Goal: Task Accomplishment & Management: Complete application form

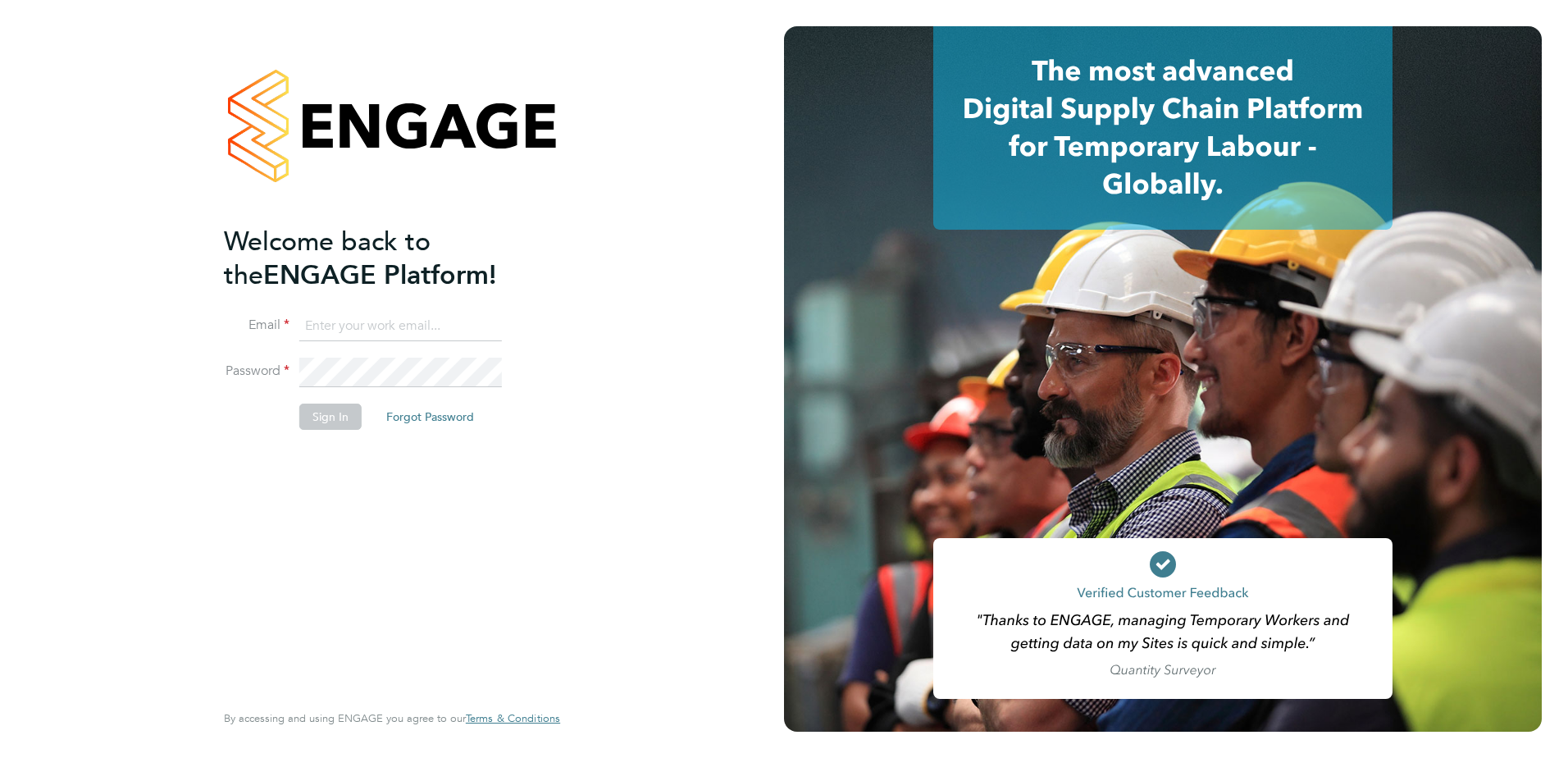
type input "harvey.westell@vistry.co.uk"
click at [303, 414] on button "Sign In" at bounding box center [331, 416] width 62 height 26
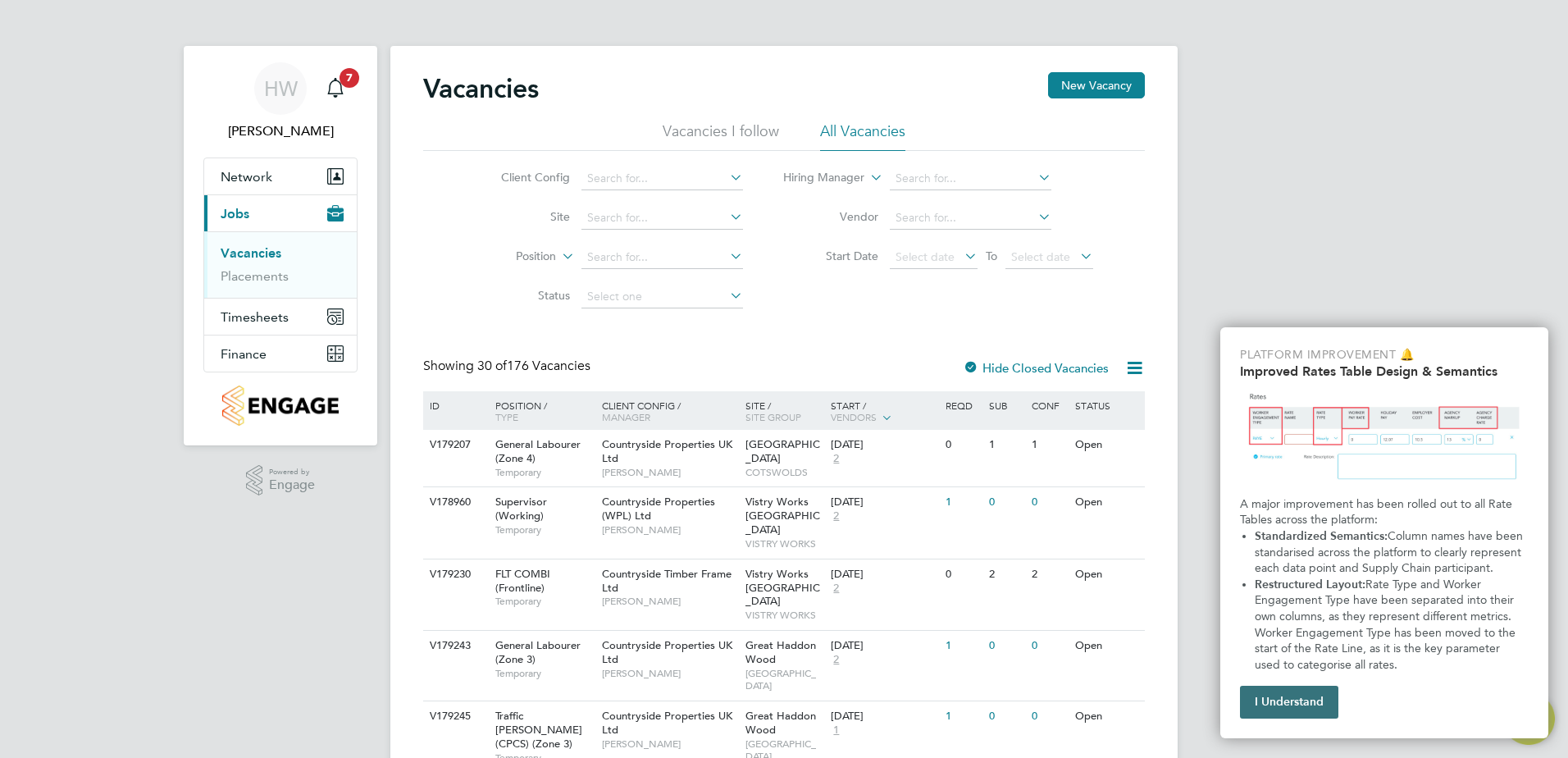
click at [1270, 698] on button "I Understand" at bounding box center [1289, 702] width 98 height 33
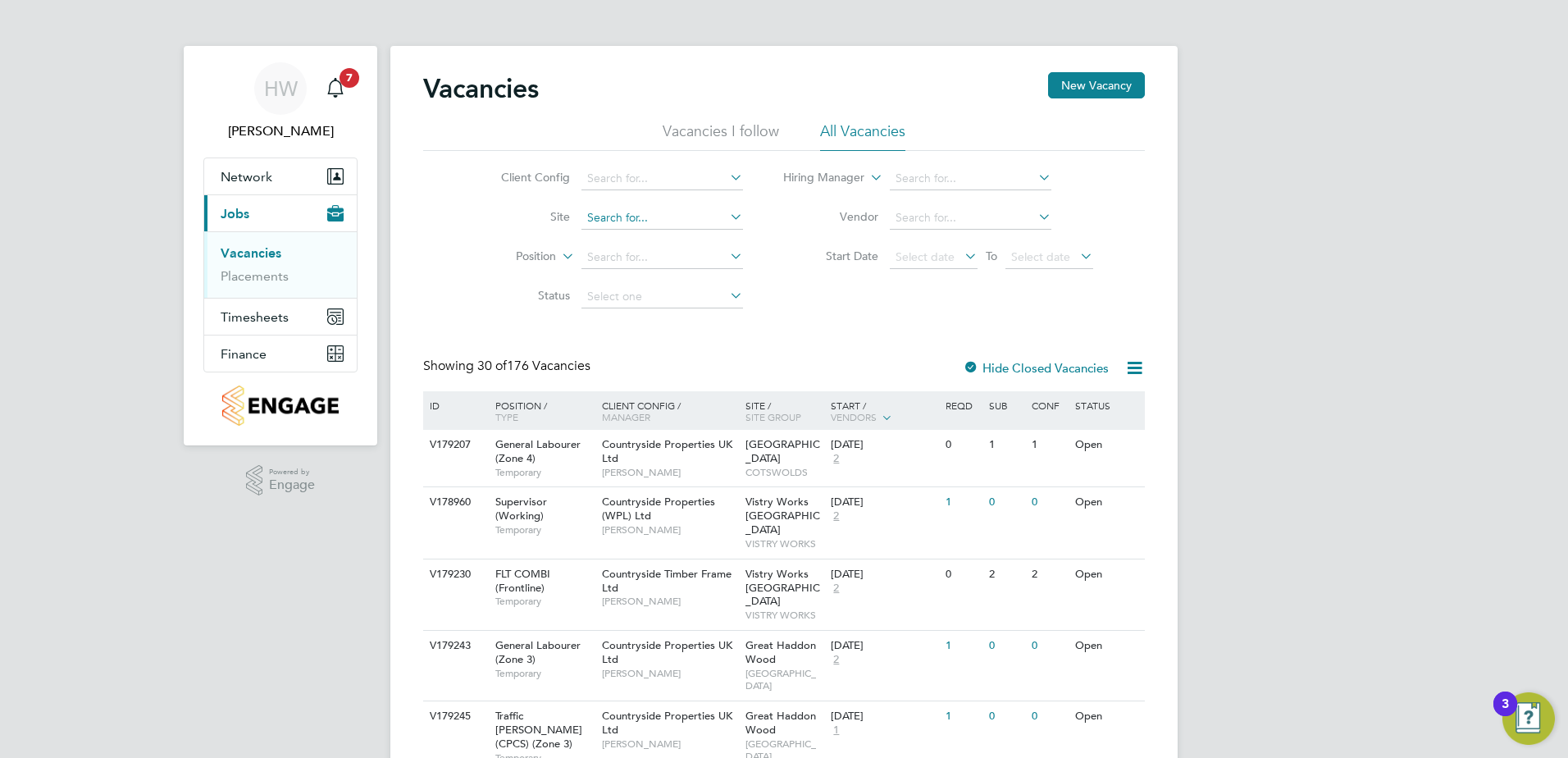
click at [622, 210] on input at bounding box center [662, 218] width 162 height 23
type input "emme"
click at [609, 221] on input at bounding box center [662, 218] width 162 height 23
click at [650, 237] on li "Emmer Green Drive (Reading Golf Club)" at bounding box center [719, 240] width 278 height 22
type input "Emmer Green Drive (Reading Golf Club)"
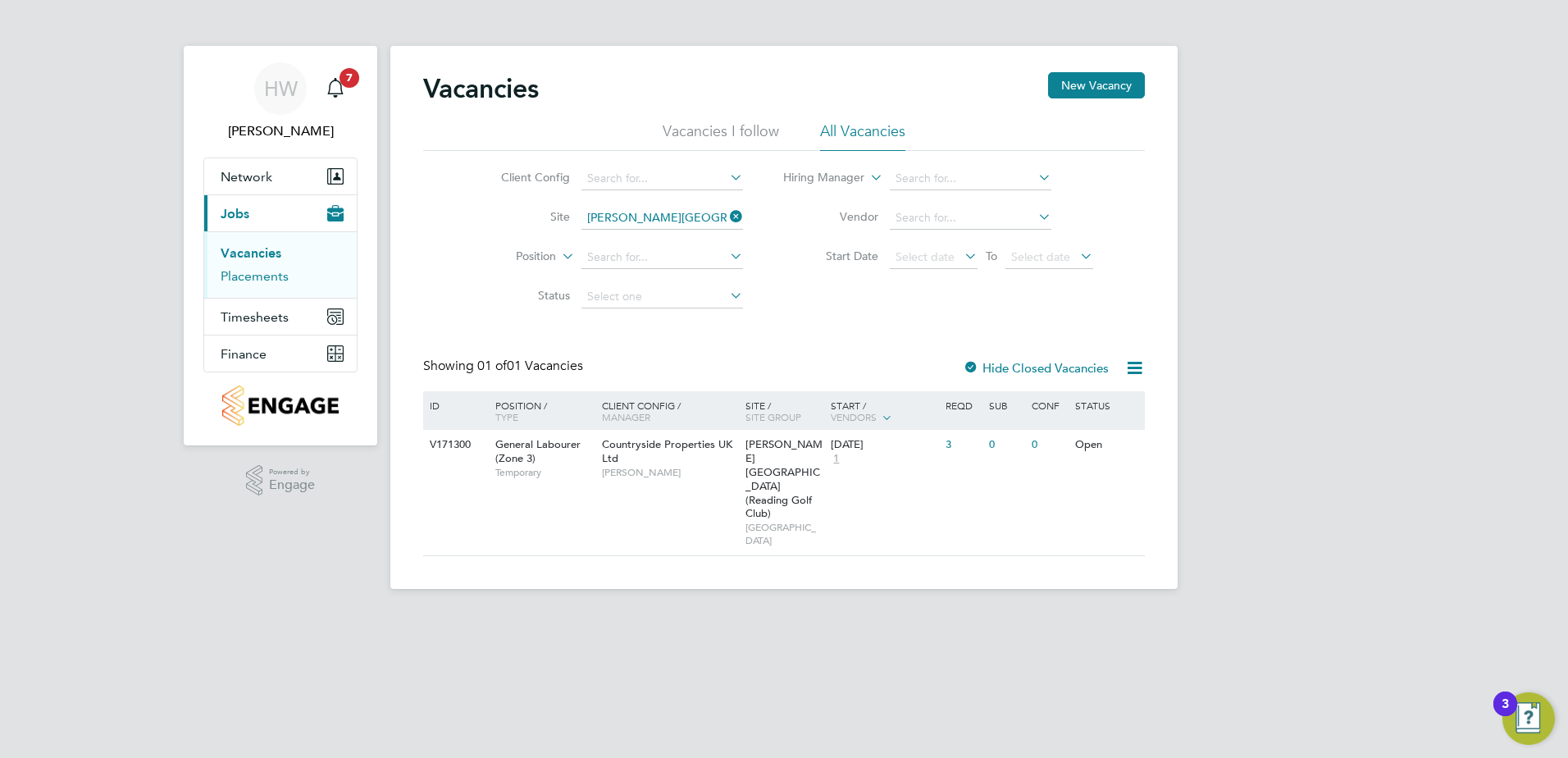
click at [252, 271] on link "Placements" at bounding box center [255, 276] width 68 height 16
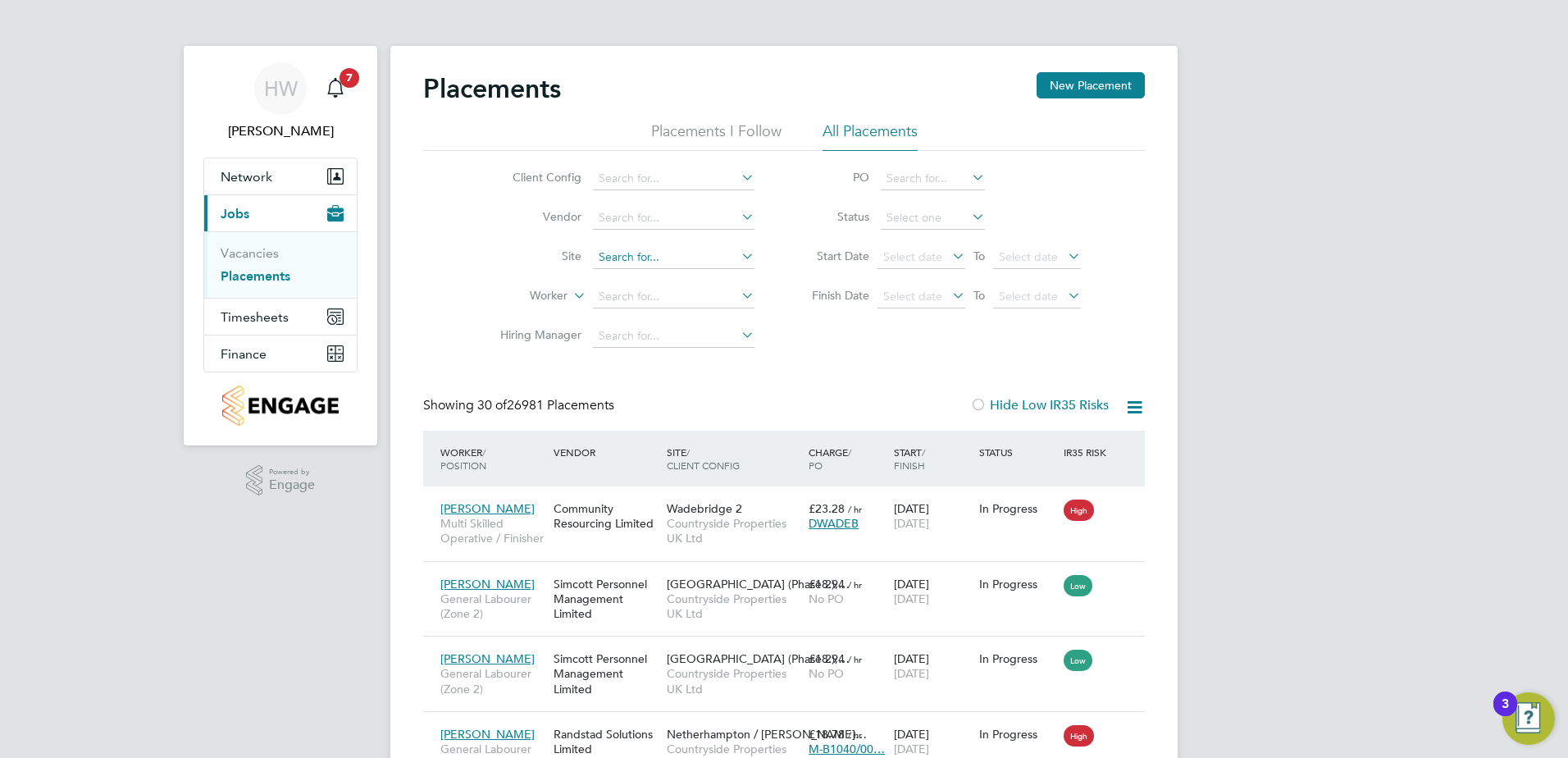
click at [616, 258] on input at bounding box center [674, 258] width 162 height 23
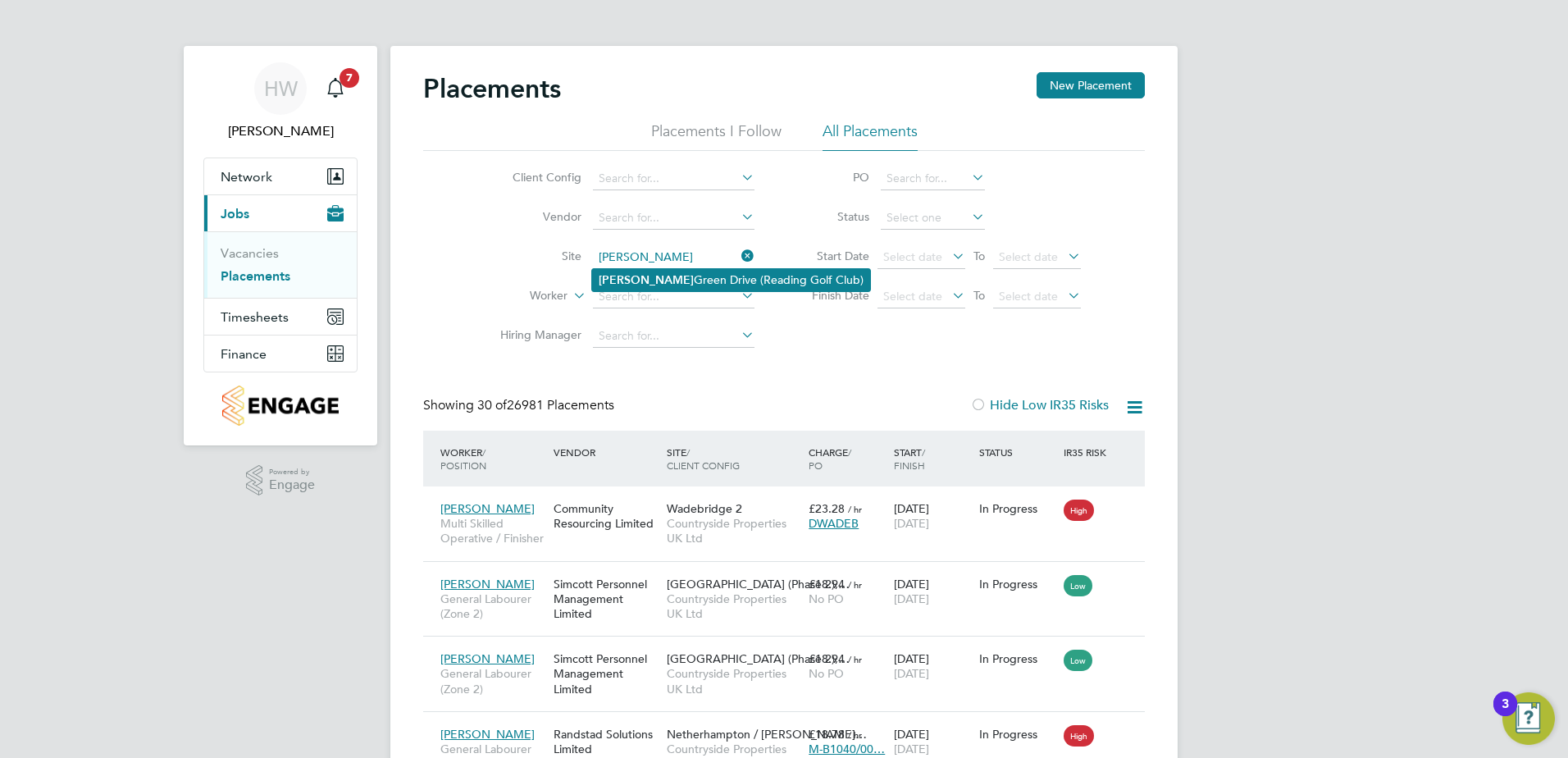
click at [631, 279] on b "Emmer" at bounding box center [646, 280] width 95 height 14
type input "[PERSON_NAME][GEOGRAPHIC_DATA] (Reading Golf Club)"
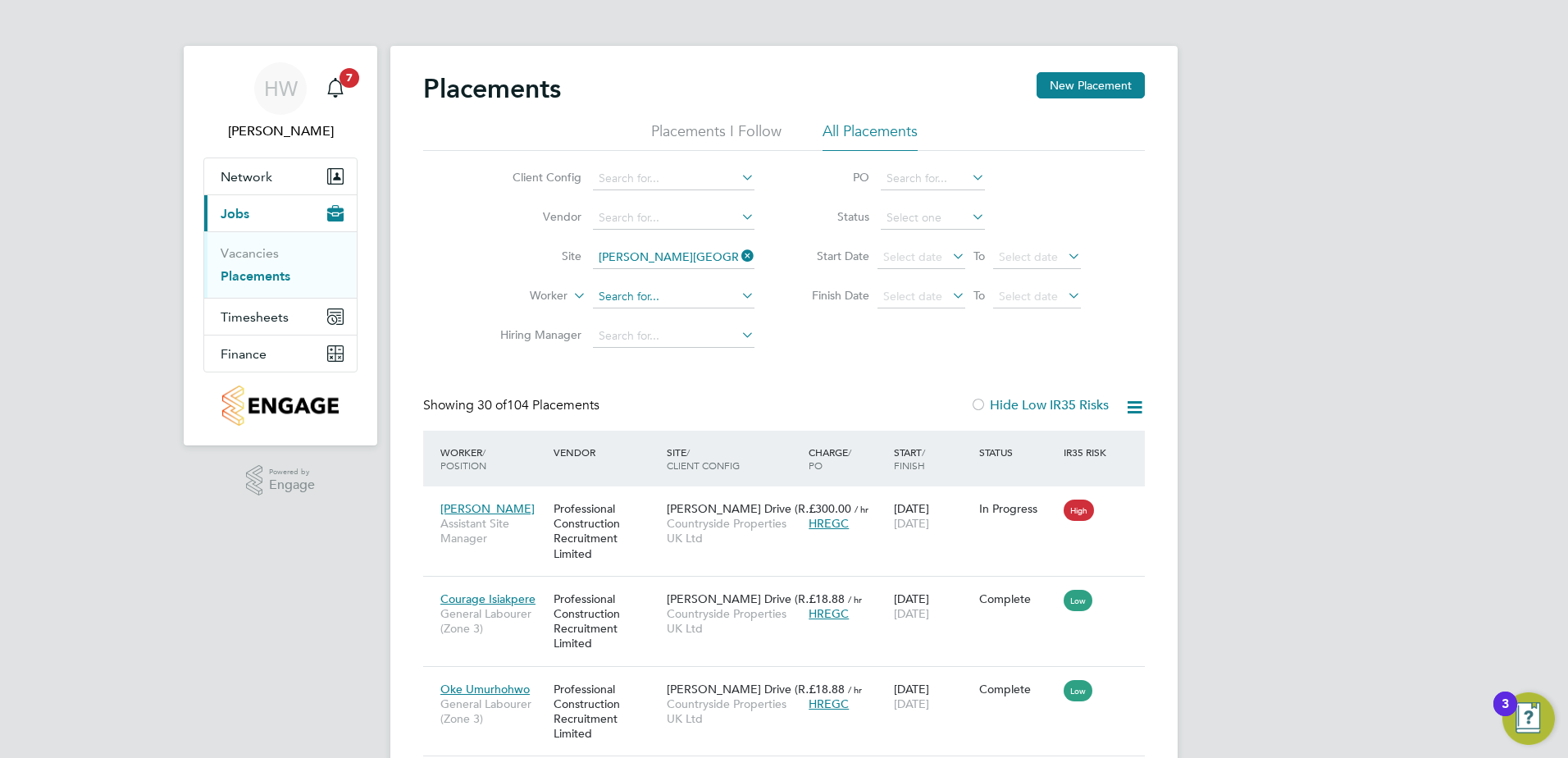
click at [639, 291] on input at bounding box center [674, 297] width 162 height 23
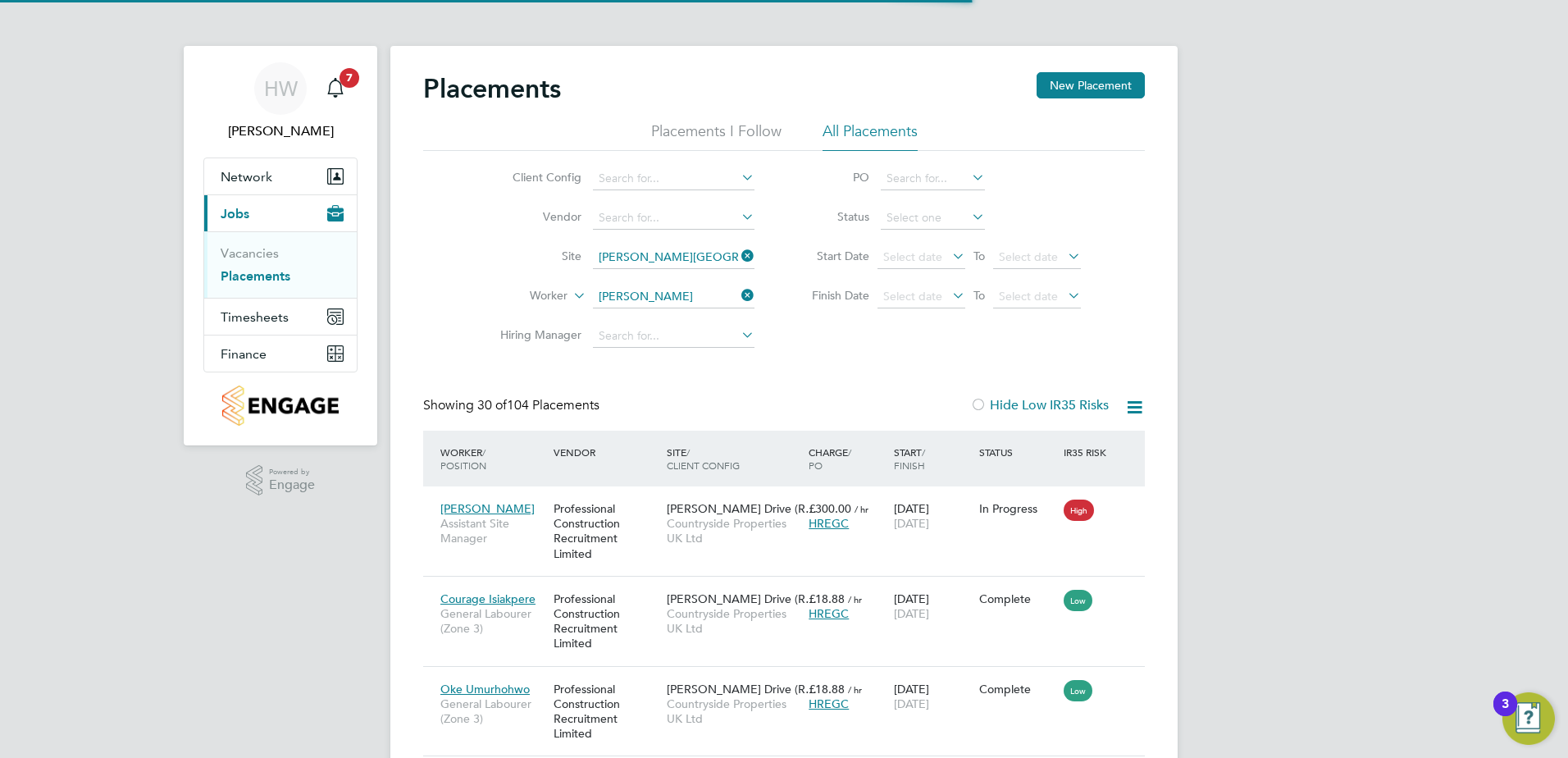
click at [697, 317] on b "Jo" at bounding box center [703, 319] width 13 height 14
type input "[PERSON_NAME]"
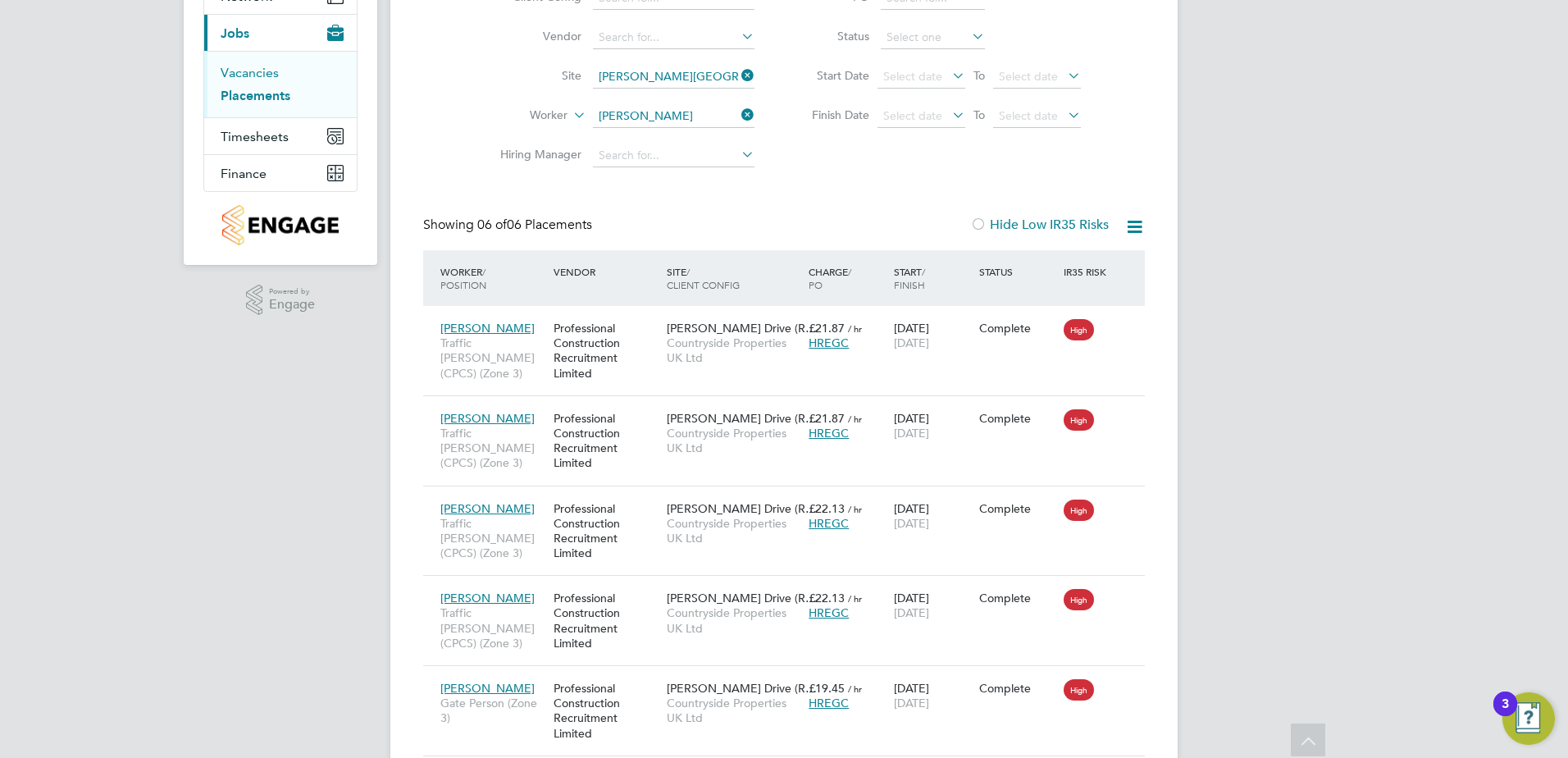
click at [223, 70] on link "Vacancies" at bounding box center [250, 73] width 58 height 16
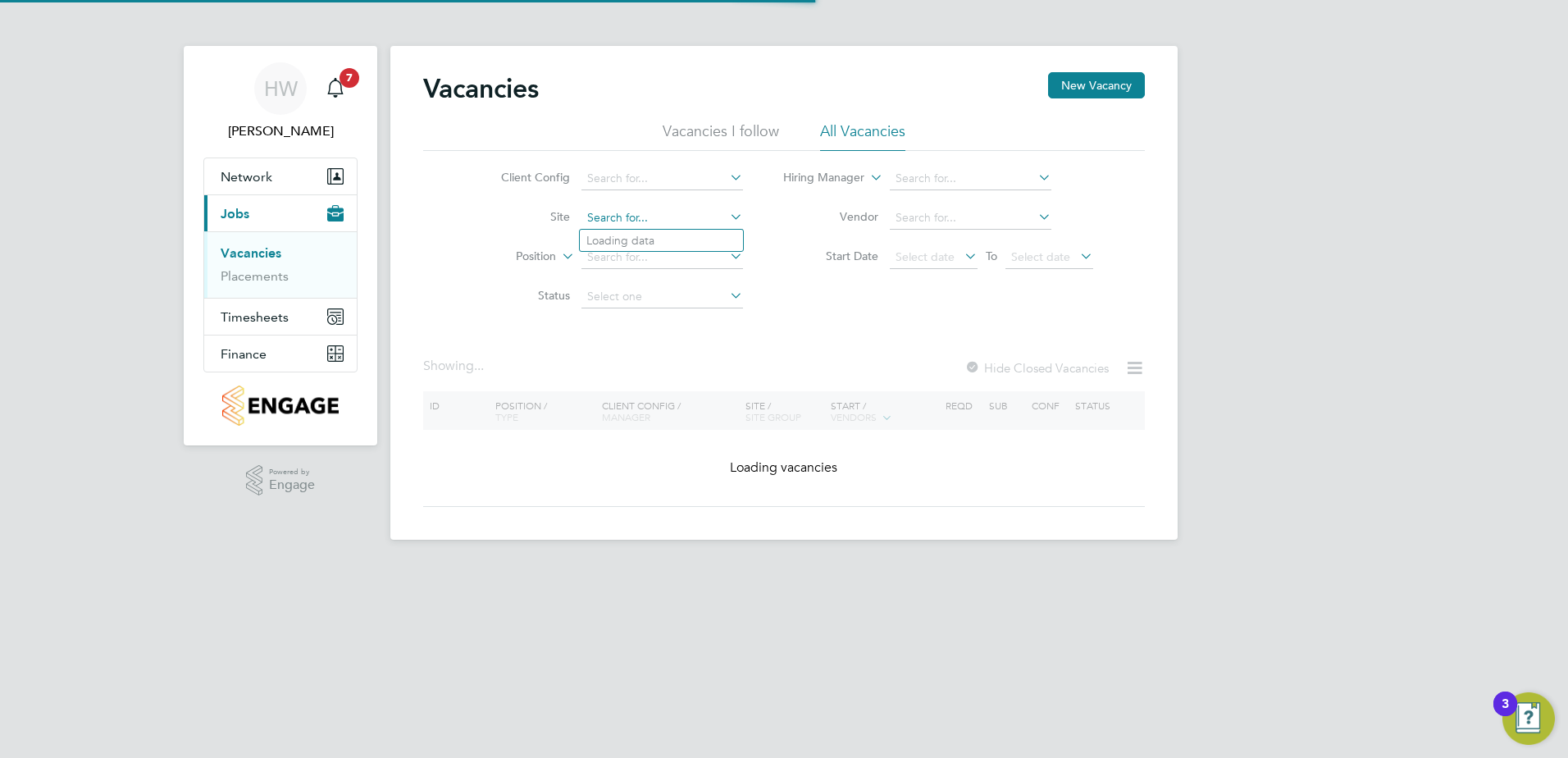
click at [680, 216] on input at bounding box center [662, 218] width 162 height 23
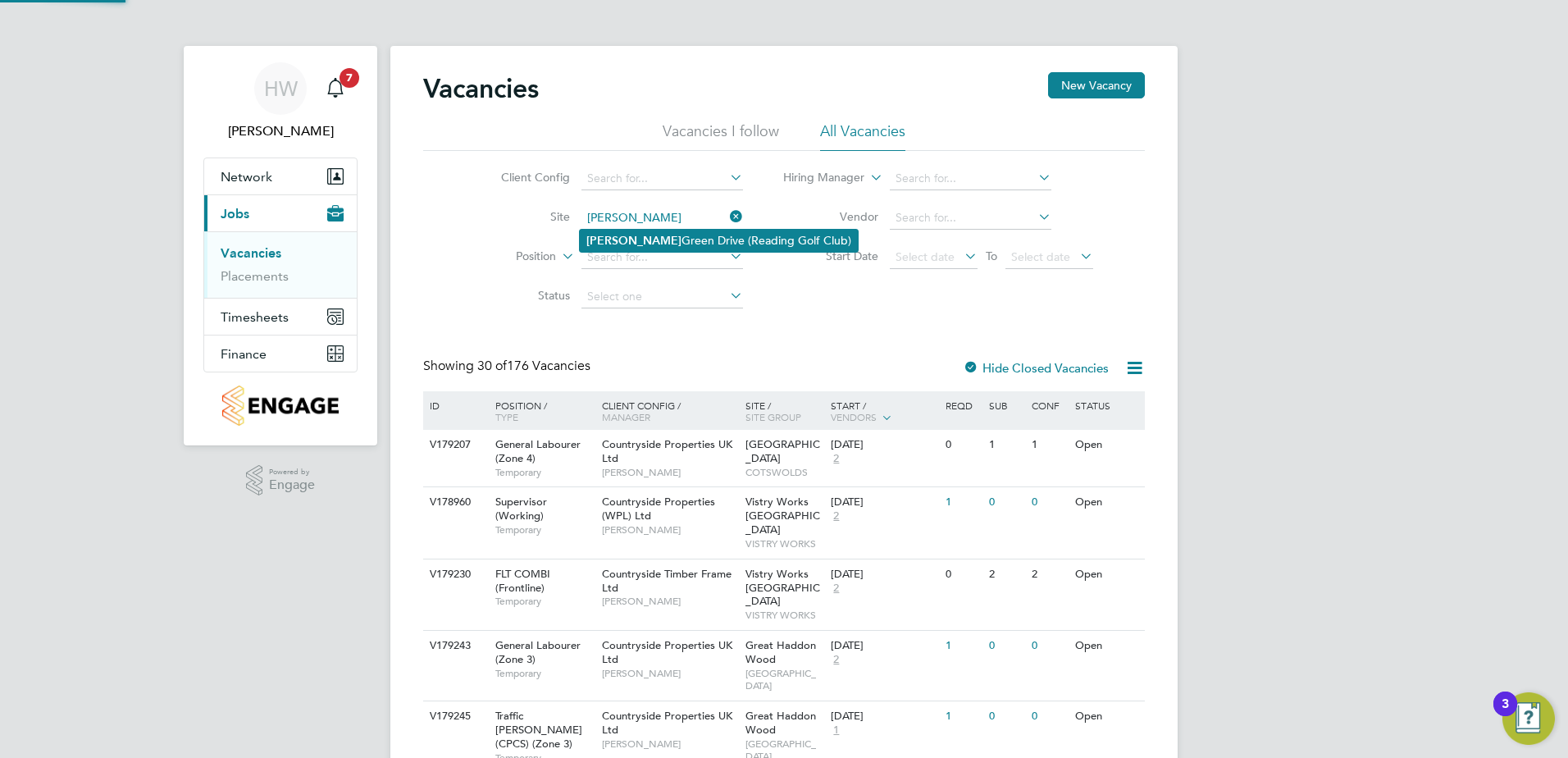
click at [665, 235] on li "Emmer Green Drive (Reading Golf Club)" at bounding box center [719, 240] width 278 height 22
type input "[PERSON_NAME][GEOGRAPHIC_DATA] (Reading Golf Club)"
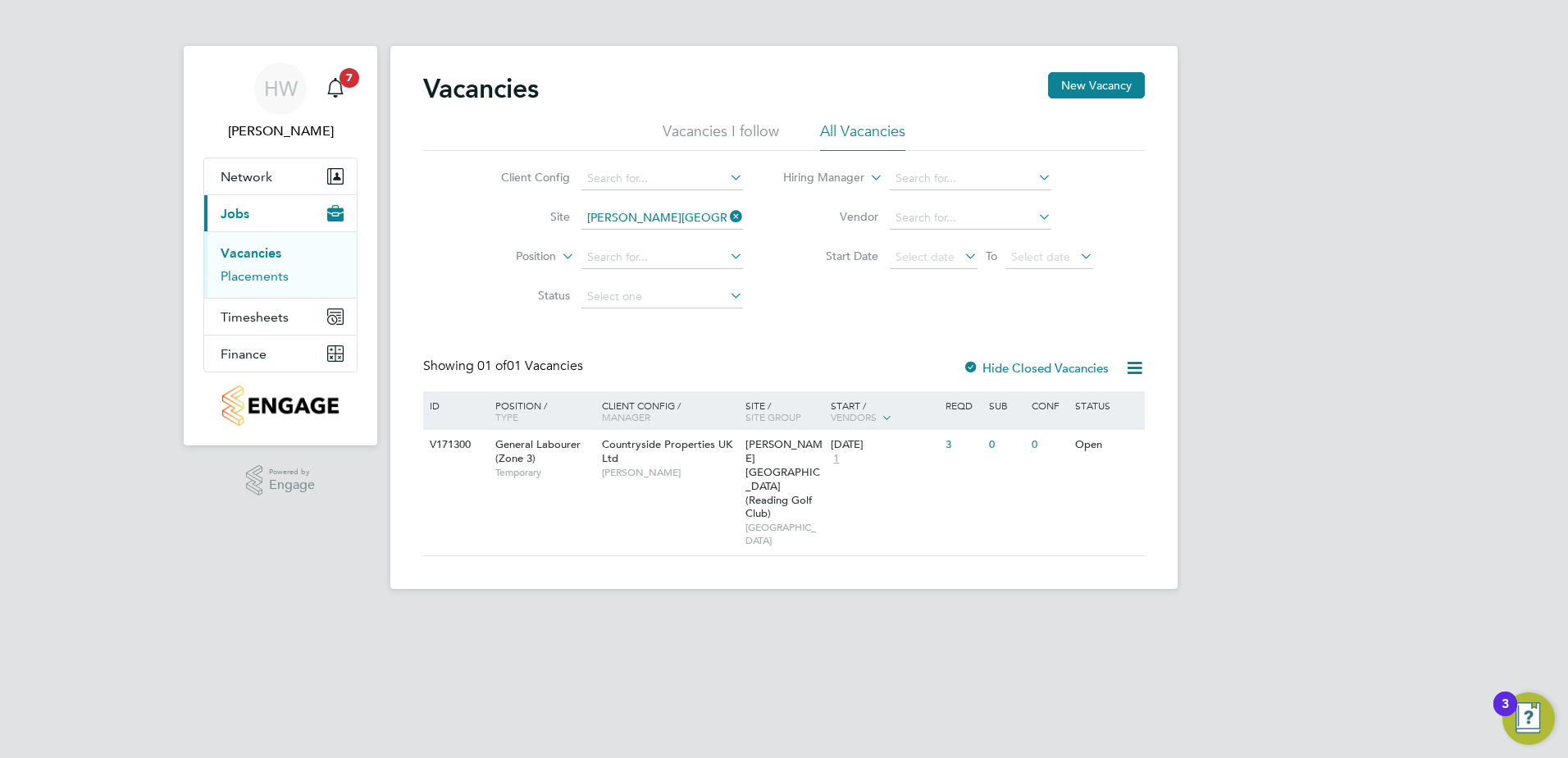
click at [272, 275] on link "Placements" at bounding box center [255, 276] width 68 height 16
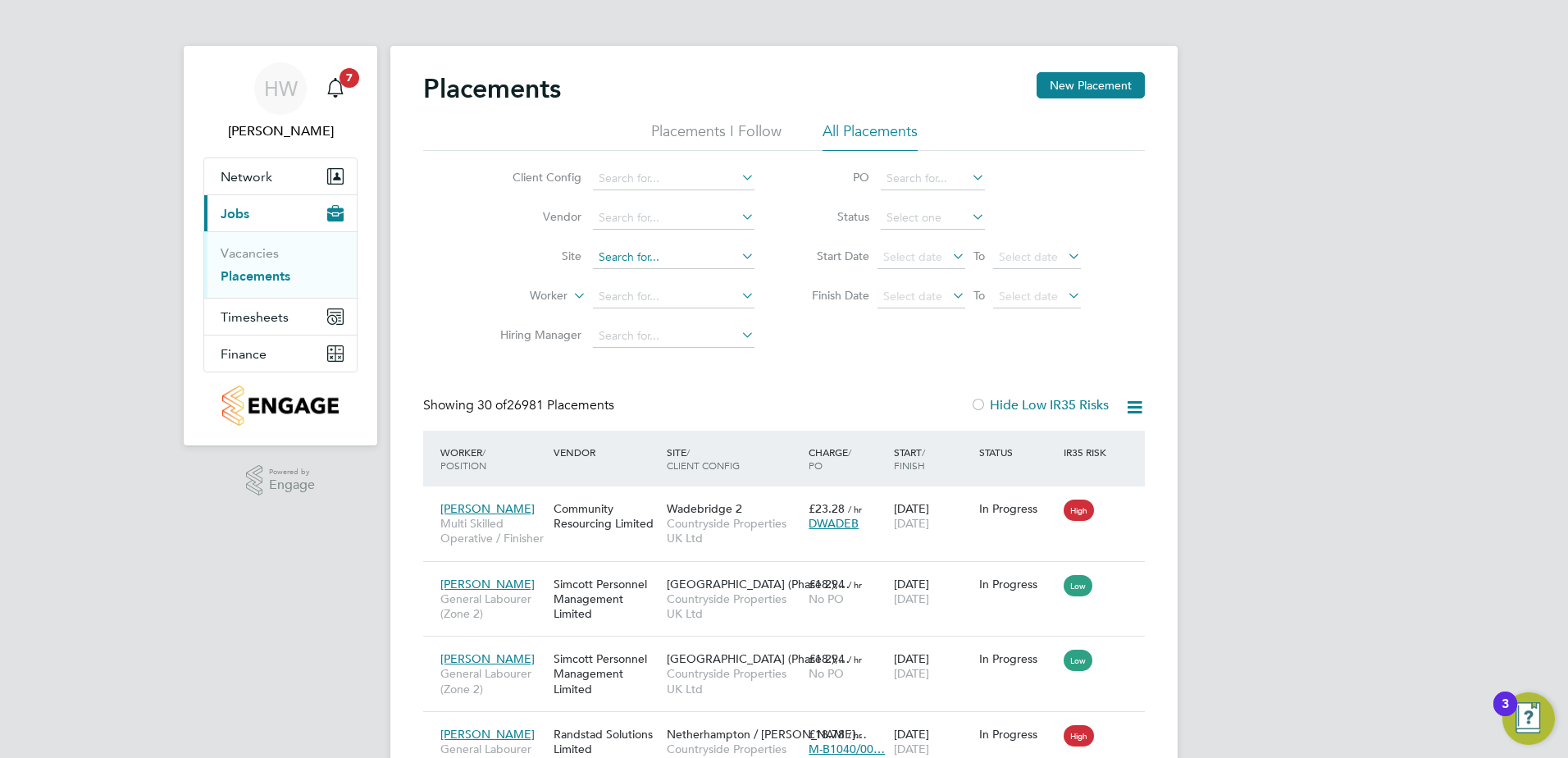
click at [641, 255] on input at bounding box center [674, 258] width 162 height 23
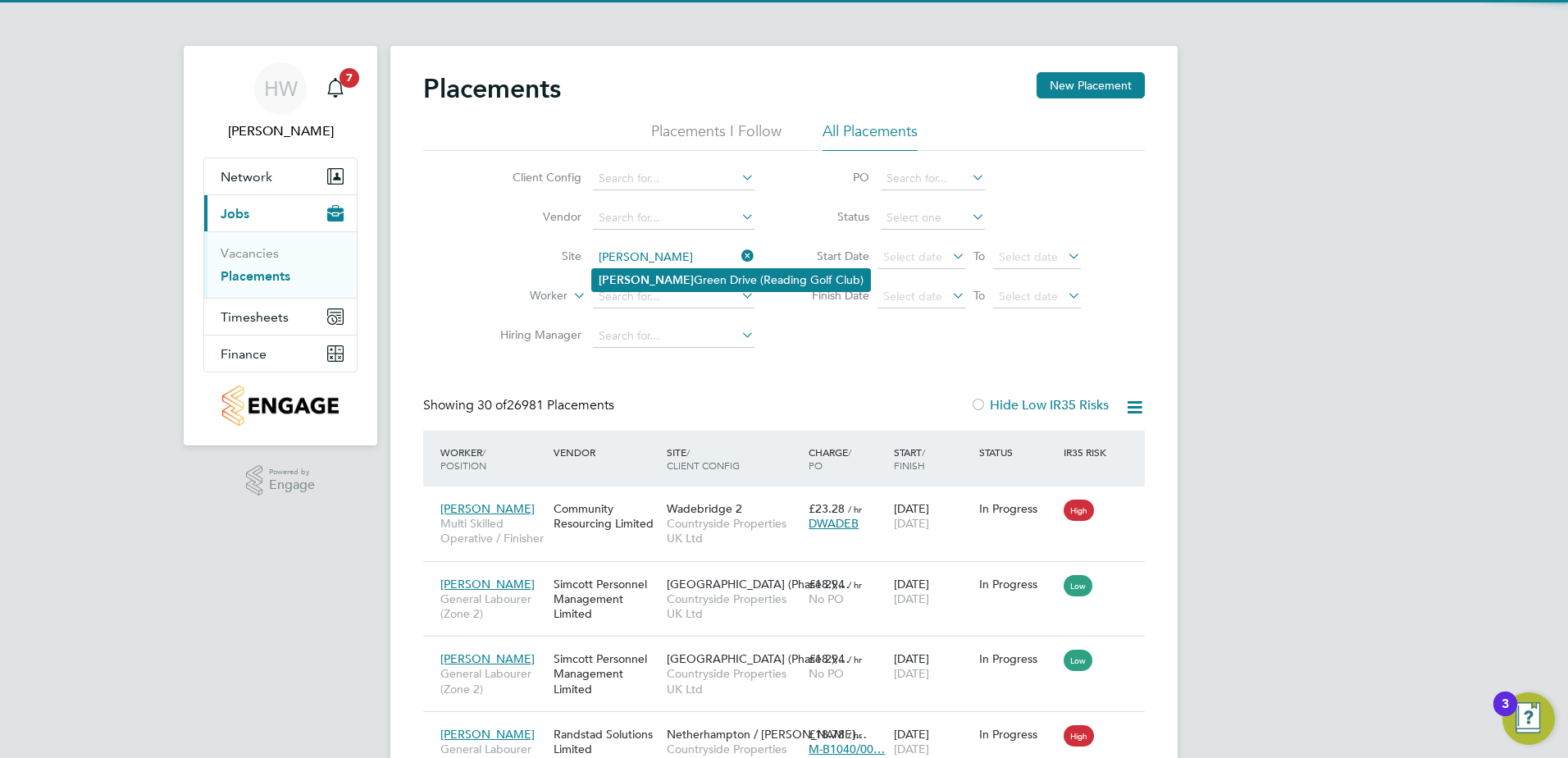
click at [648, 285] on li "Emmer Green Drive (Reading Golf Club)" at bounding box center [731, 279] width 278 height 22
type input "[PERSON_NAME][GEOGRAPHIC_DATA] (Reading Golf Club)"
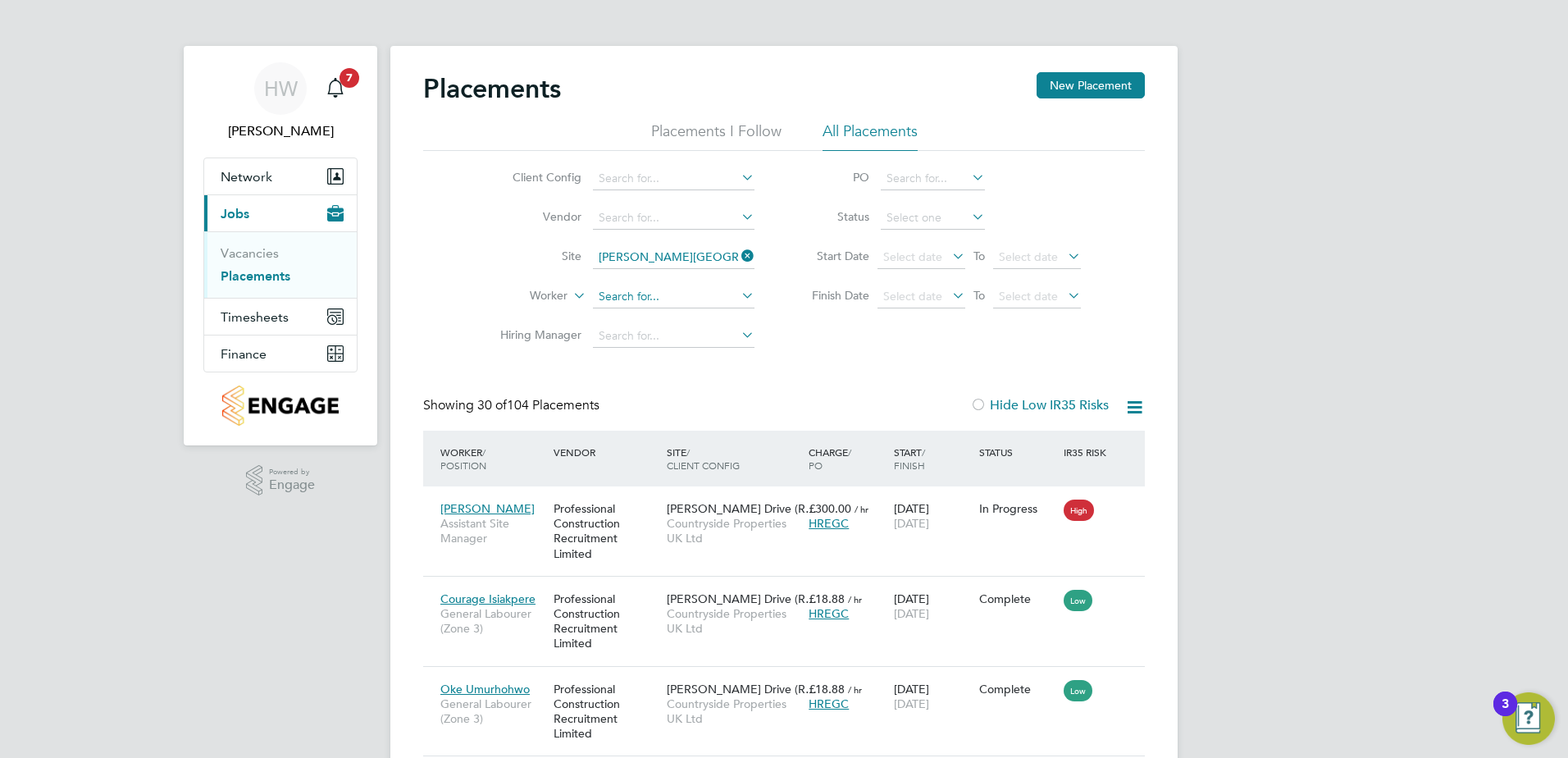
click at [612, 290] on input at bounding box center [674, 297] width 162 height 23
paste input "- Curtis Walker"
click at [623, 295] on input "- Curtis Walker" at bounding box center [674, 297] width 162 height 23
type input "Curtis Walker"
click at [697, 320] on b "Walker" at bounding box center [745, 319] width 95 height 14
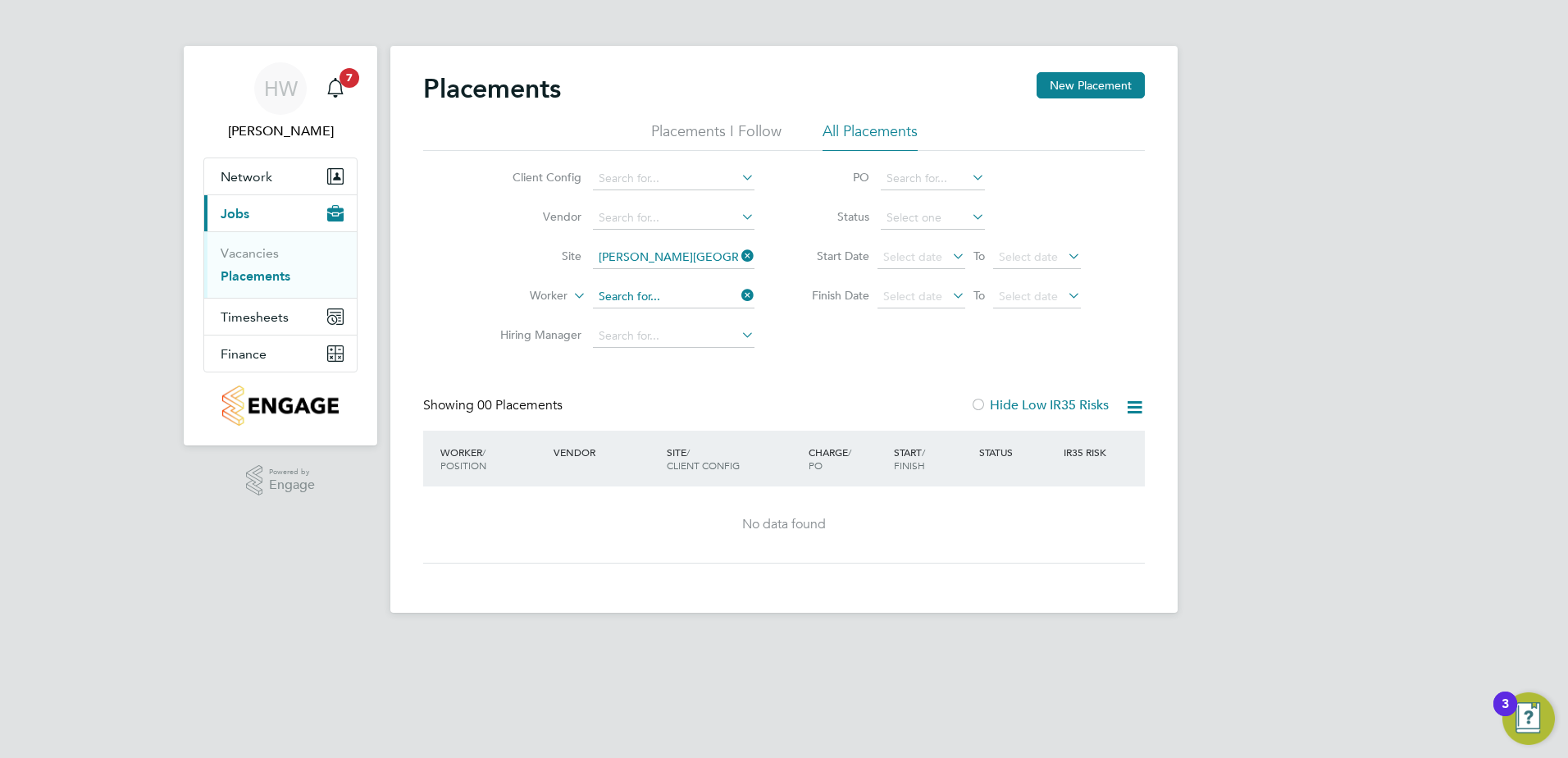
click at [679, 297] on input at bounding box center [674, 297] width 162 height 23
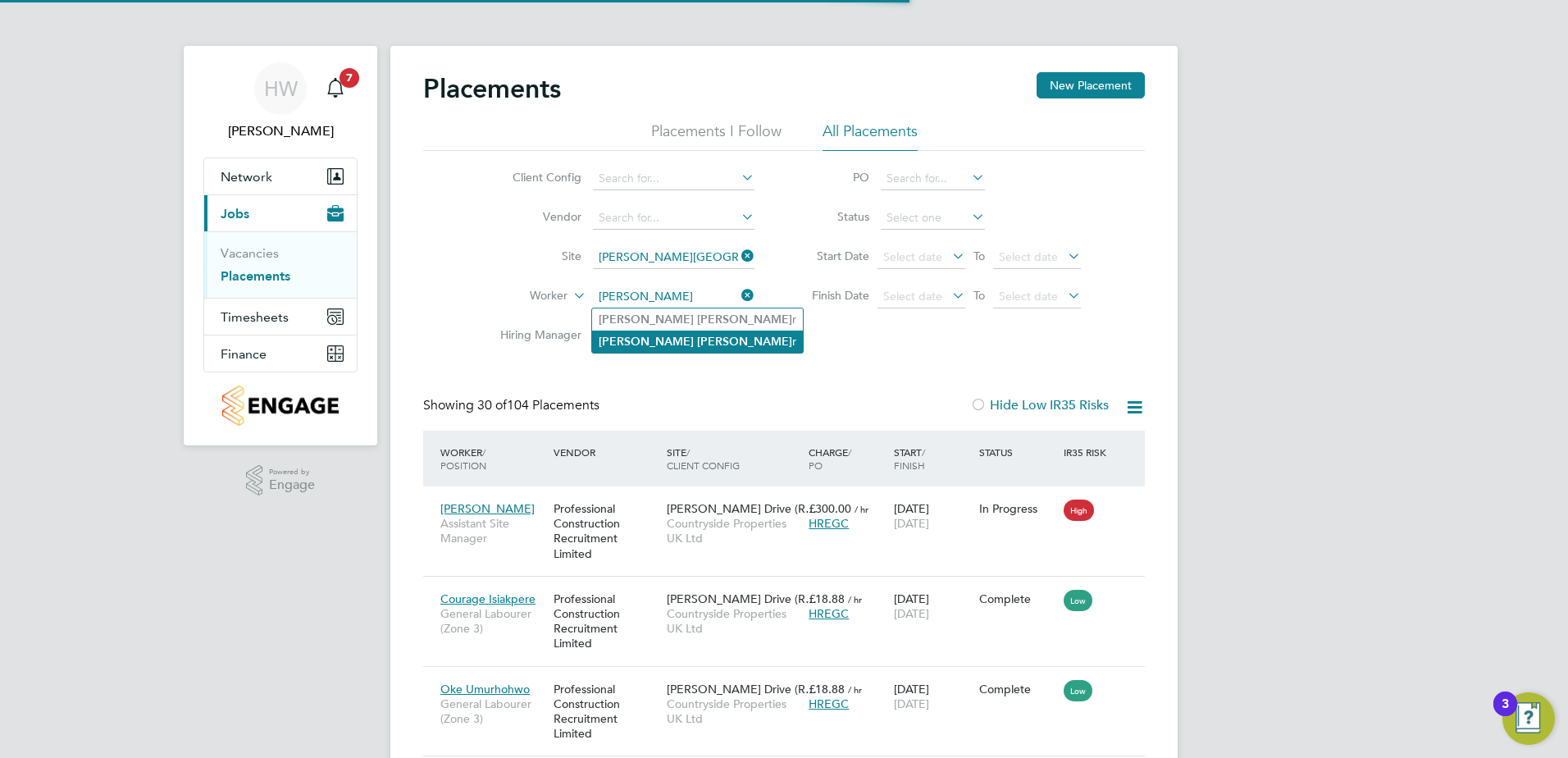
click at [697, 342] on b "Walke" at bounding box center [745, 342] width 95 height 14
type input "Curtis Walker"
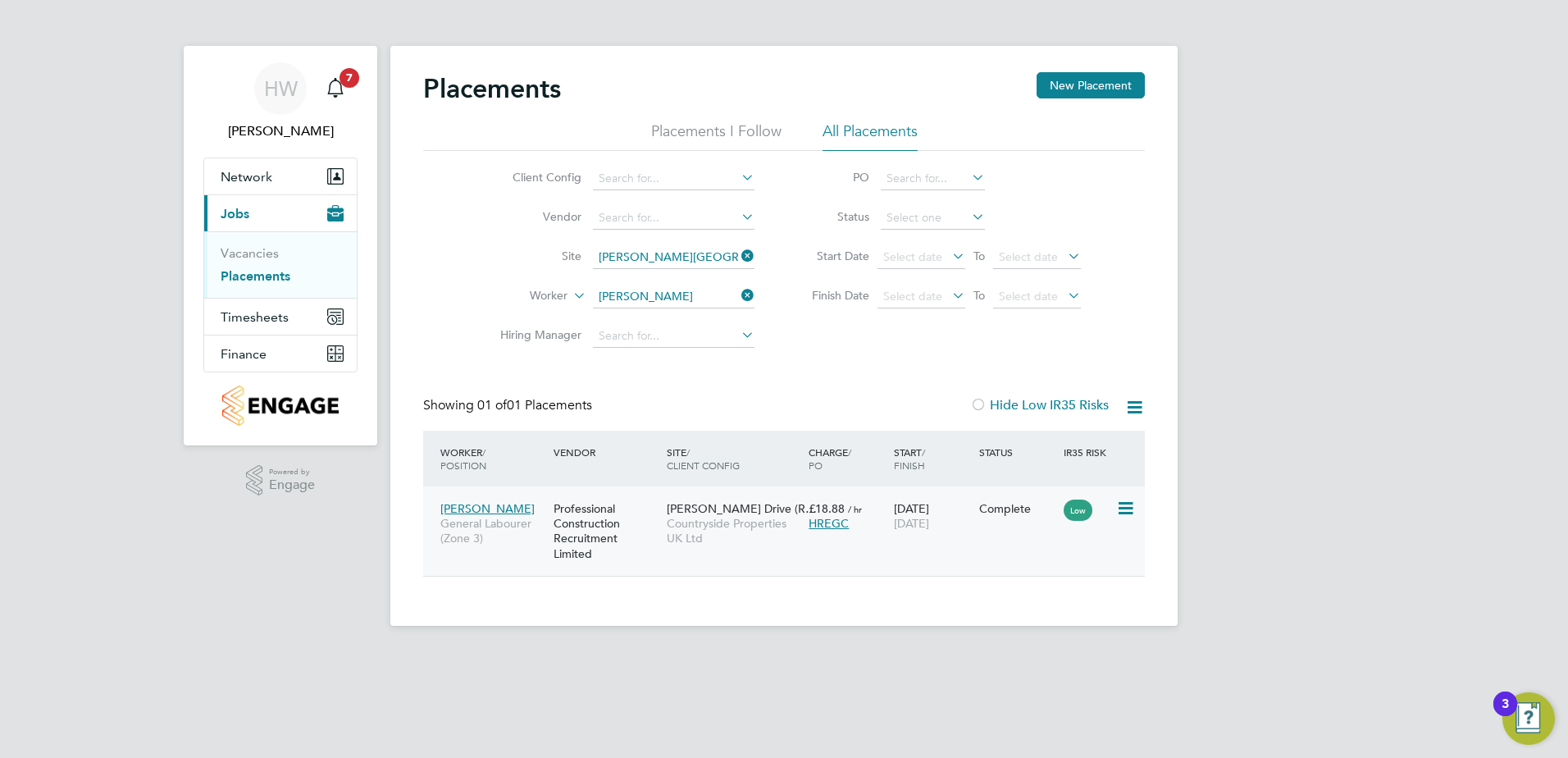
click at [663, 550] on div "Emmer Green Drive (R… Countryside Properties UK Ltd" at bounding box center [734, 523] width 142 height 61
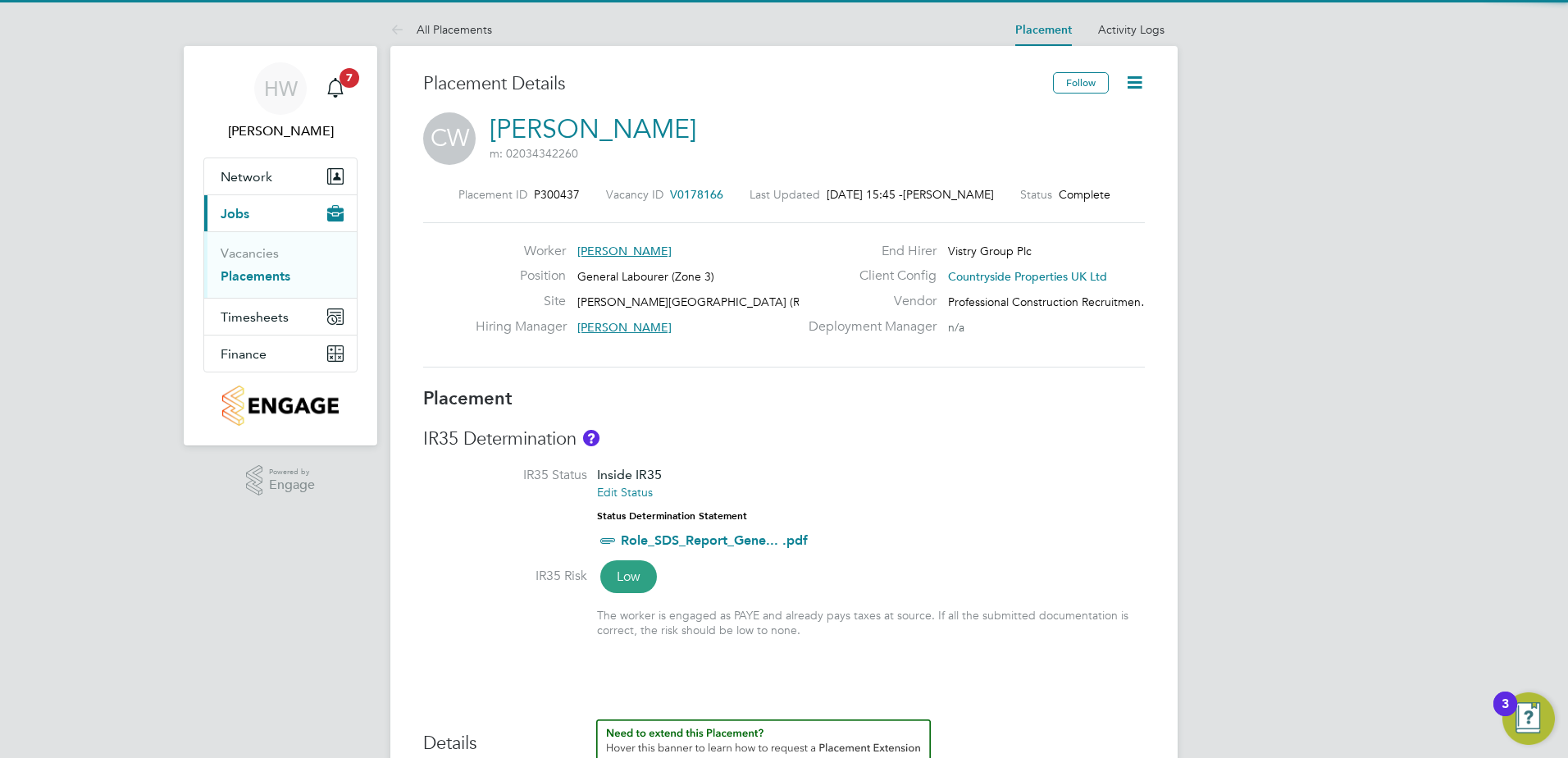
click at [1124, 86] on icon at bounding box center [1134, 82] width 20 height 20
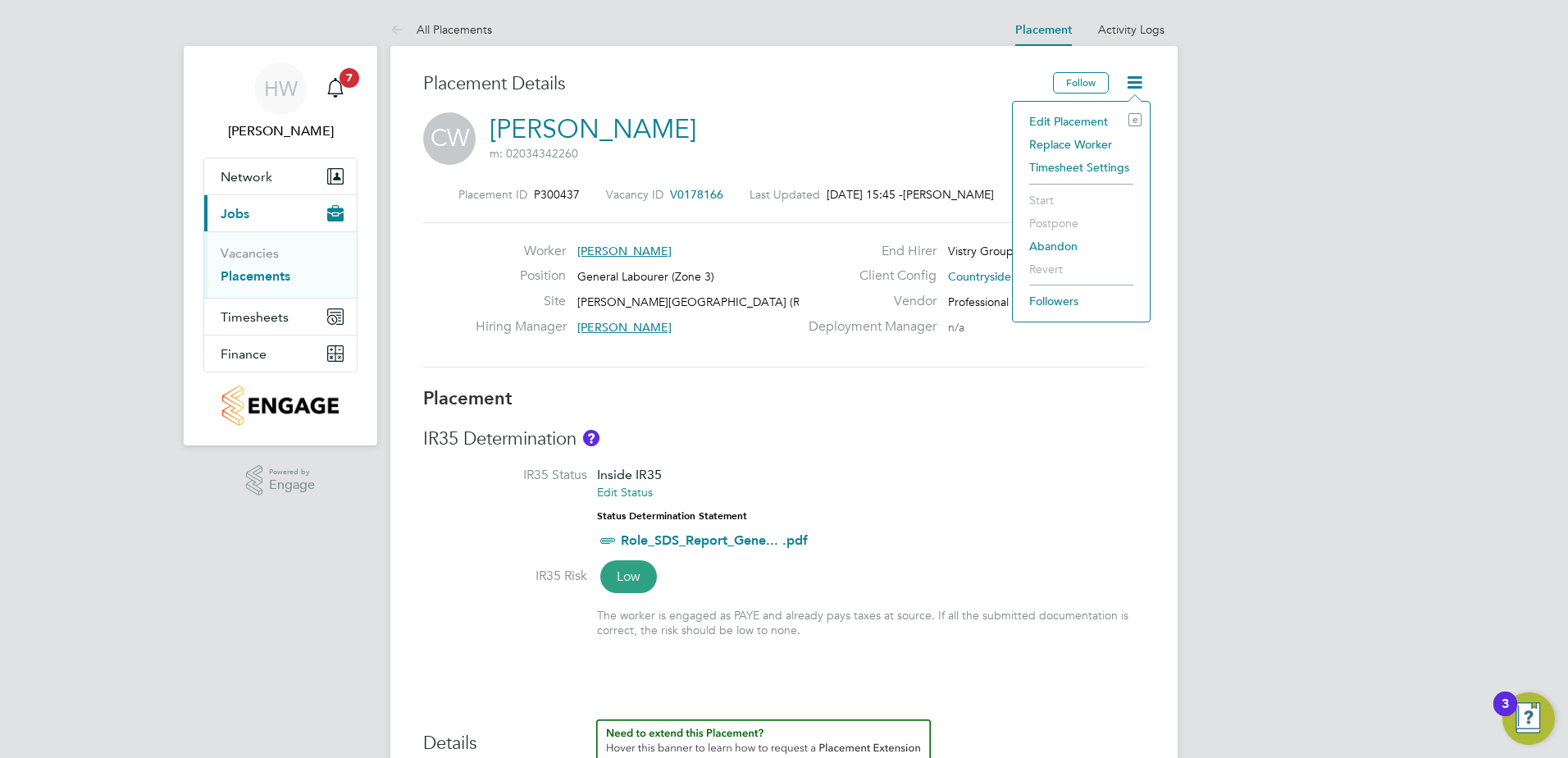
click at [1053, 123] on li "Edit Placement e" at bounding box center [1081, 122] width 121 height 23
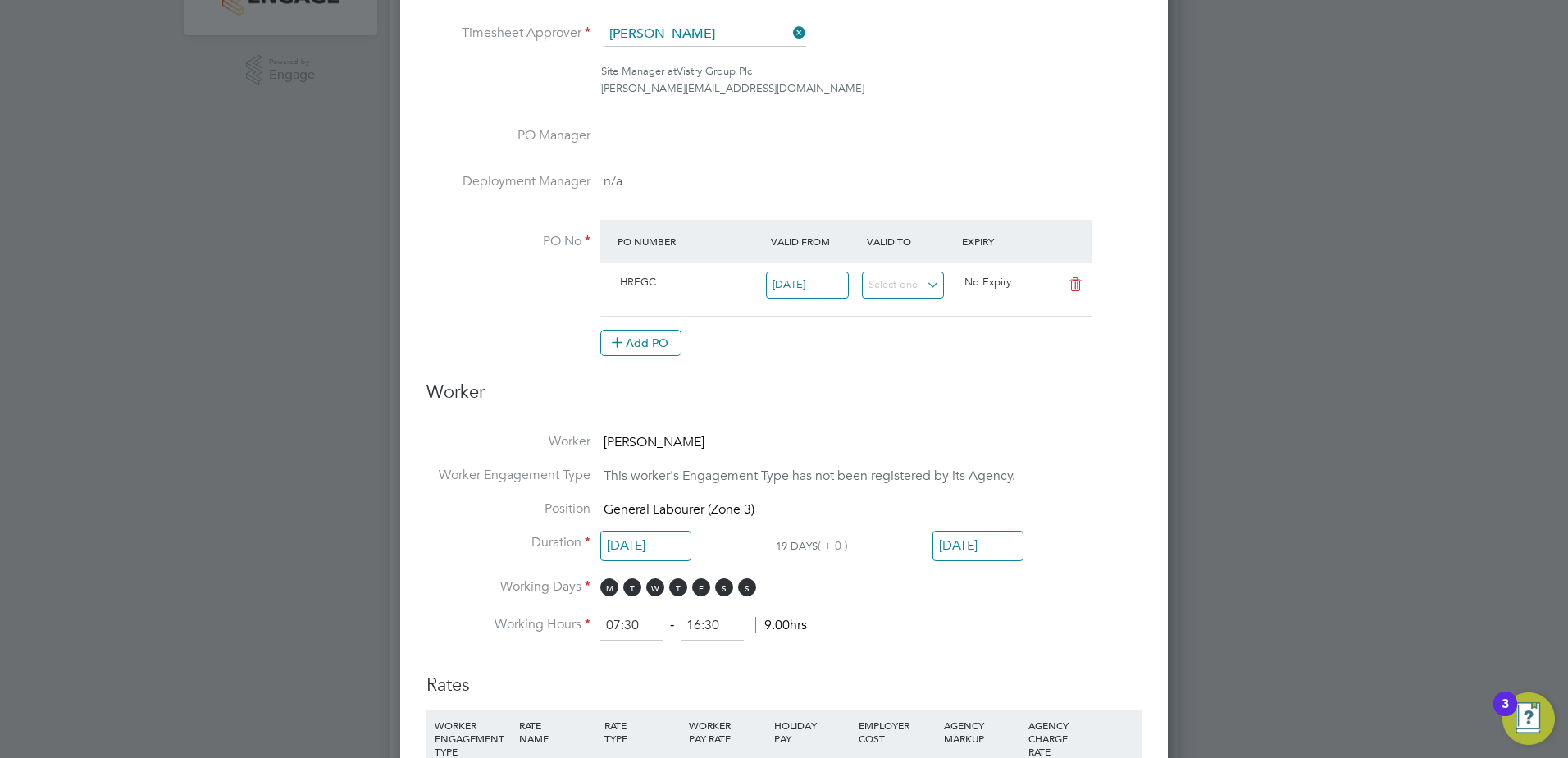
click at [956, 541] on input "22 Aug 2025" at bounding box center [978, 545] width 91 height 30
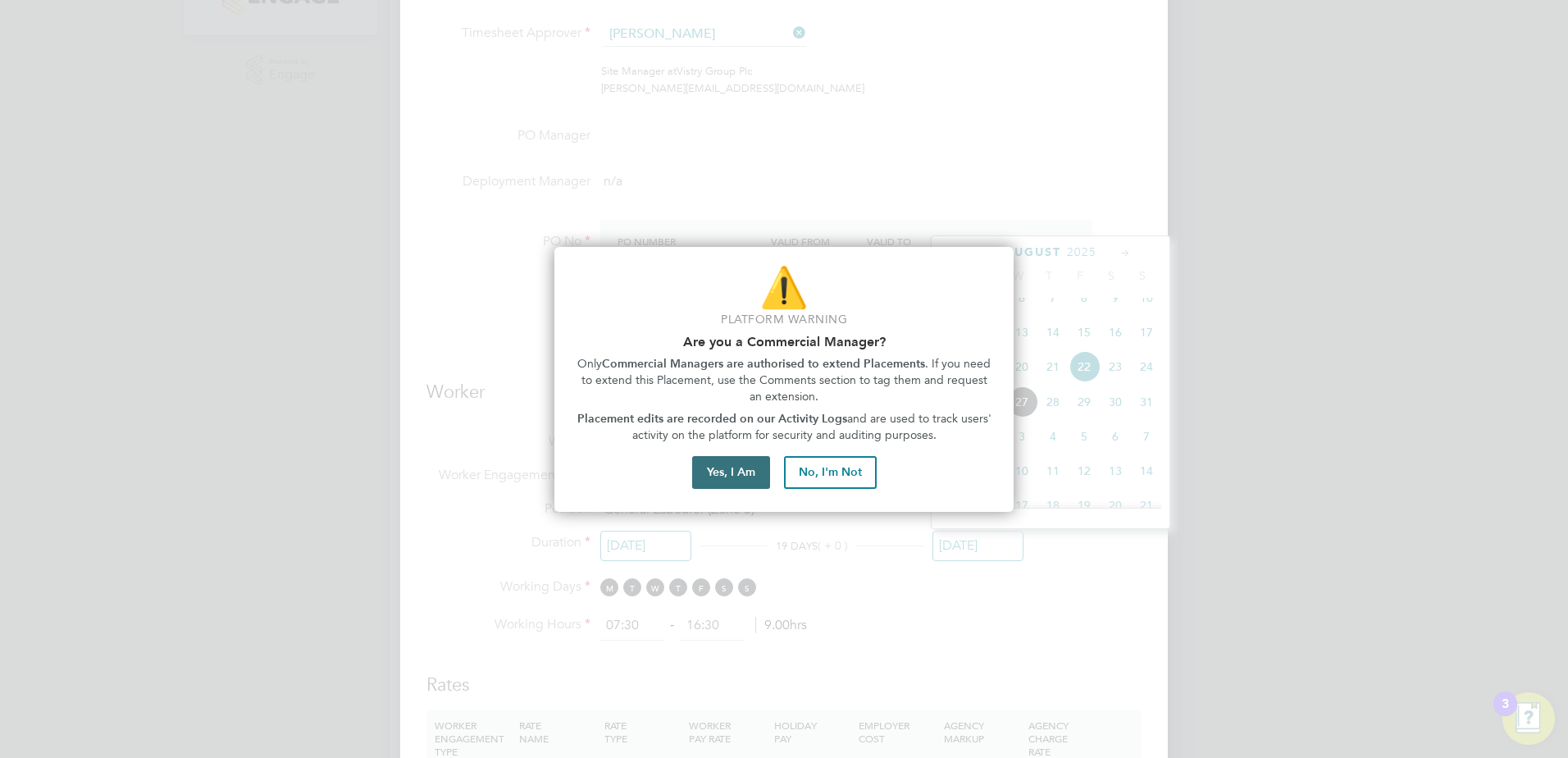
click at [753, 475] on button "Yes, I Am" at bounding box center [731, 472] width 78 height 33
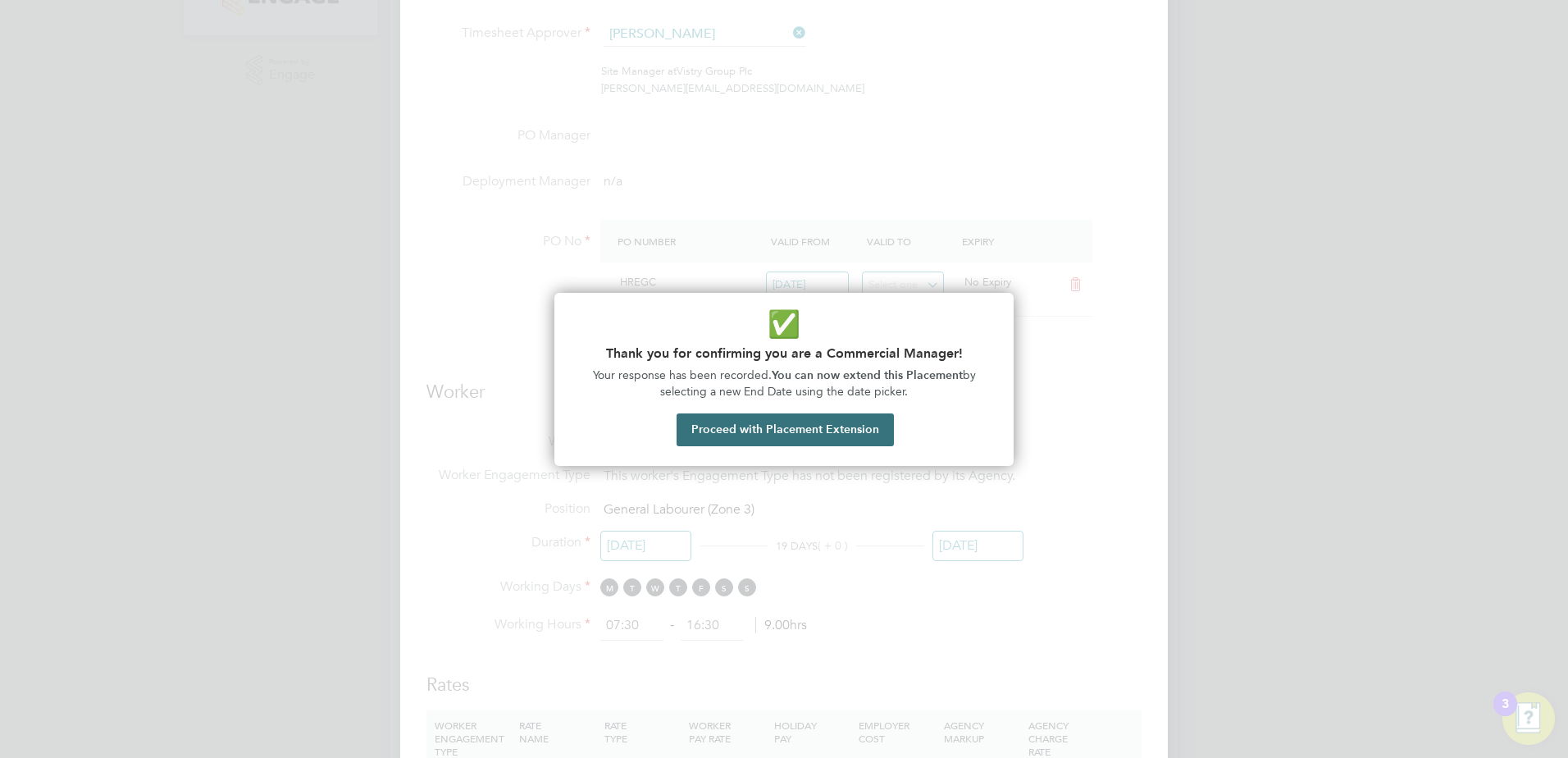
click at [765, 421] on button "Proceed with Placement Extension" at bounding box center [784, 430] width 217 height 33
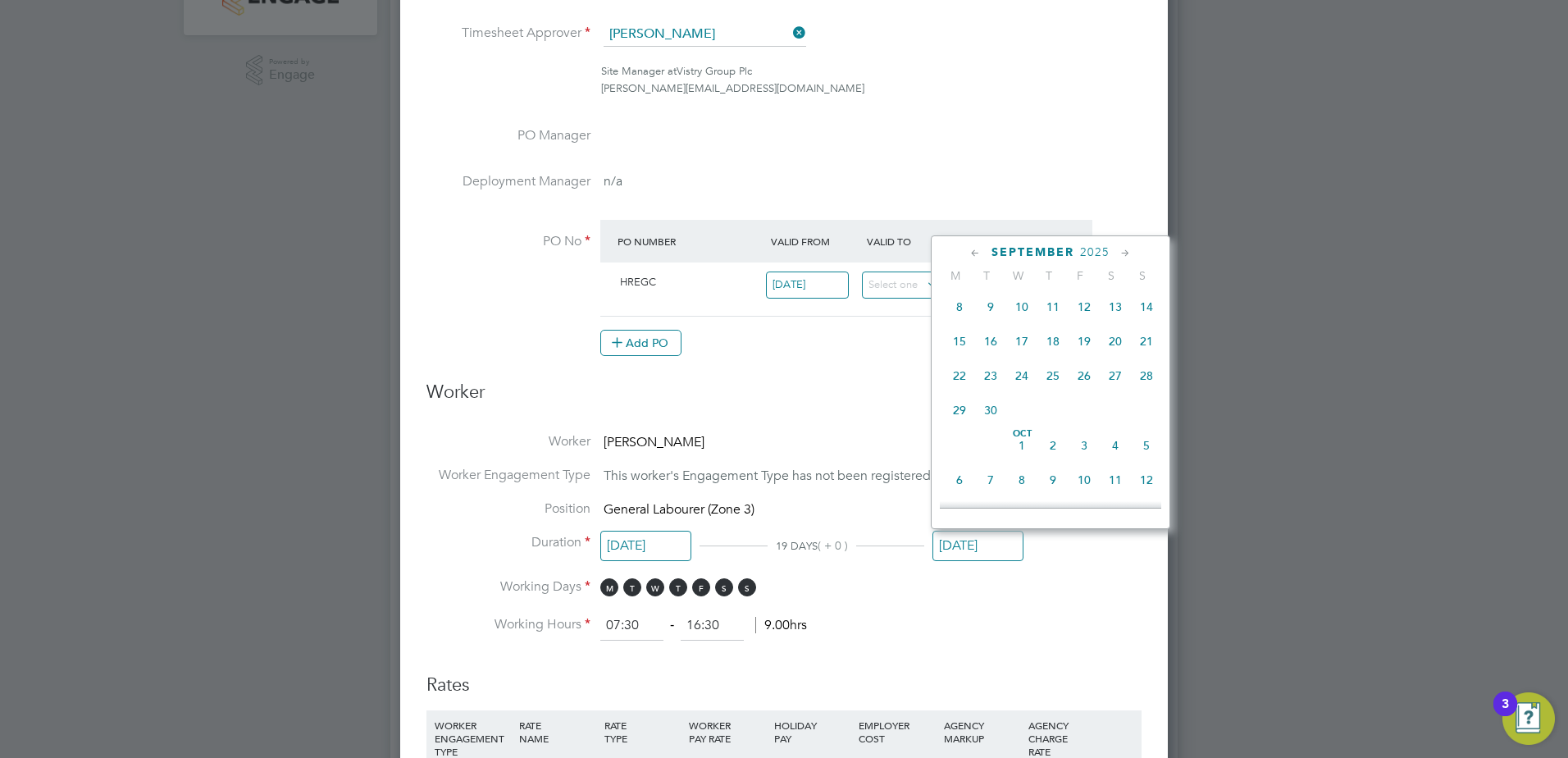
click at [993, 425] on span "30" at bounding box center [991, 410] width 31 height 31
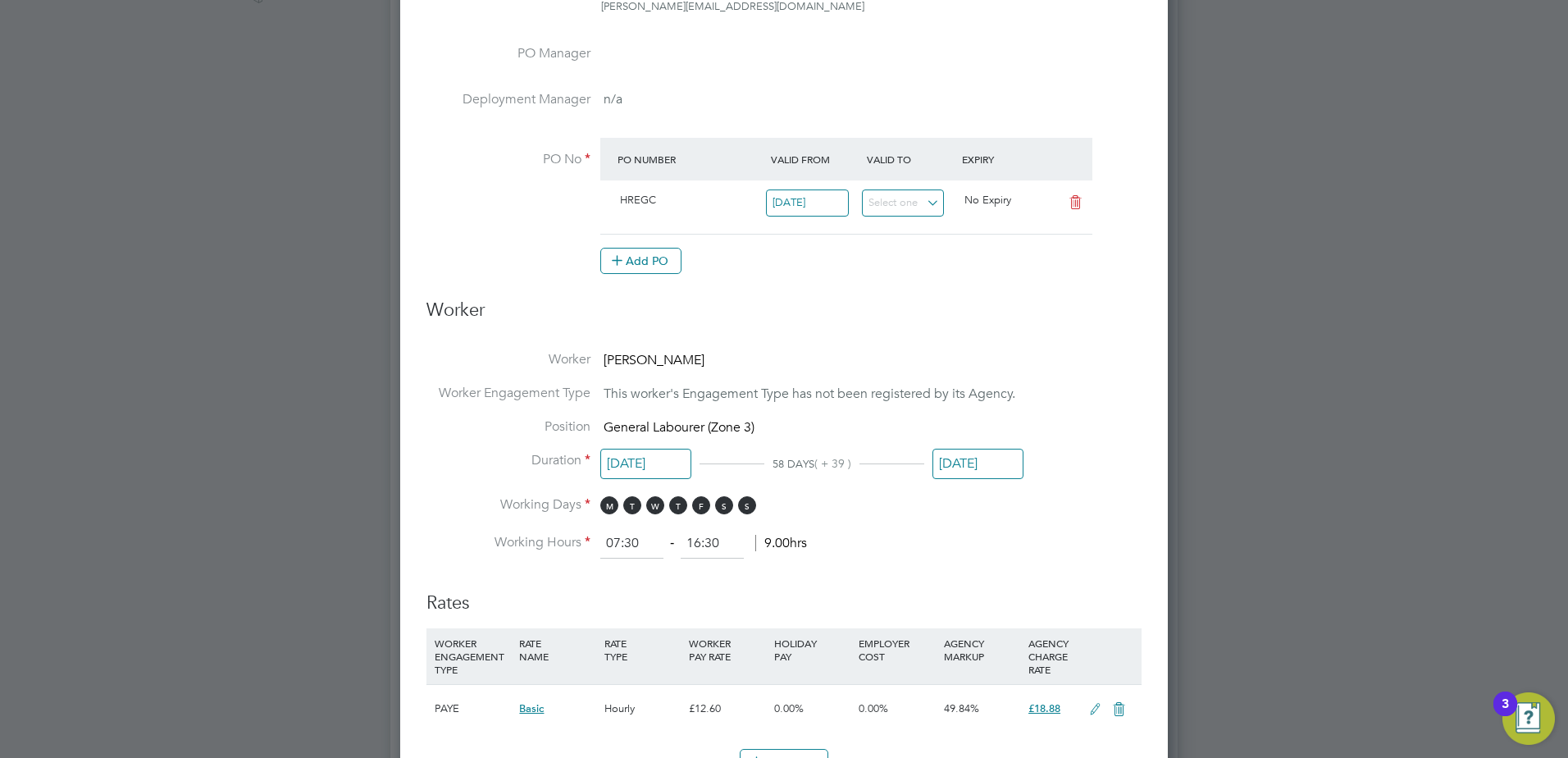
click at [957, 458] on input "30 Sep 2025" at bounding box center [978, 463] width 91 height 30
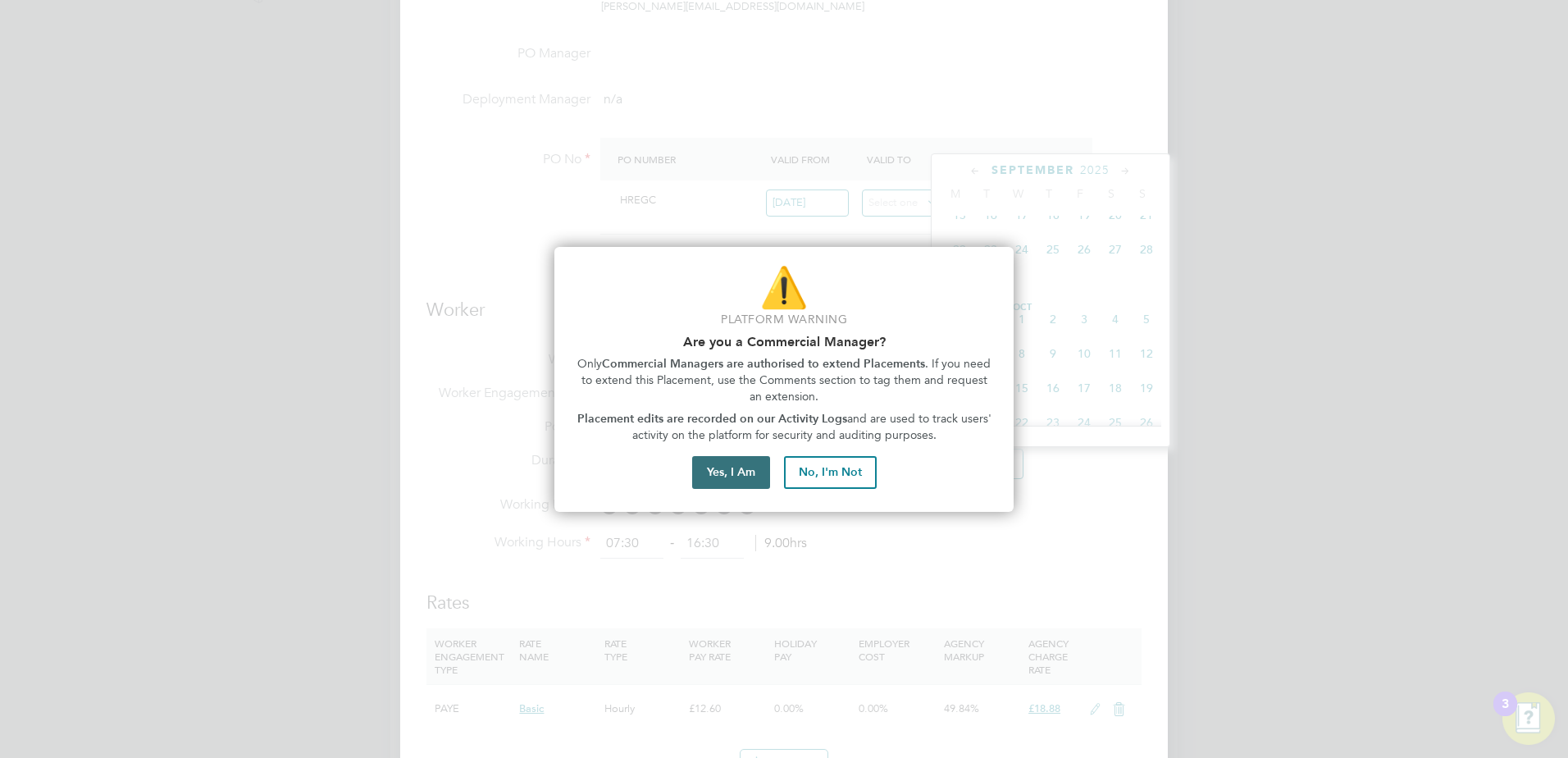
click at [720, 476] on button "Yes, I Am" at bounding box center [731, 472] width 78 height 33
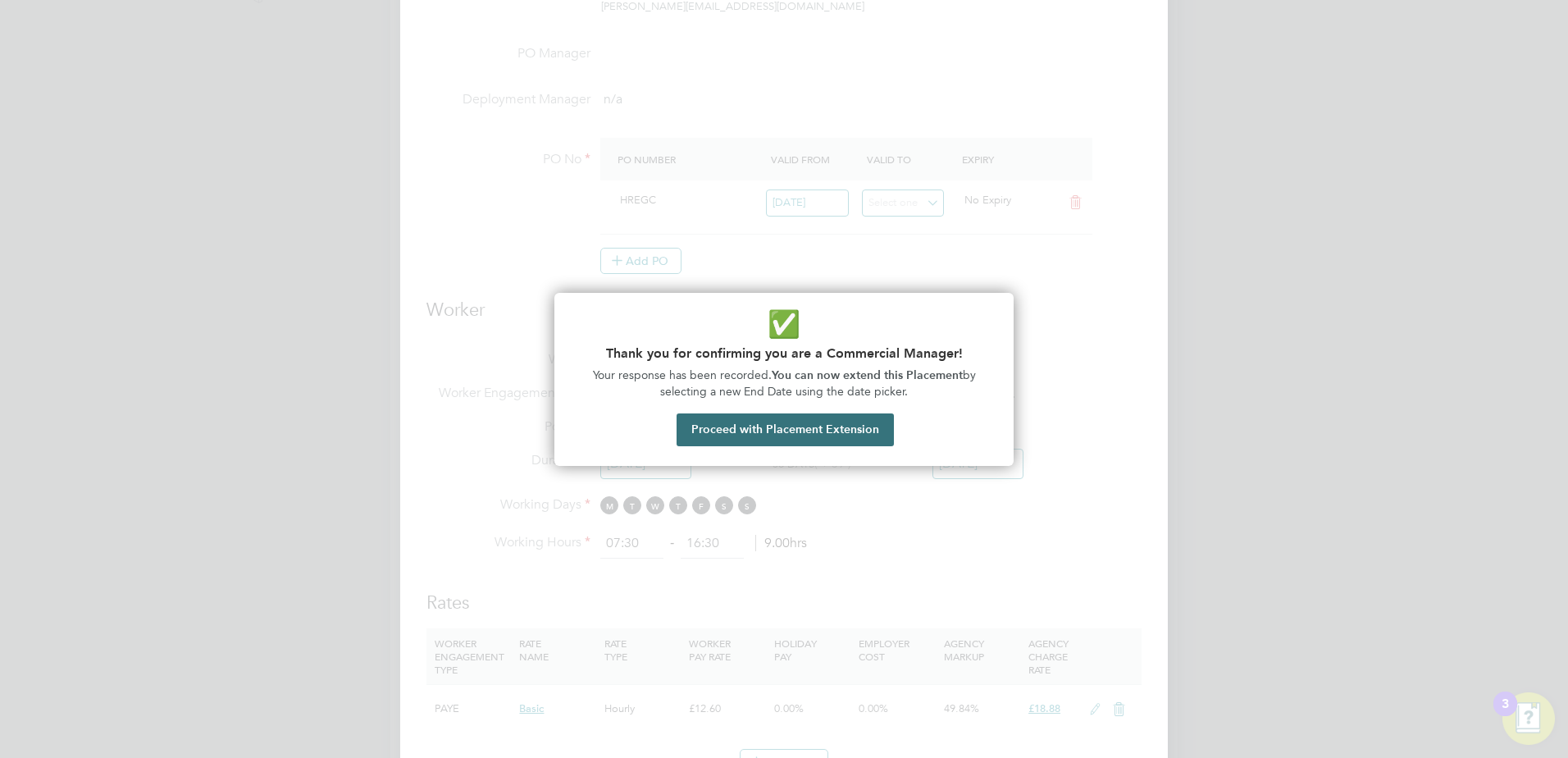
click at [753, 433] on button "Proceed with Placement Extension" at bounding box center [784, 430] width 217 height 33
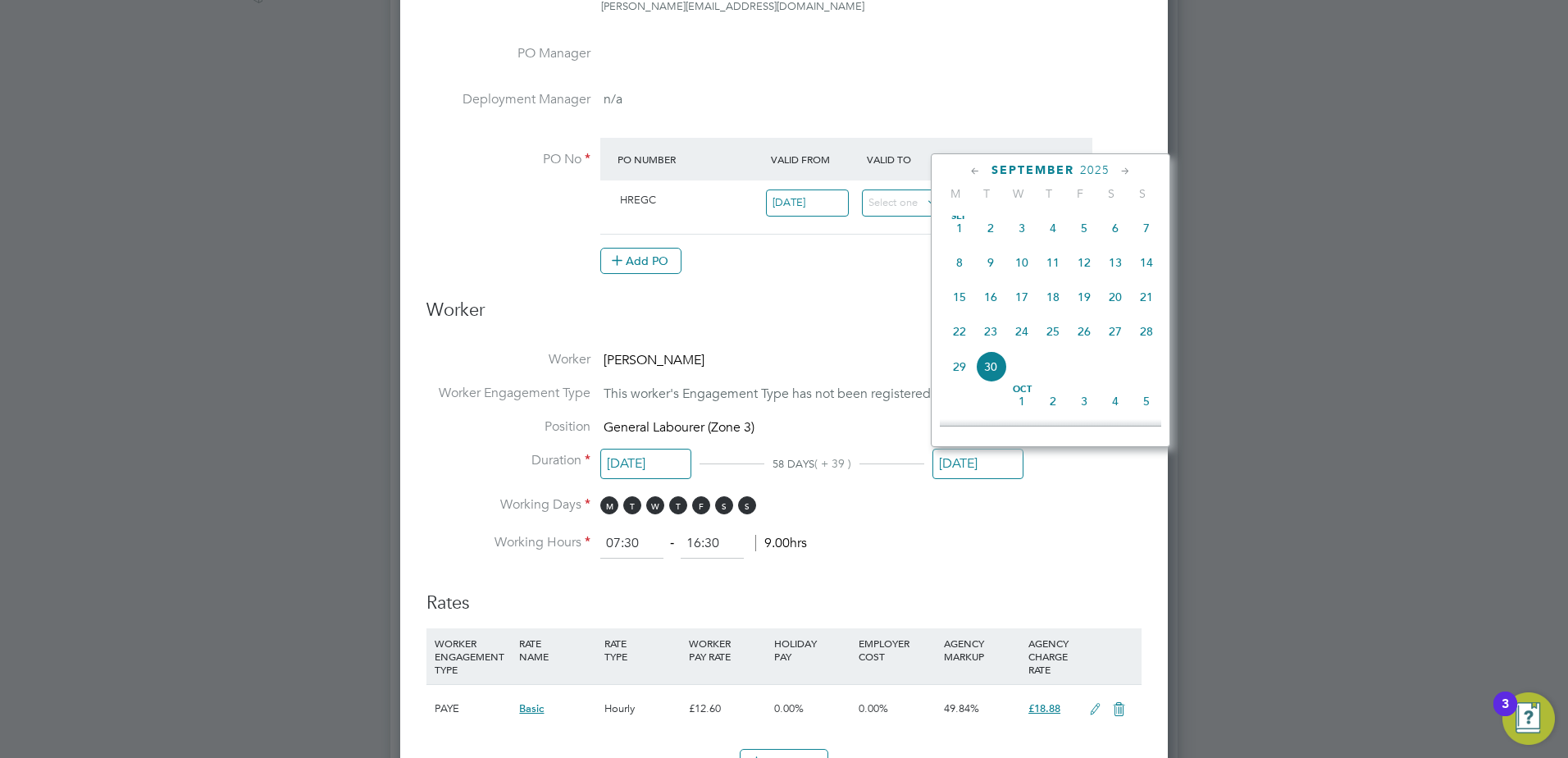
click at [1122, 310] on span "20" at bounding box center [1115, 297] width 31 height 31
type input "[DATE]"
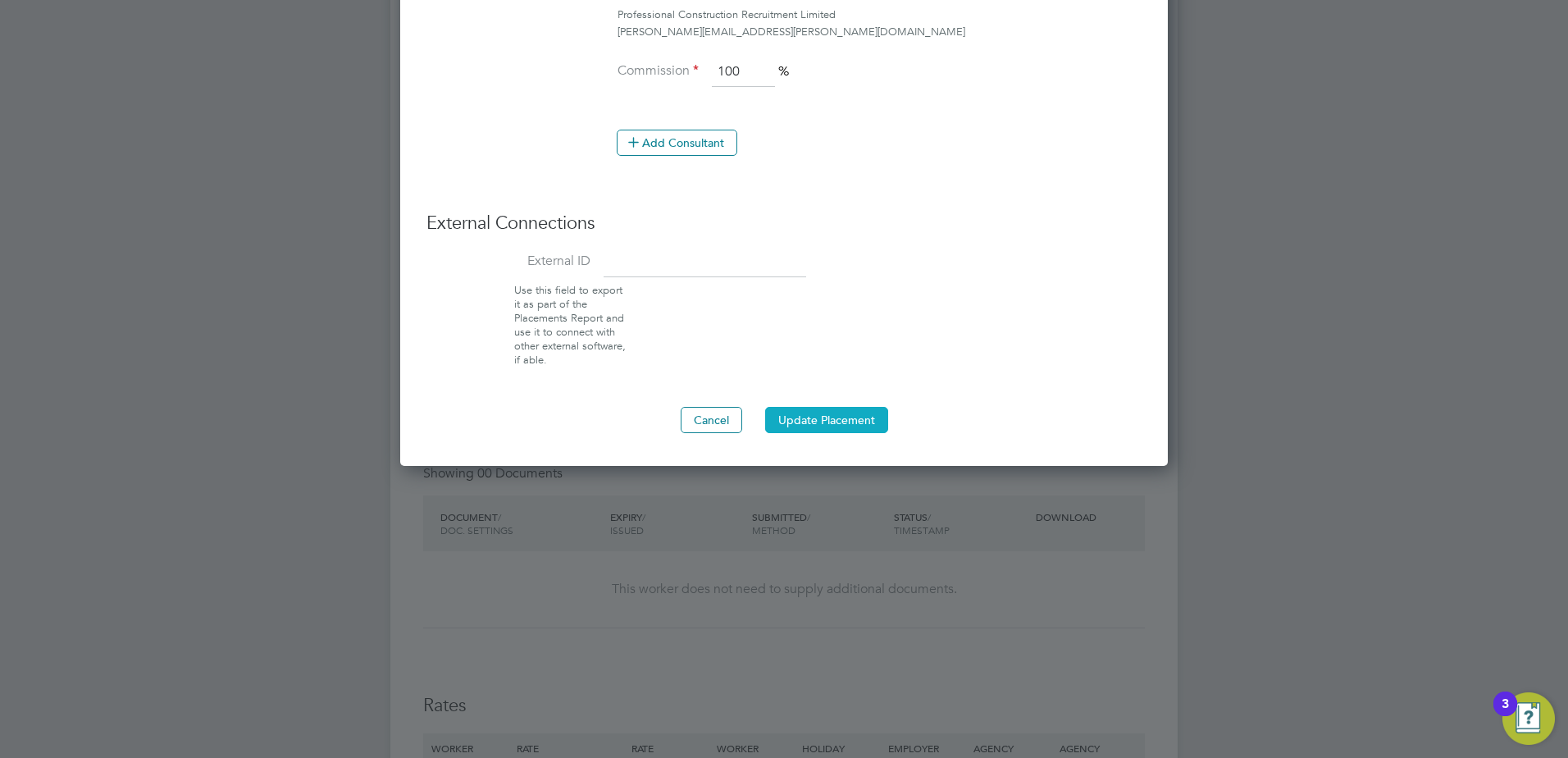
click at [842, 424] on button "Update Placement" at bounding box center [826, 419] width 123 height 26
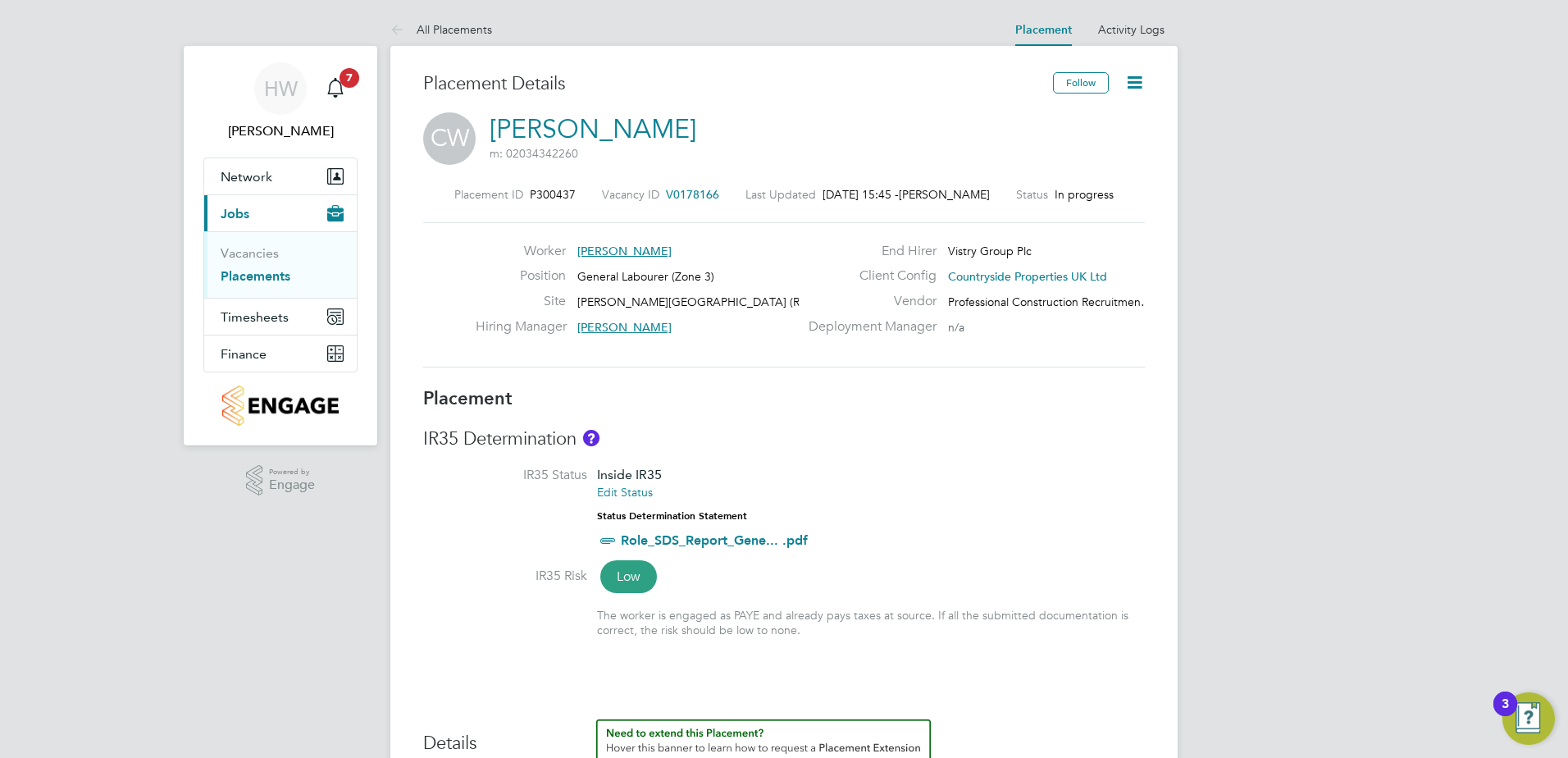
click at [273, 274] on link "Placements" at bounding box center [256, 276] width 70 height 16
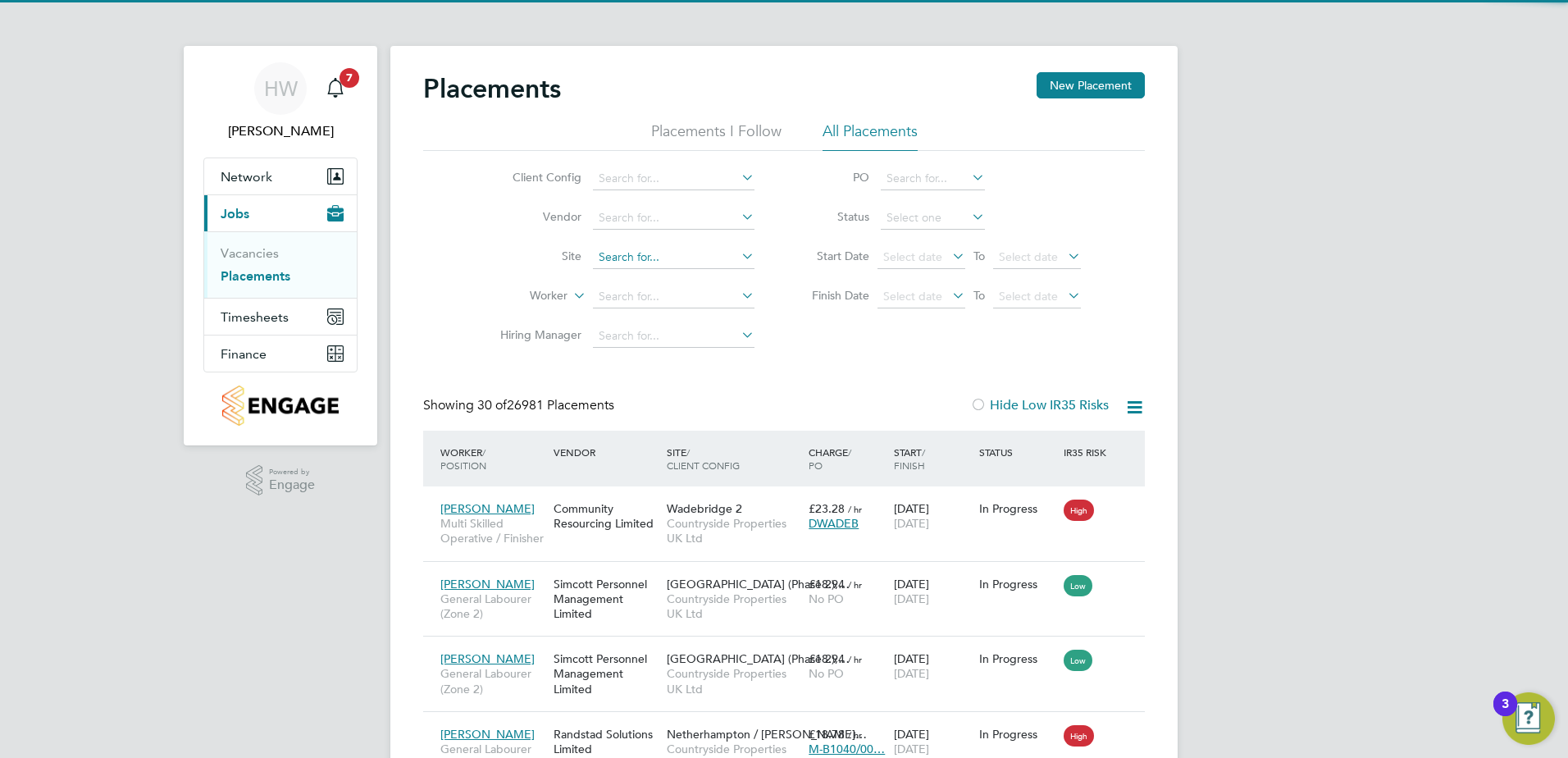
click at [663, 253] on input at bounding box center [674, 258] width 162 height 23
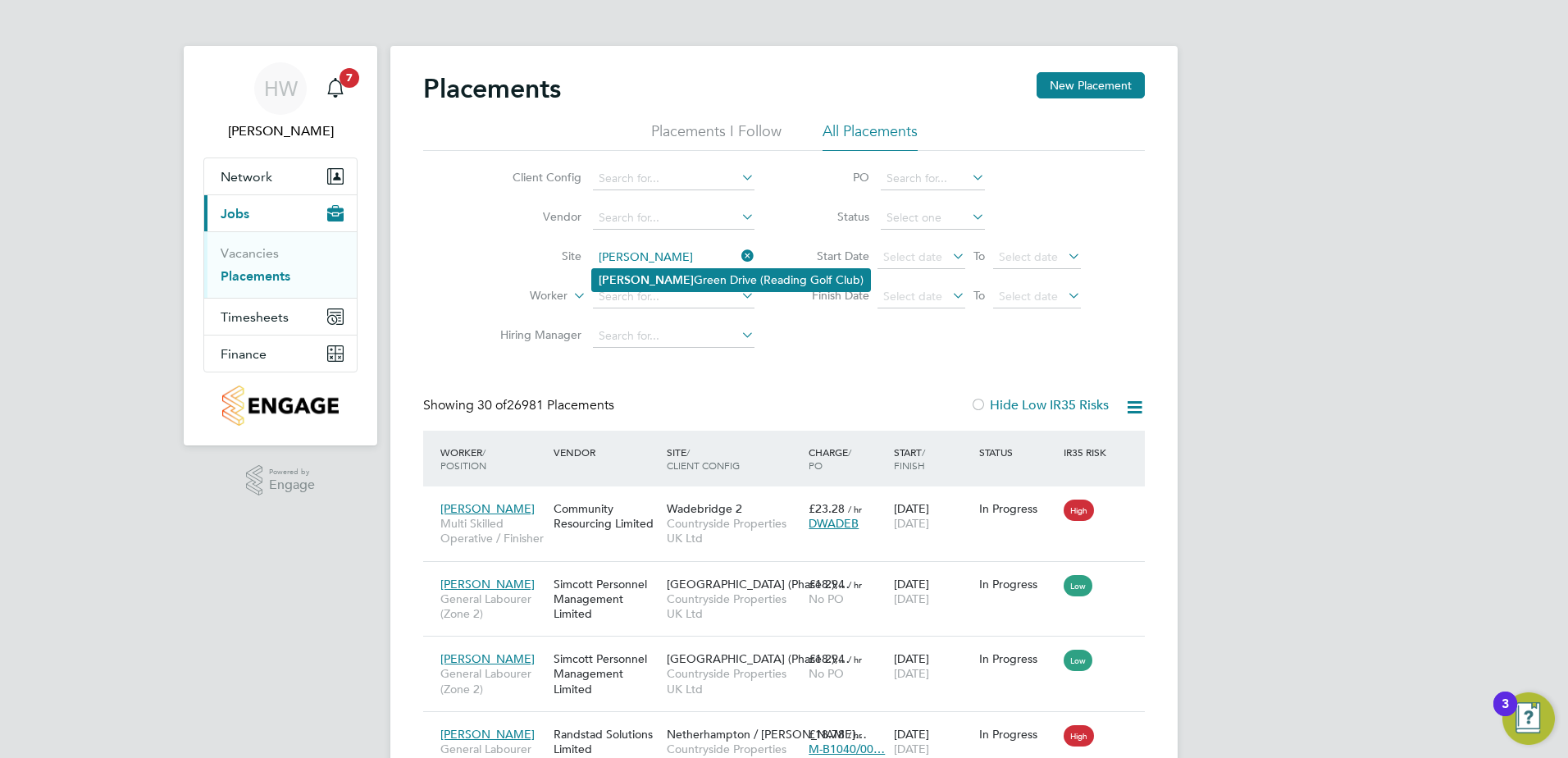
click at [634, 275] on b "Emmer" at bounding box center [646, 280] width 95 height 14
type input "[PERSON_NAME][GEOGRAPHIC_DATA] (Reading Golf Club)"
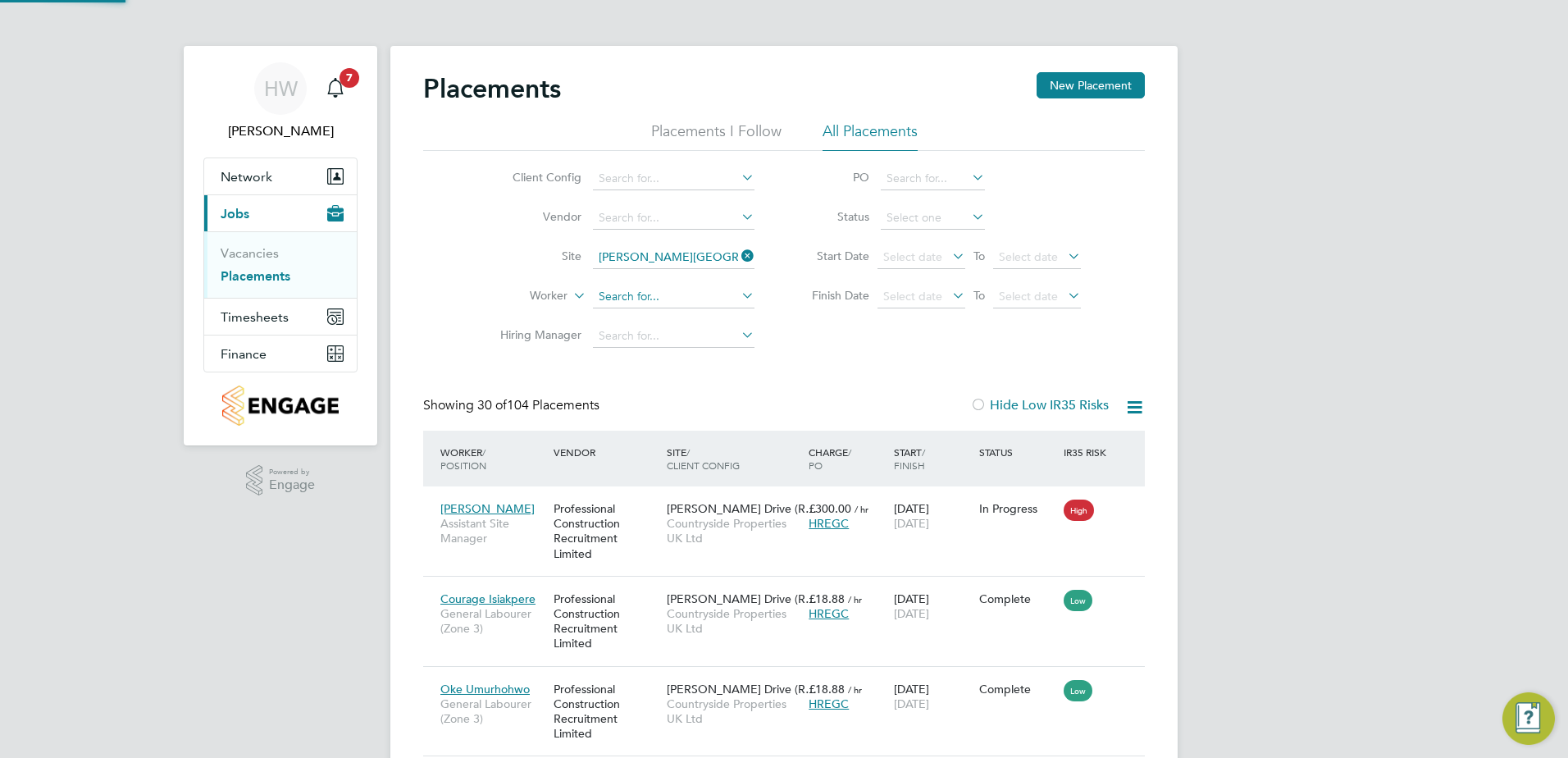
click at [638, 290] on input at bounding box center [674, 297] width 162 height 23
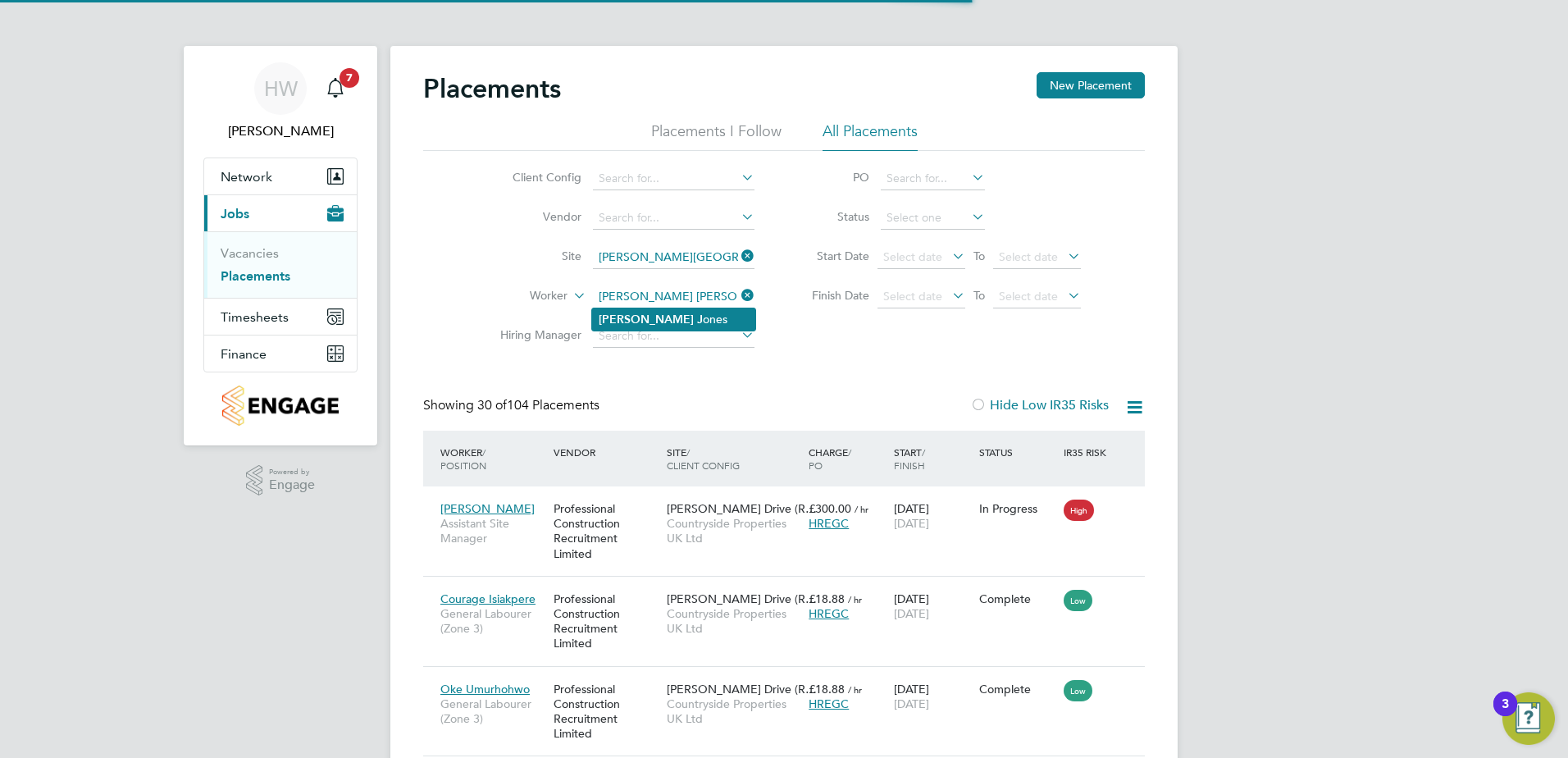
click at [615, 312] on b "Dave" at bounding box center [646, 319] width 95 height 14
type input "[PERSON_NAME]"
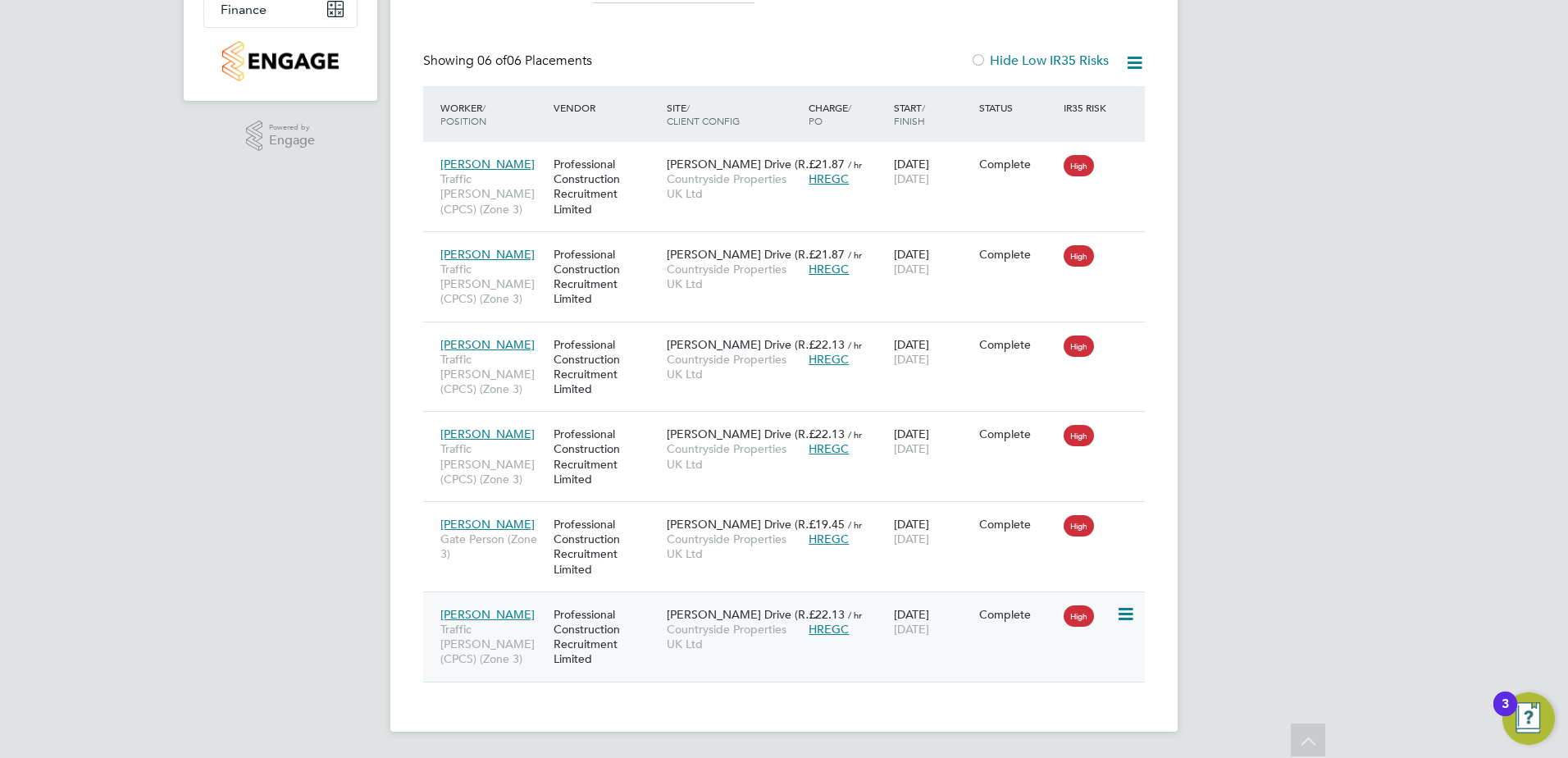
click at [802, 639] on div "Emmer Green Drive (R… Countryside Properties UK Ltd" at bounding box center [734, 629] width 142 height 61
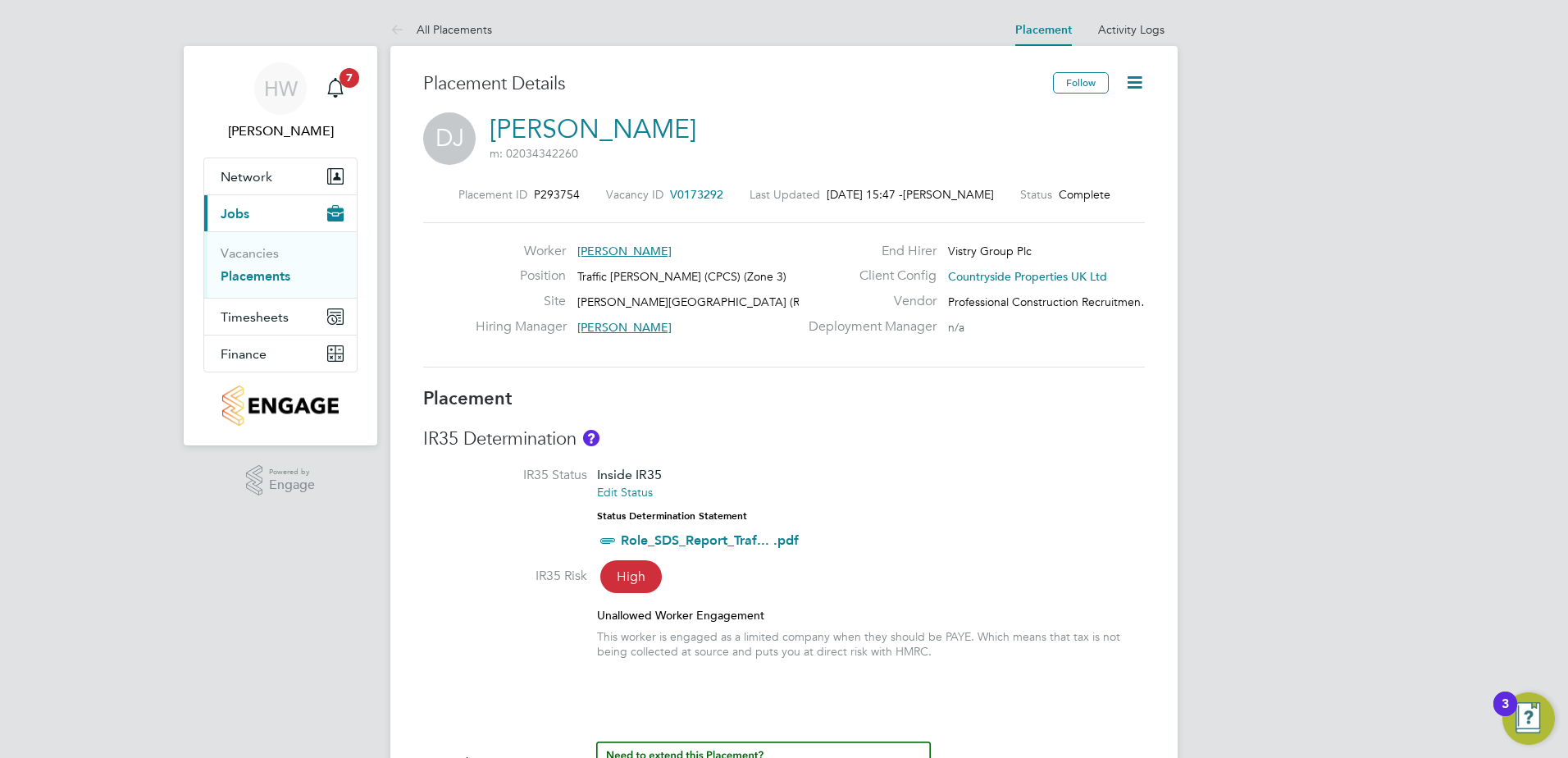
click at [1130, 81] on icon at bounding box center [1134, 82] width 20 height 20
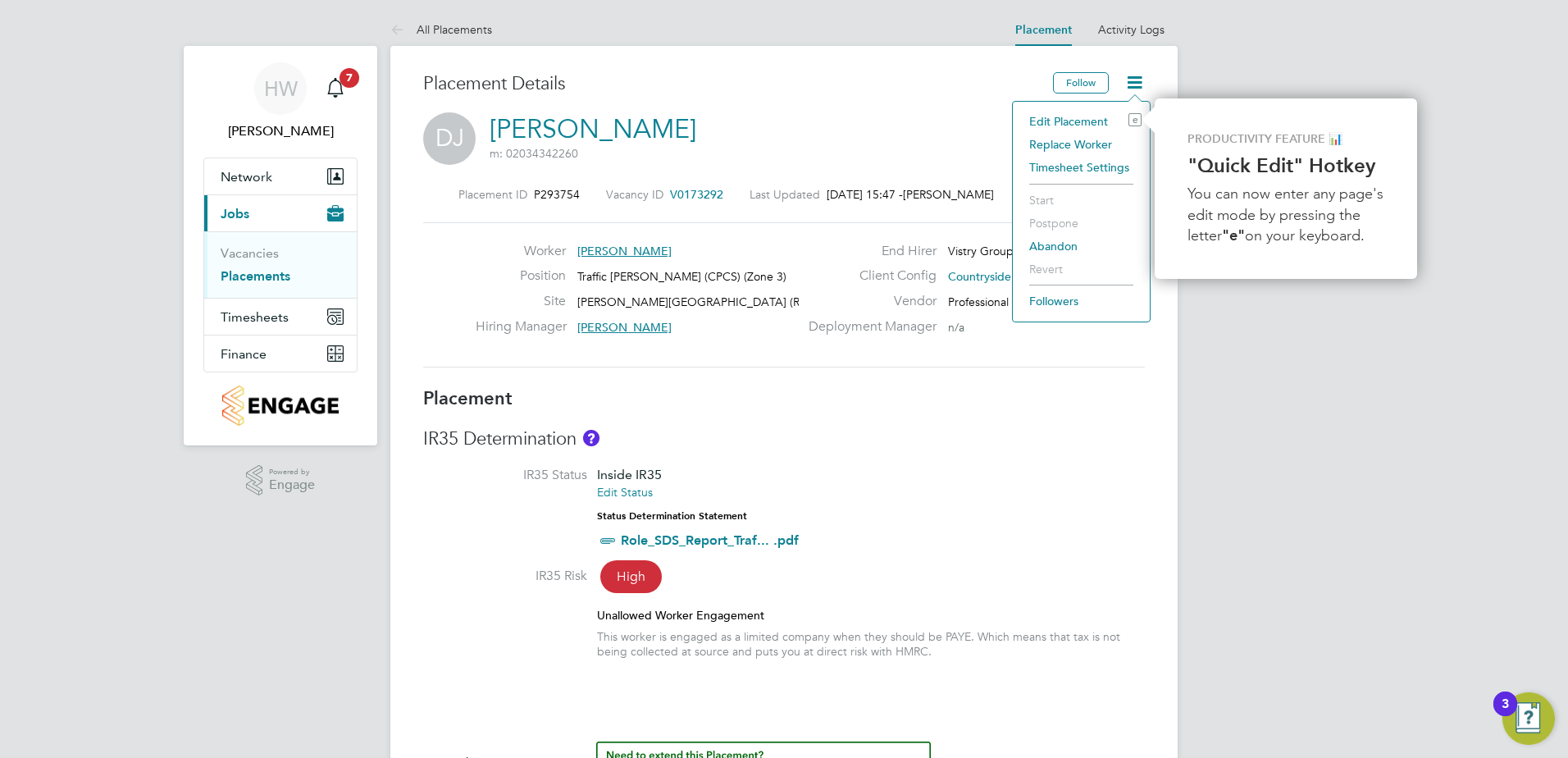
click at [1055, 119] on li "Edit Placement e" at bounding box center [1081, 122] width 121 height 23
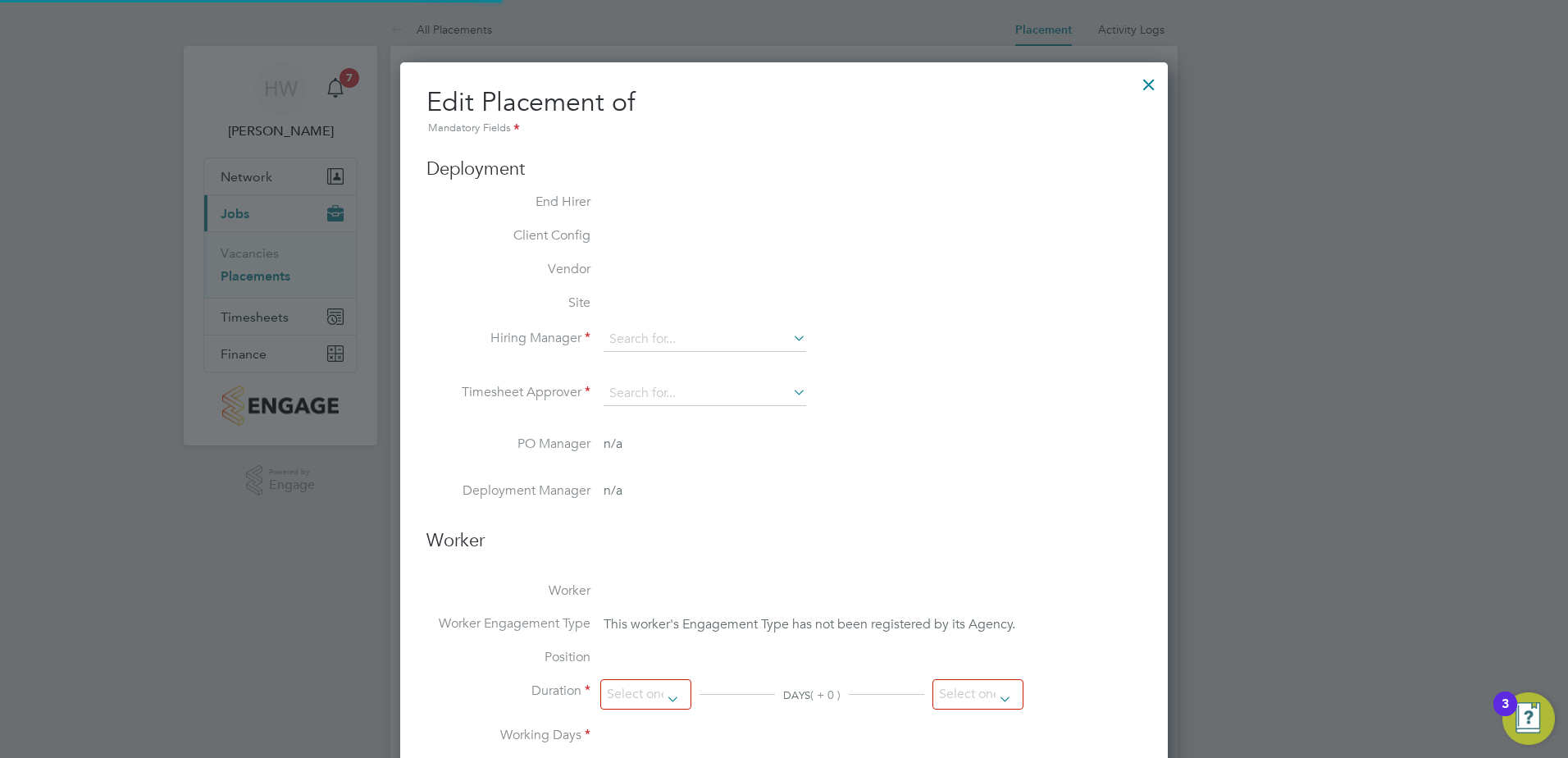
type input "[PERSON_NAME]"
type input "[DATE]"
type input "07:30"
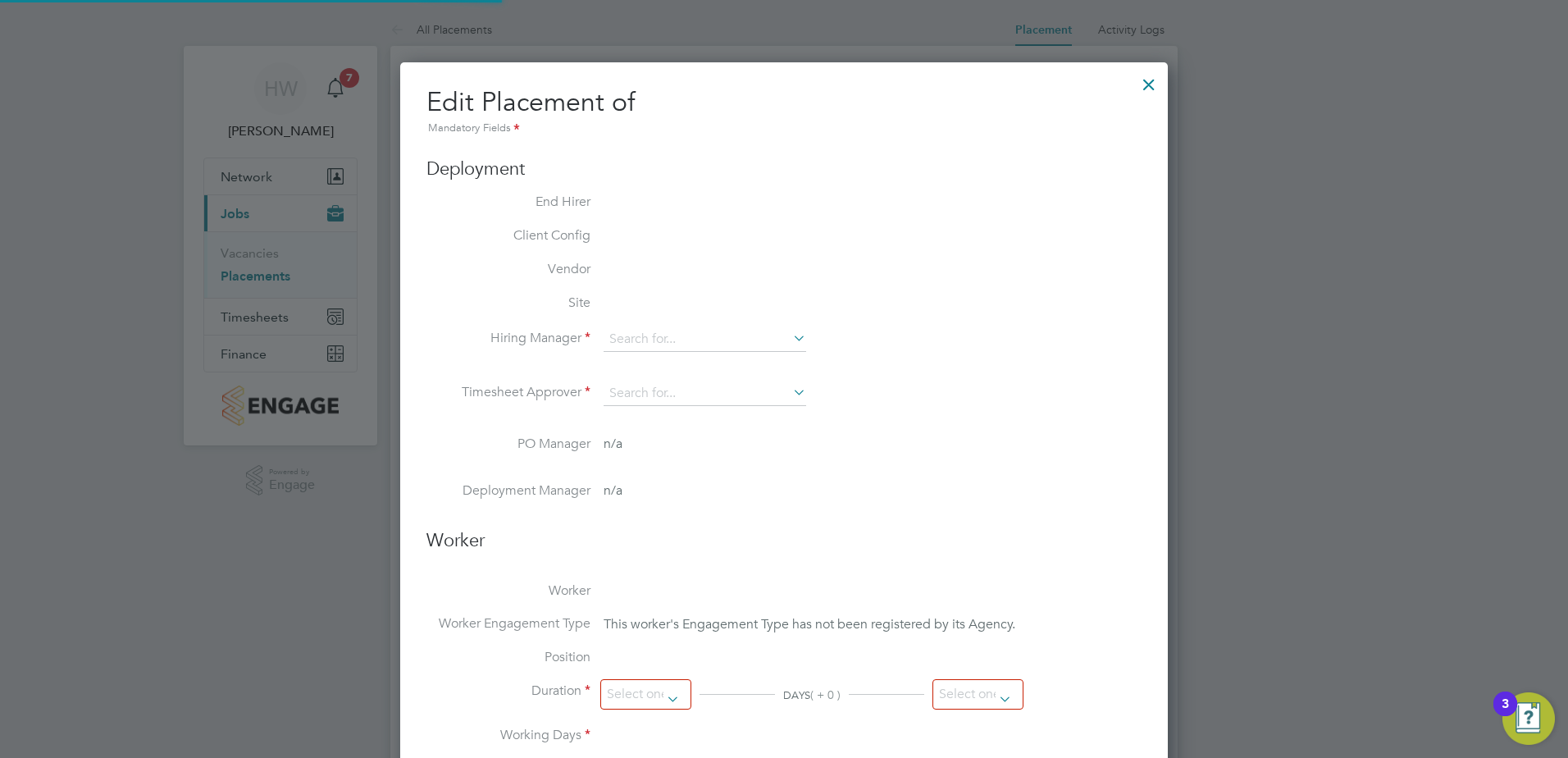
type input "16:30"
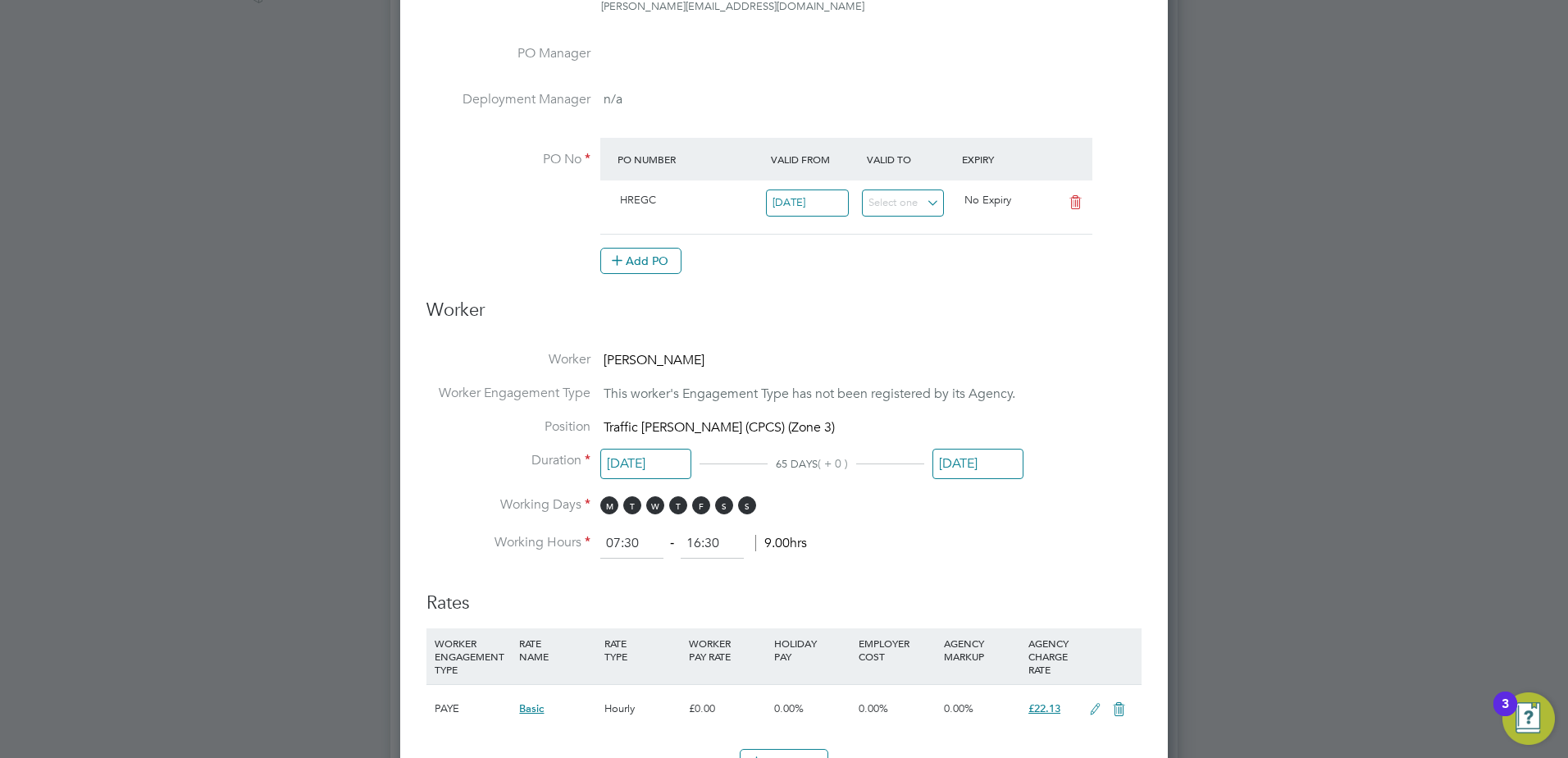
click at [953, 454] on input "[DATE]" at bounding box center [978, 463] width 91 height 30
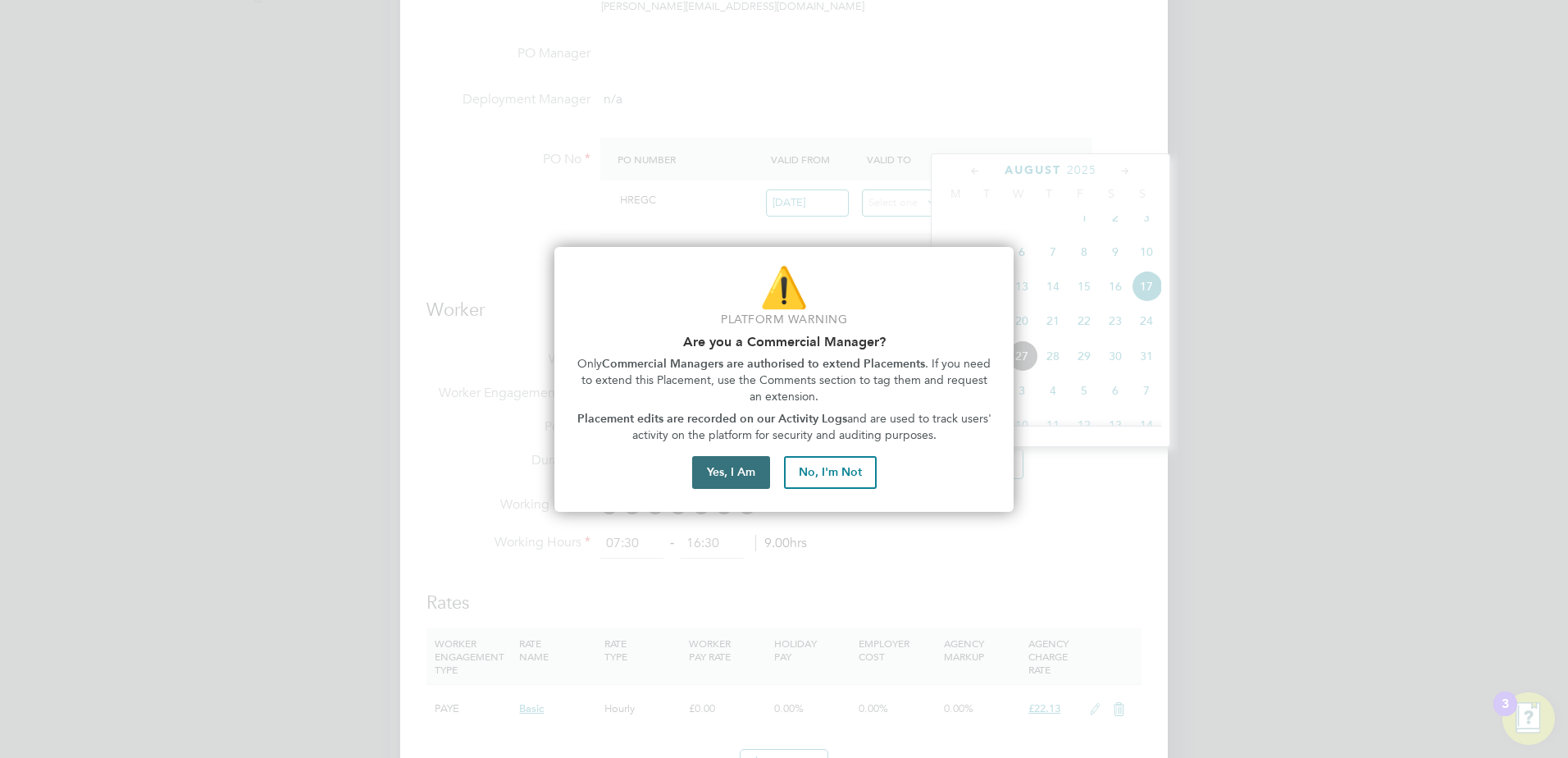
click at [740, 483] on button "Yes, I Am" at bounding box center [731, 472] width 78 height 33
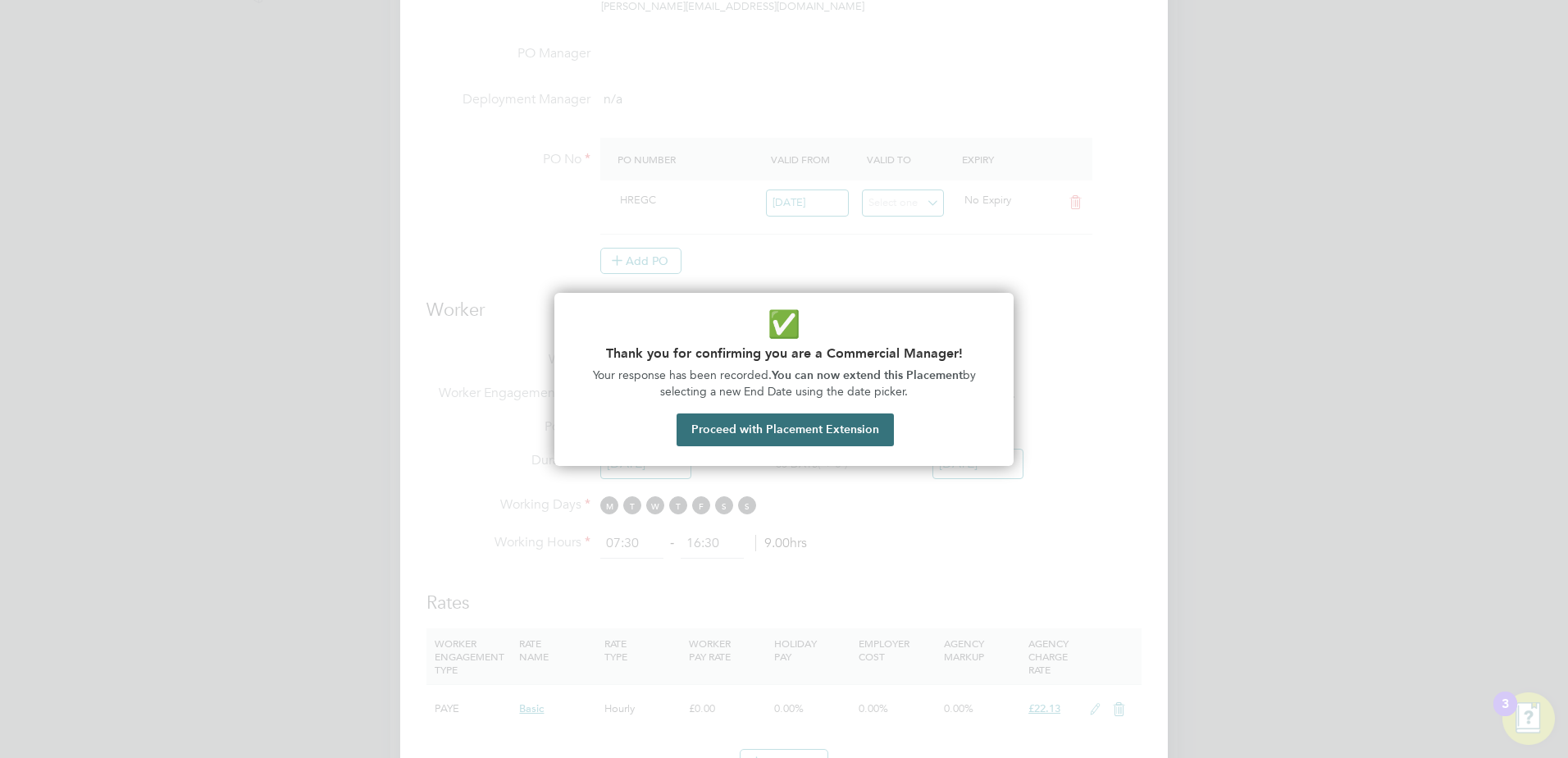
click at [819, 422] on button "Proceed with Placement Extension" at bounding box center [784, 430] width 217 height 33
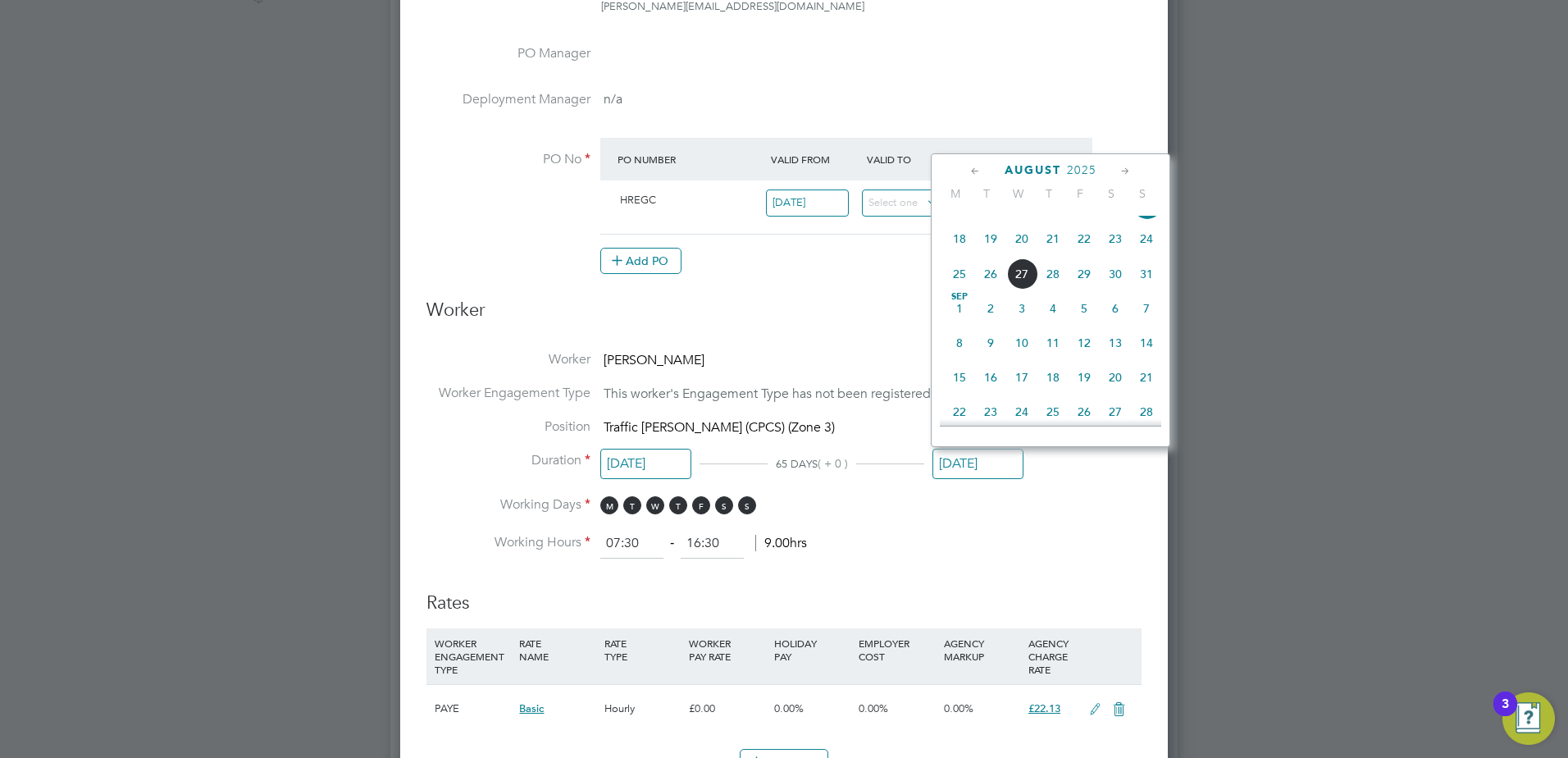
click at [1112, 393] on span "20" at bounding box center [1115, 378] width 31 height 31
type input "[DATE]"
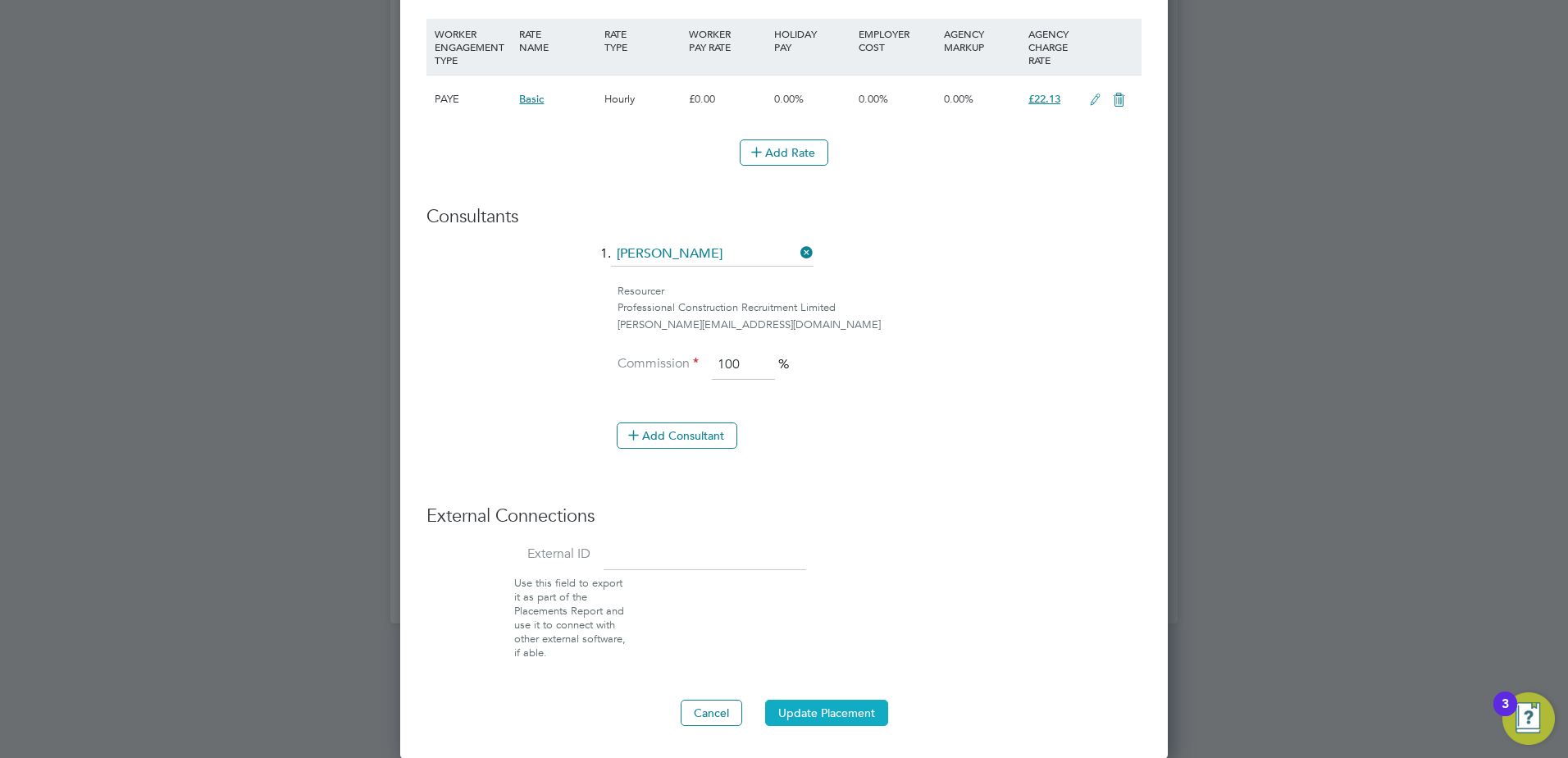
click at [818, 716] on button "Update Placement" at bounding box center [826, 712] width 123 height 26
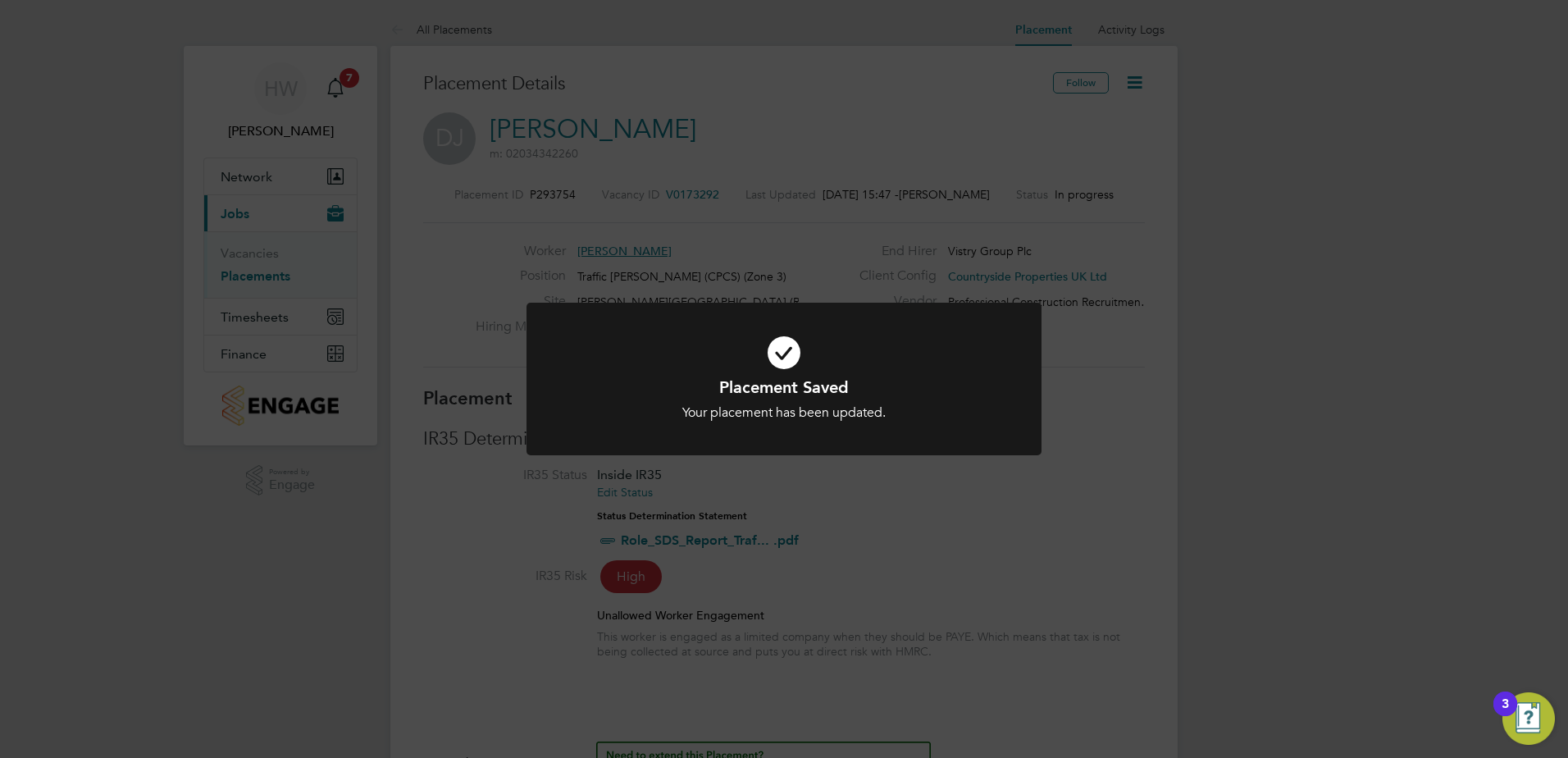
click at [513, 474] on div "Placement Saved Your placement has been updated. Cancel Okay" at bounding box center [784, 379] width 1568 height 758
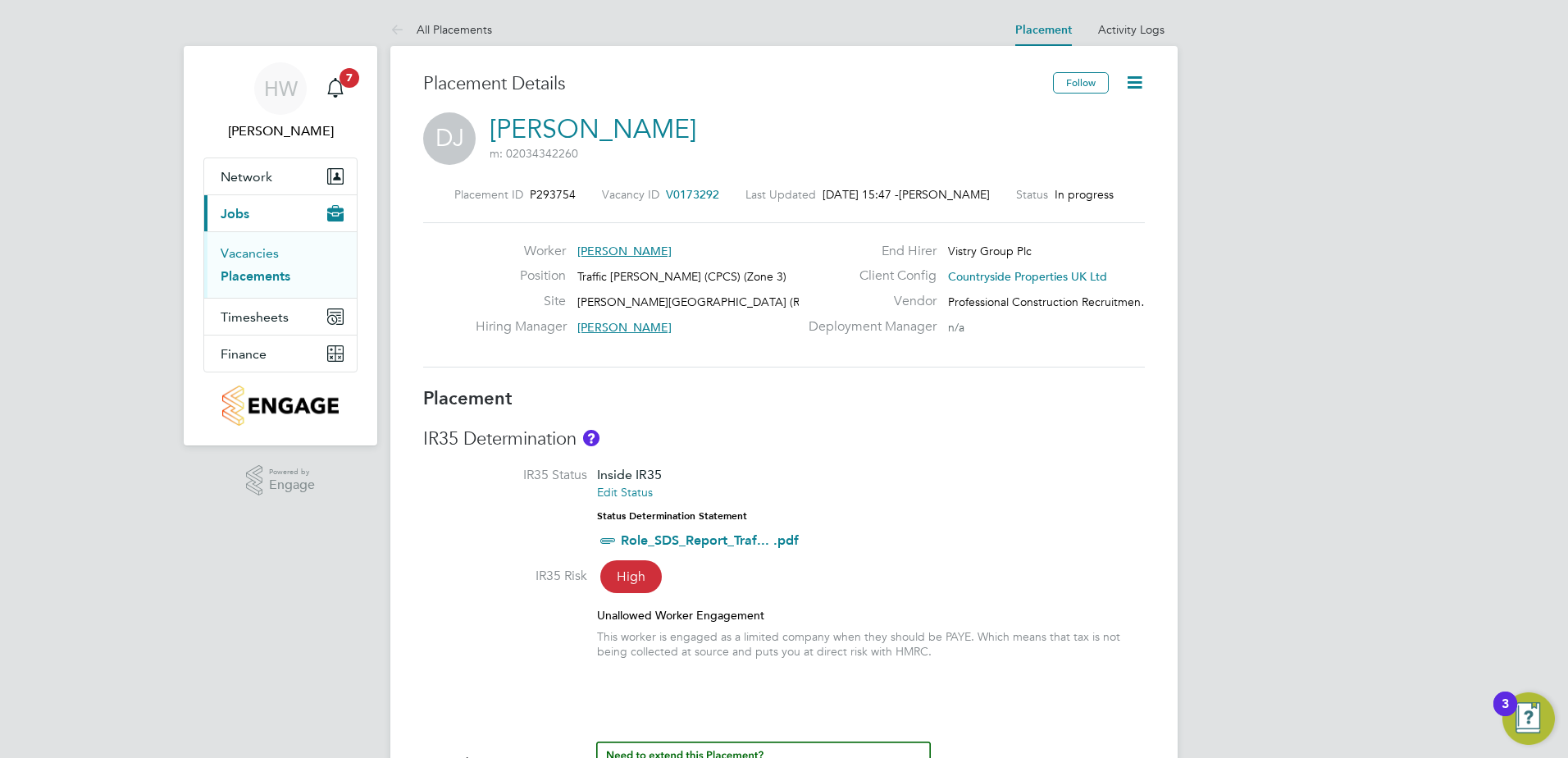
click at [244, 258] on link "Vacancies" at bounding box center [250, 253] width 58 height 16
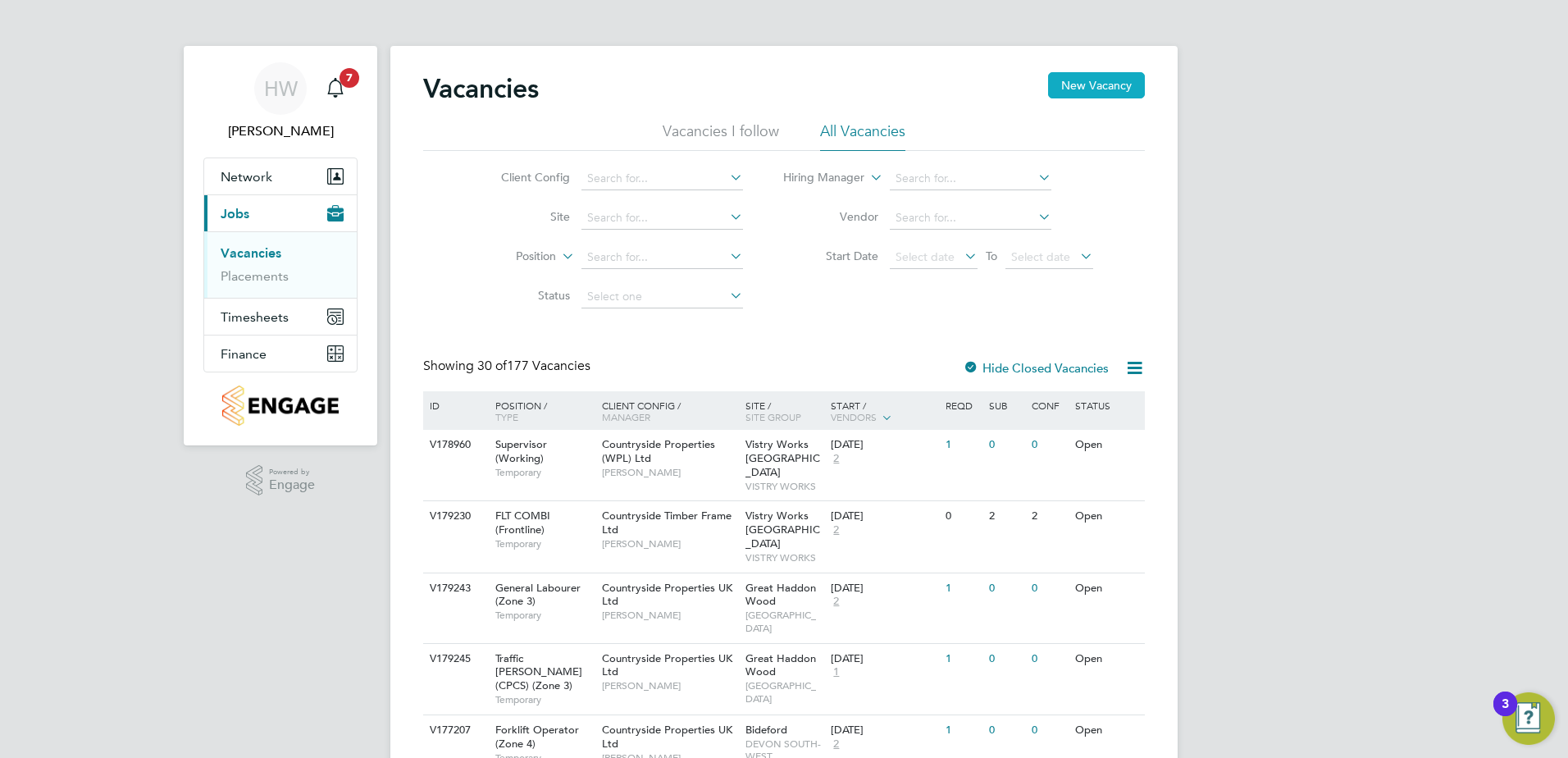
click at [1082, 95] on button "New Vacancy" at bounding box center [1096, 85] width 96 height 26
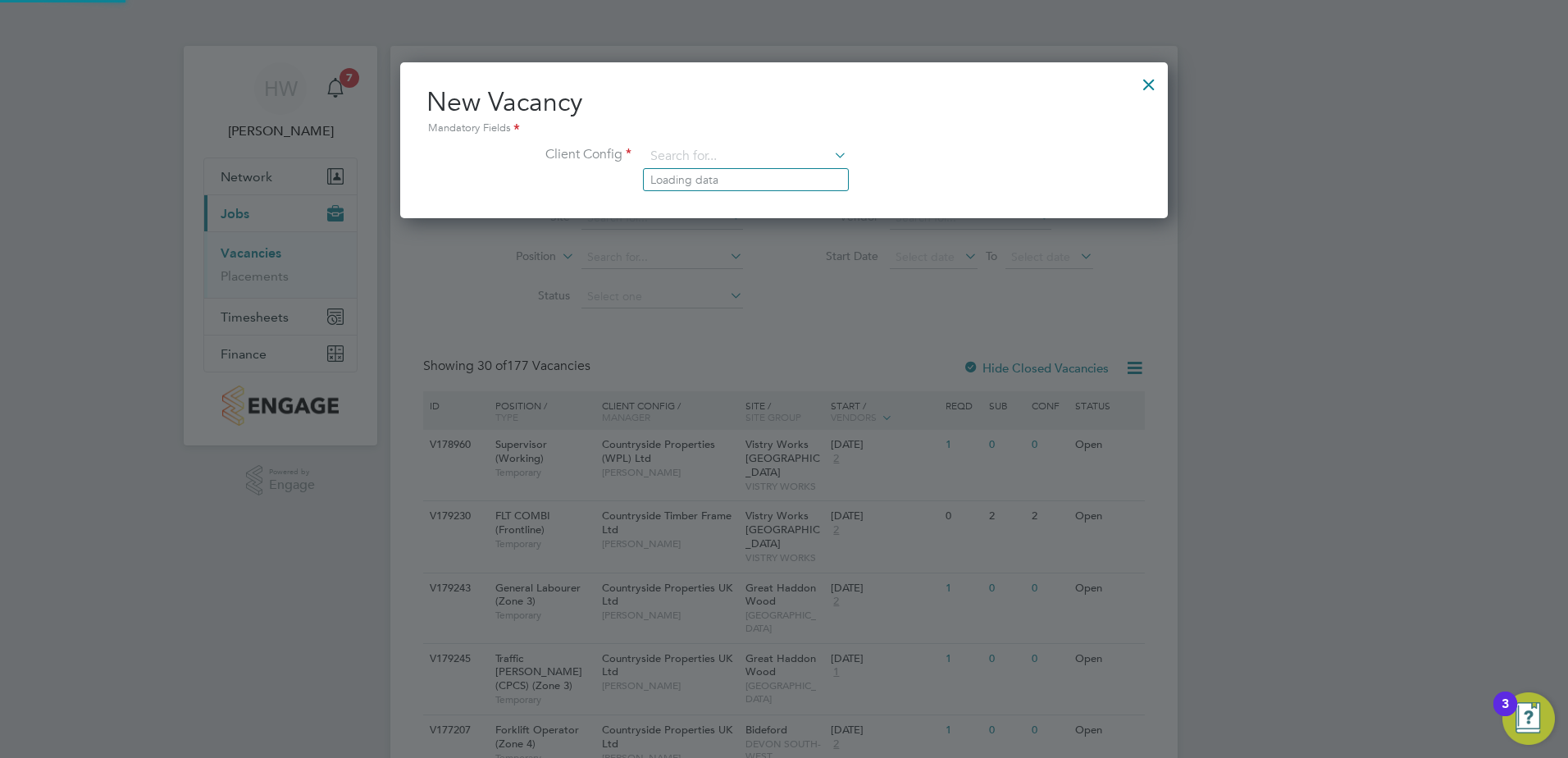
drag, startPoint x: 663, startPoint y: 159, endPoint x: 675, endPoint y: 169, distance: 15.6
click at [664, 159] on input at bounding box center [746, 156] width 202 height 24
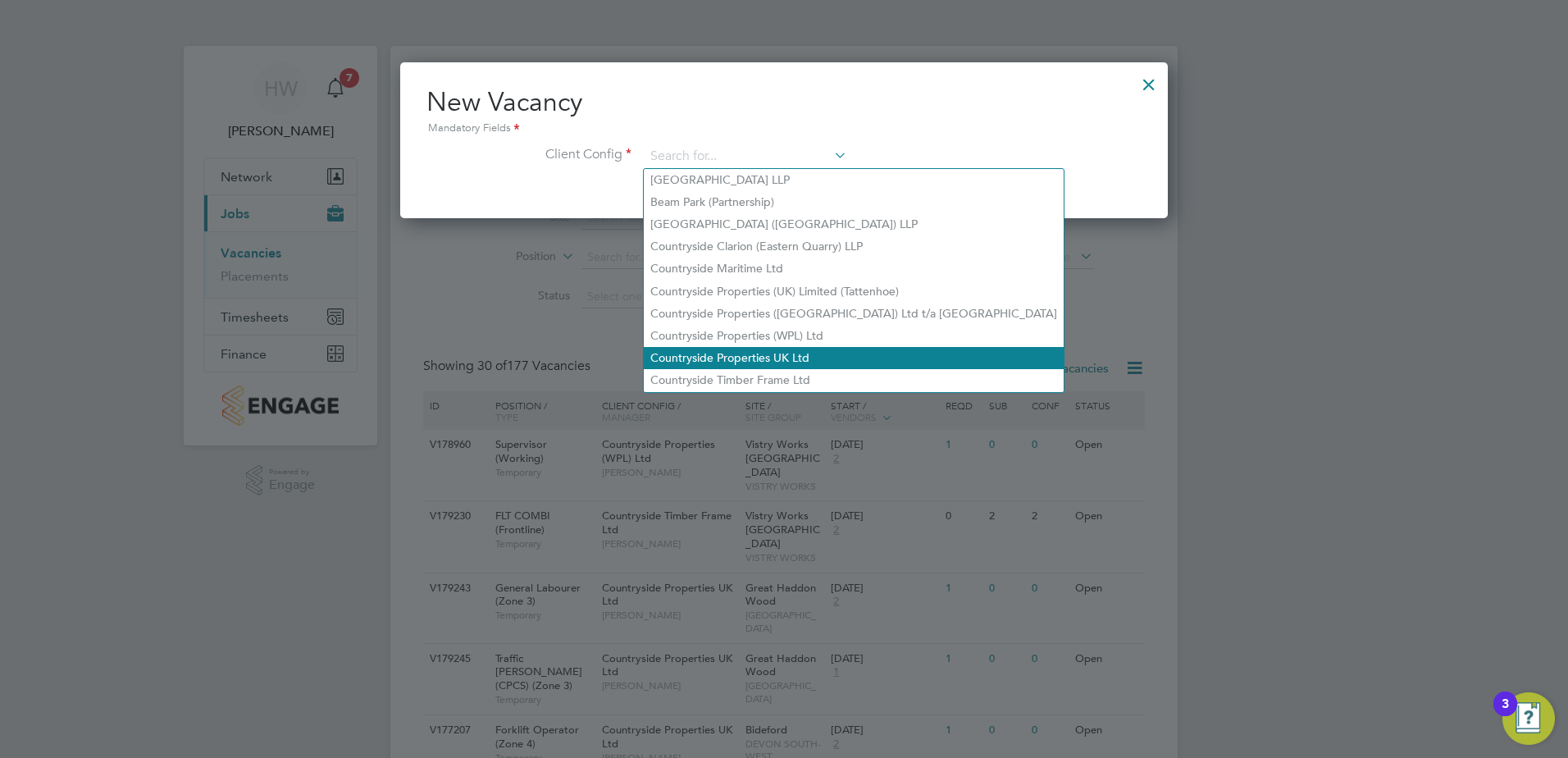
click at [710, 346] on li "Countryside Properties UK Ltd" at bounding box center [853, 357] width 419 height 22
type input "Countryside Properties UK Ltd"
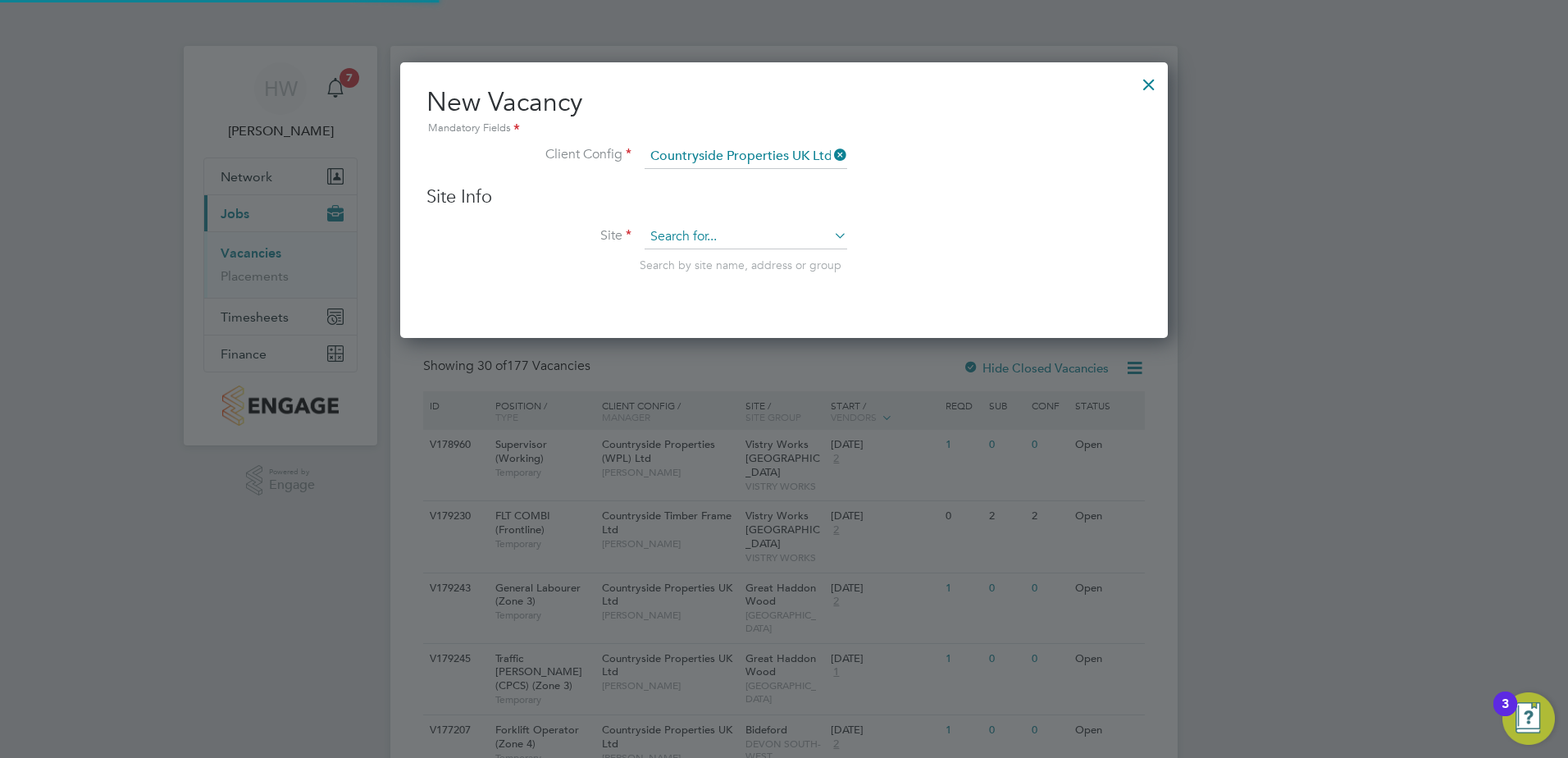
click at [749, 241] on input at bounding box center [746, 236] width 202 height 24
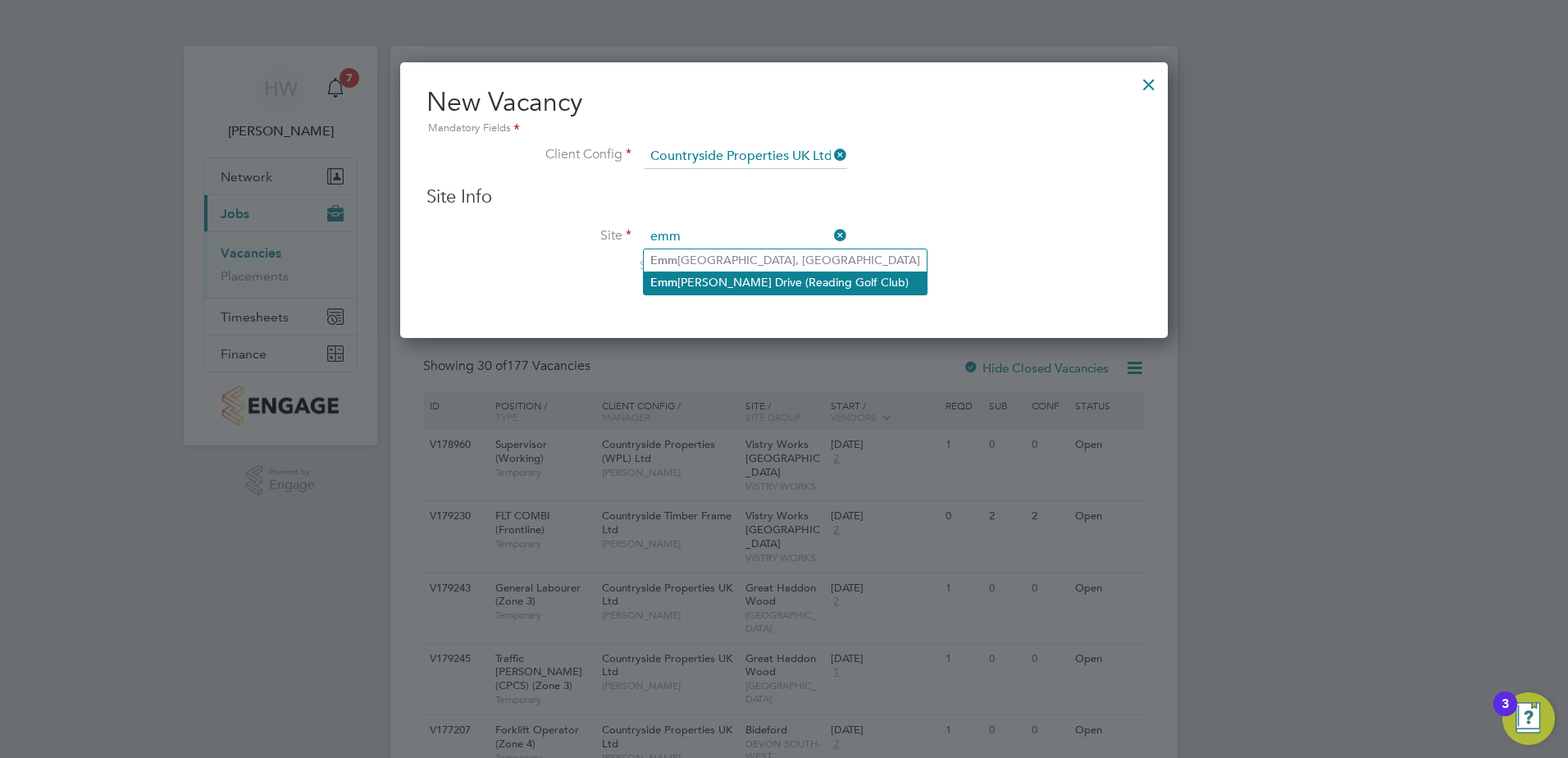
click at [755, 277] on li "Emm [PERSON_NAME] Drive (Reading Golf Club)" at bounding box center [784, 282] width 283 height 22
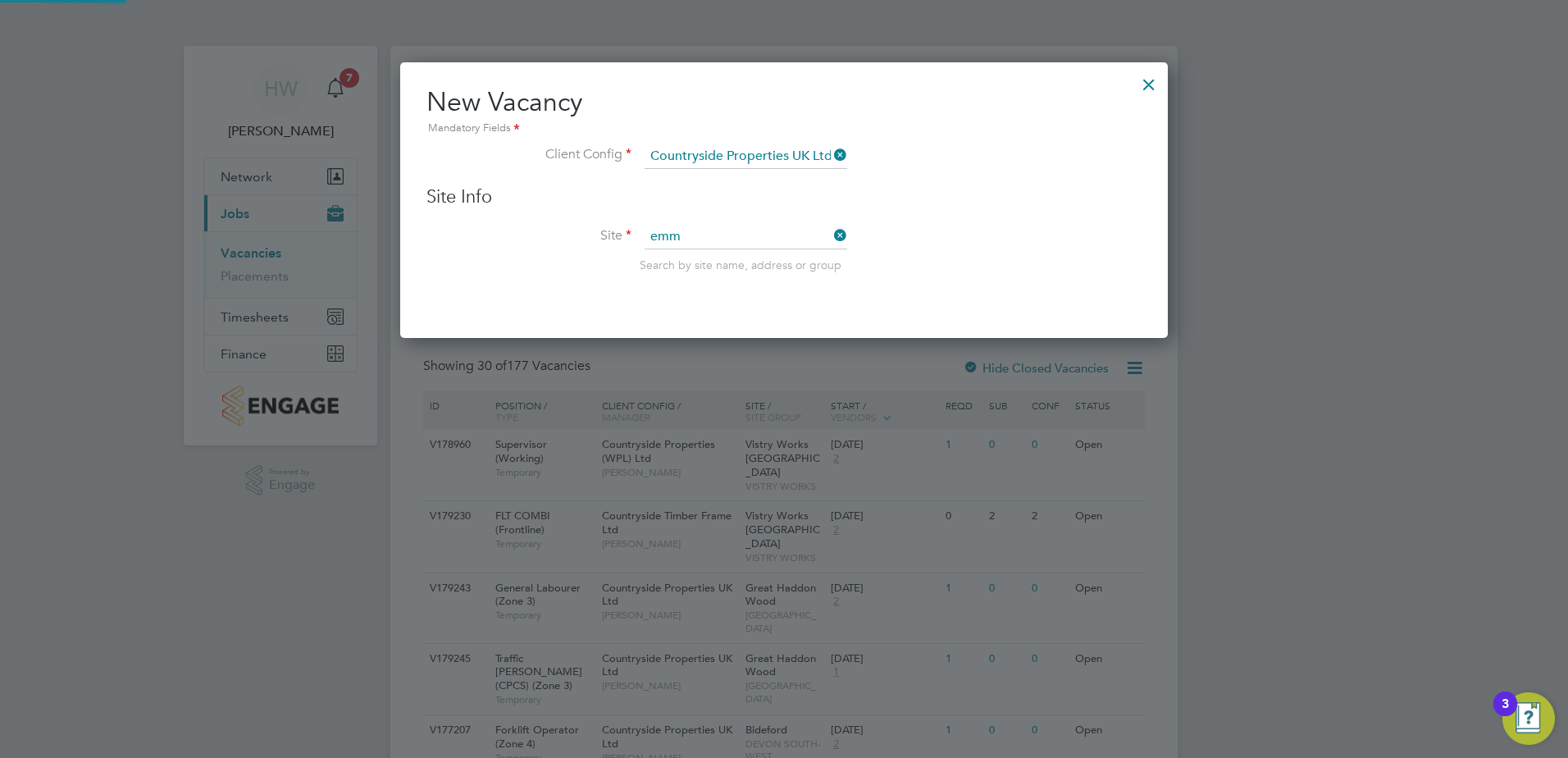
type input "[PERSON_NAME][GEOGRAPHIC_DATA] (Reading Golf Club)"
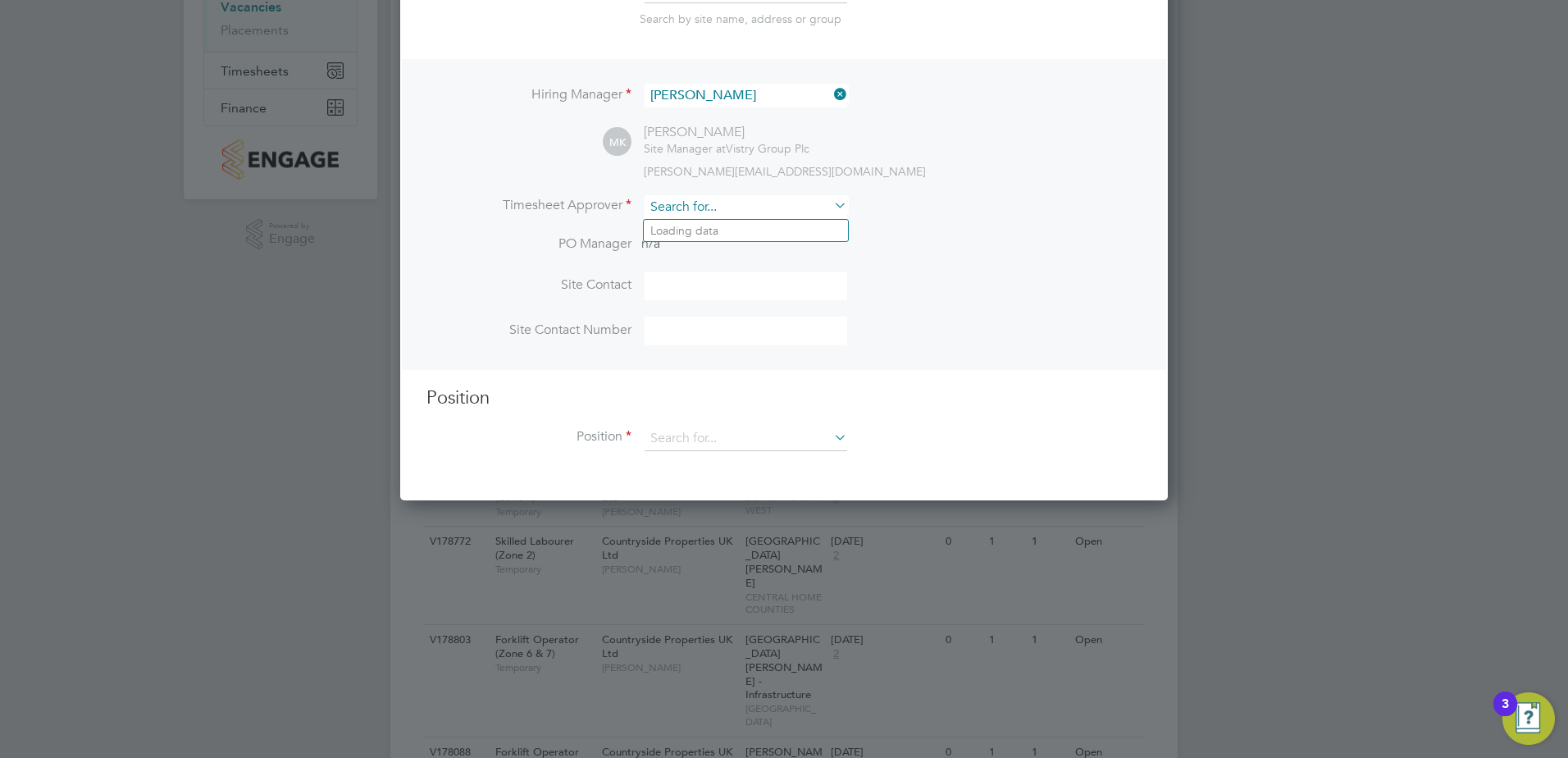
click at [726, 207] on input at bounding box center [746, 207] width 202 height 23
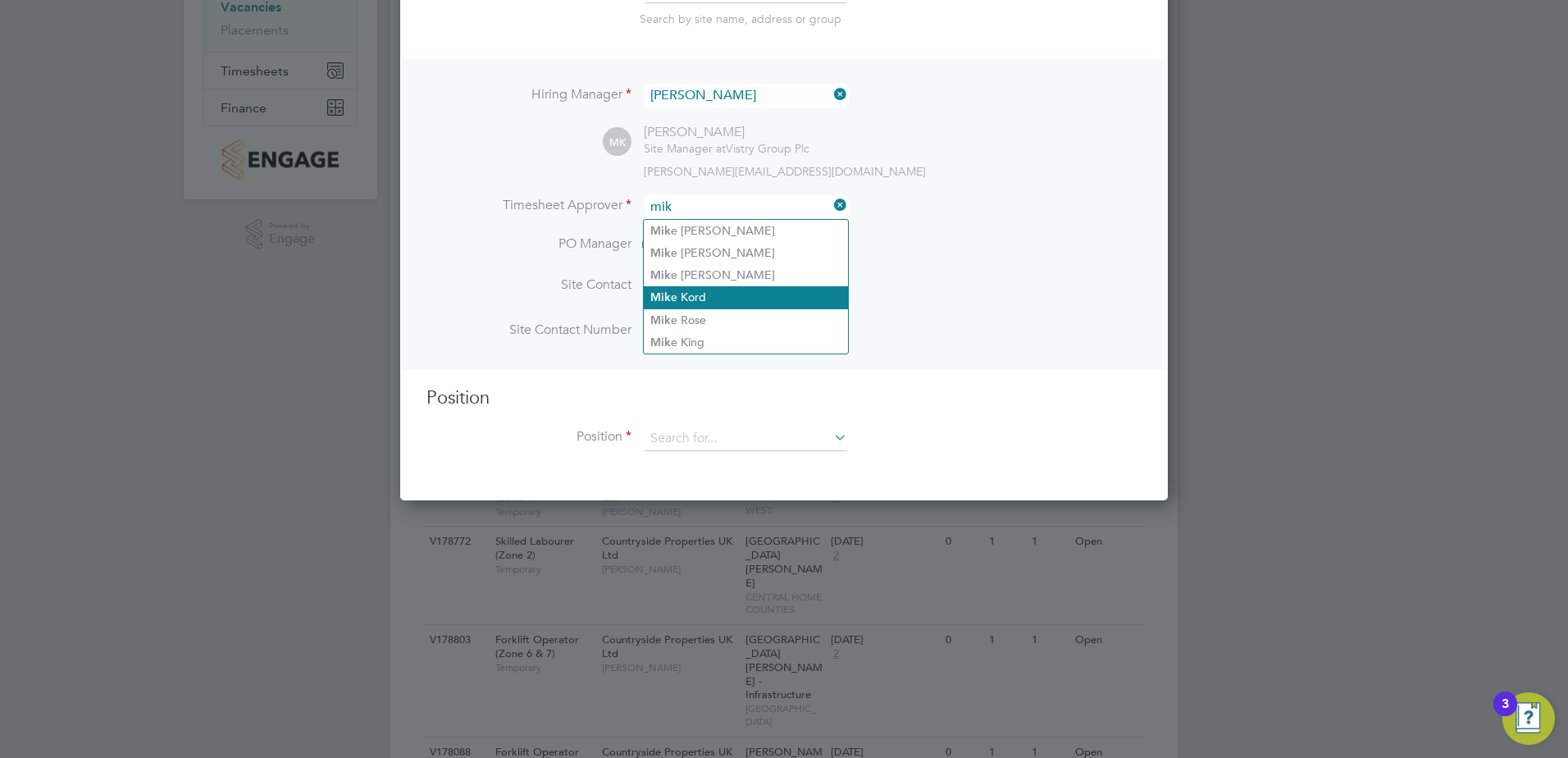
click at [716, 289] on li "[PERSON_NAME]" at bounding box center [746, 297] width 204 height 22
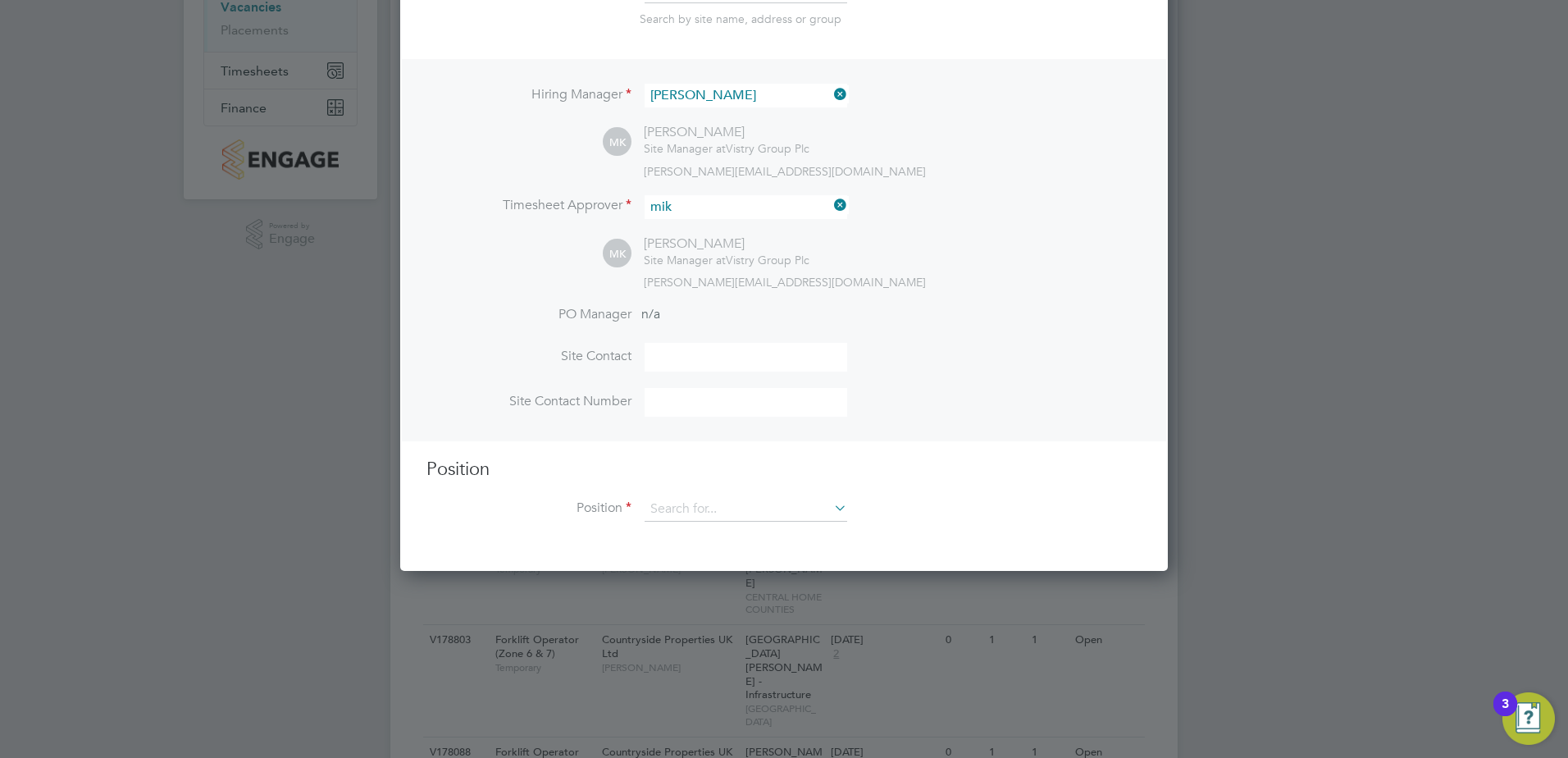
type input "[PERSON_NAME]"
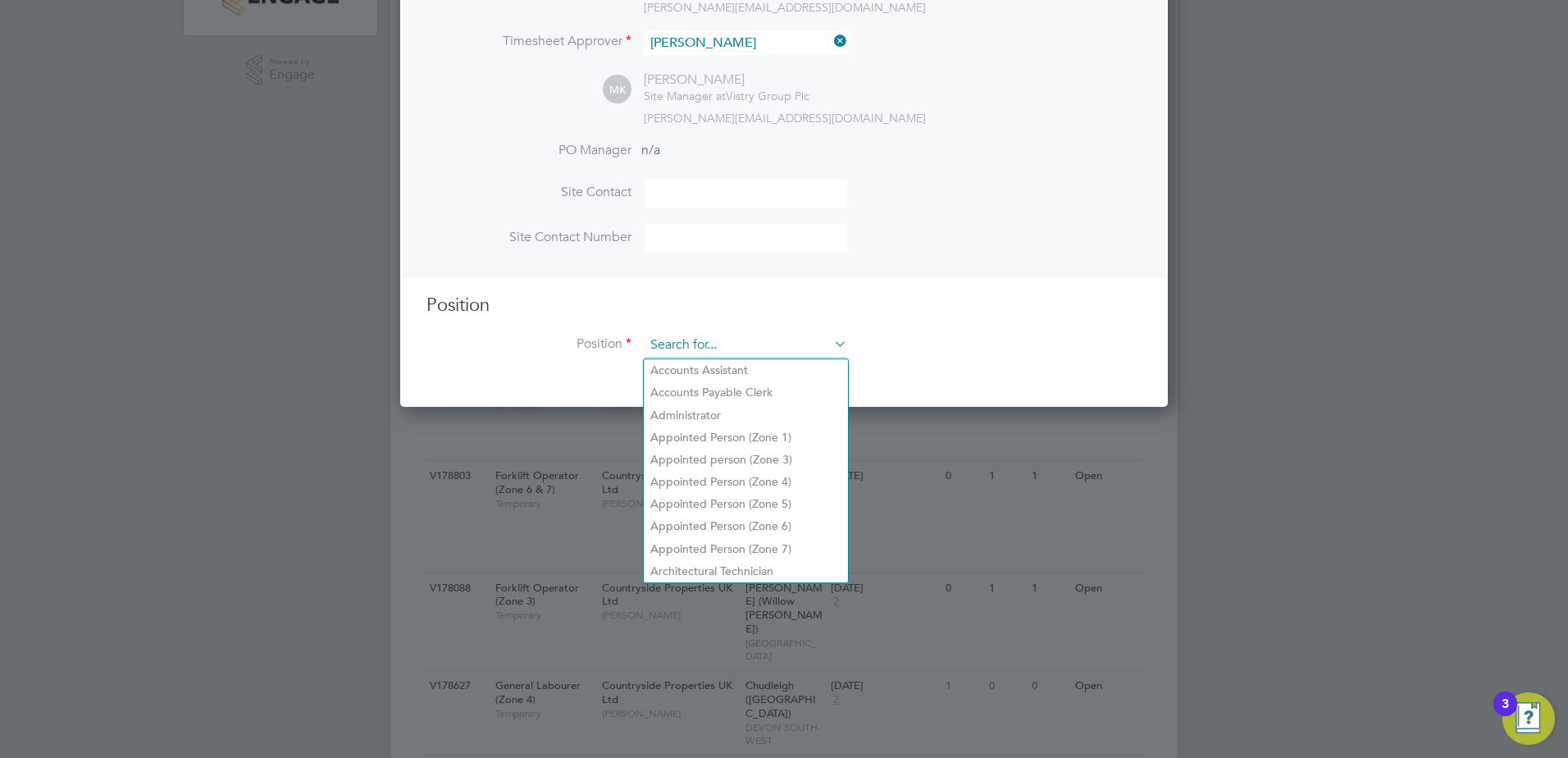
click at [711, 354] on input at bounding box center [746, 344] width 202 height 24
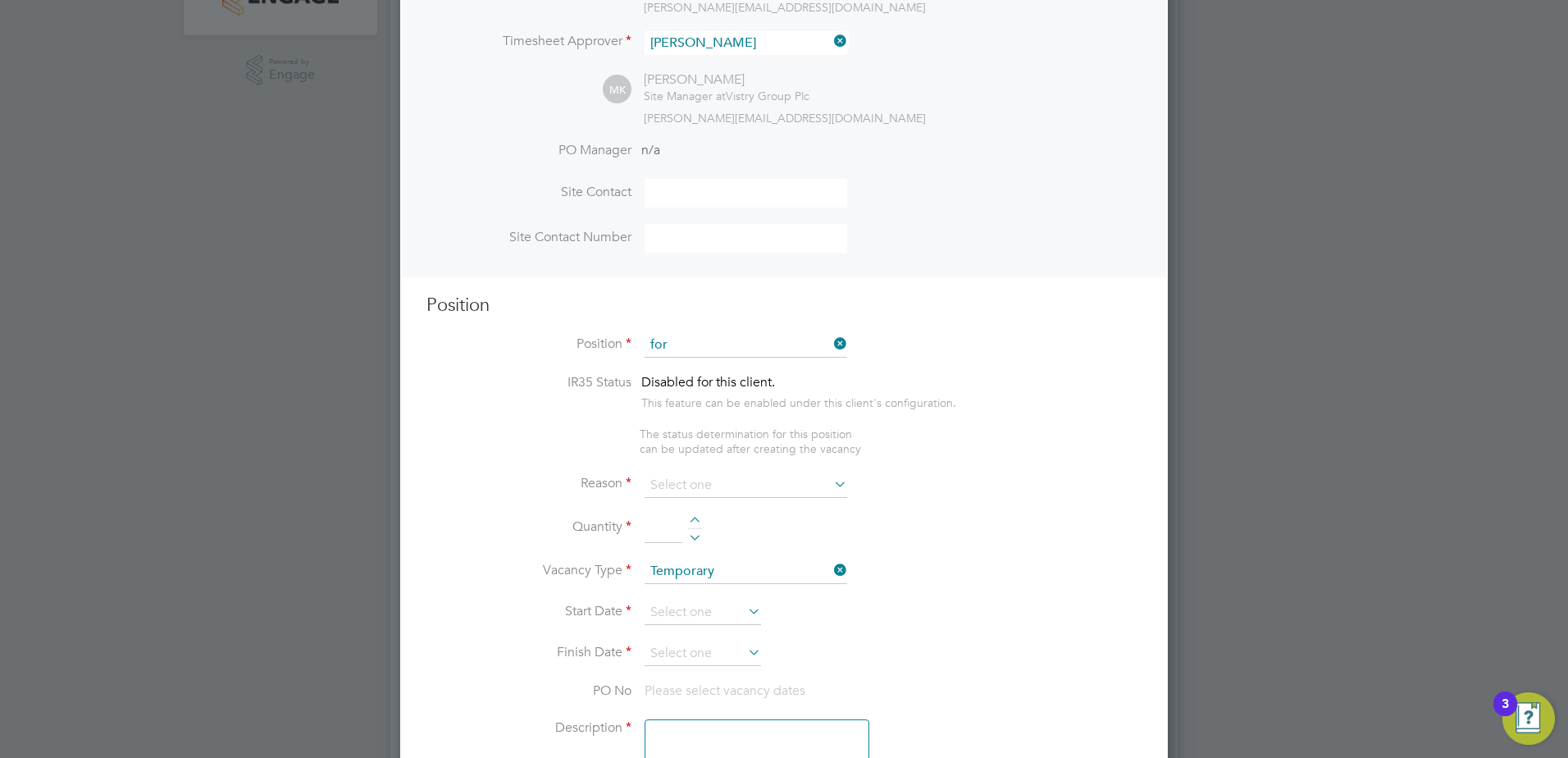
click at [732, 455] on li "For klift Operator (Zone 3)" at bounding box center [746, 459] width 204 height 22
type input "Forklift Operator (Zone 3)"
type textarea "• Operate construction machinery • Delivering large quantities of materials to …"
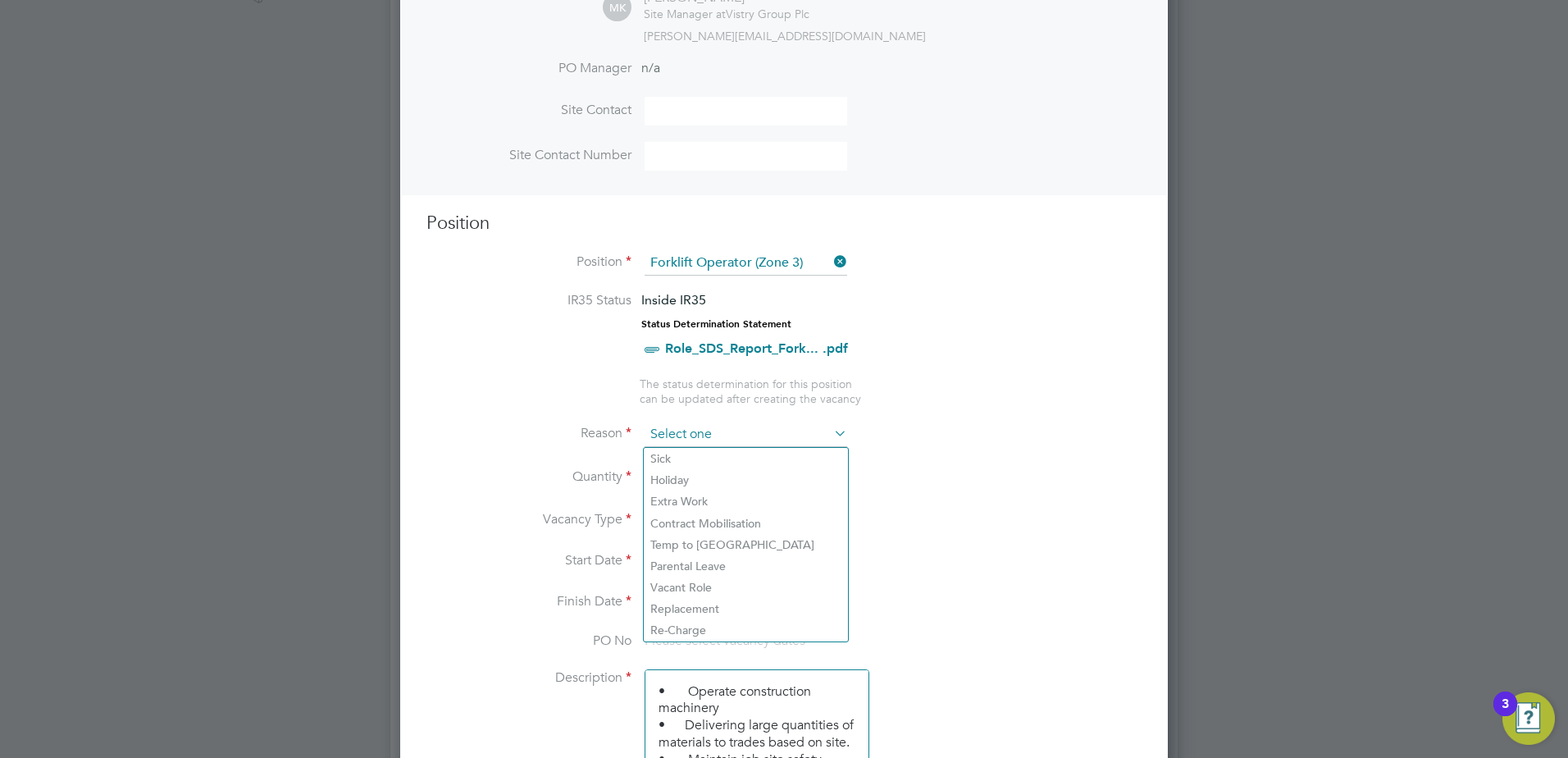
click at [696, 444] on input at bounding box center [746, 434] width 202 height 24
click at [696, 504] on li "Extra Work" at bounding box center [746, 501] width 204 height 21
type input "Extra Work"
click at [695, 467] on div at bounding box center [695, 472] width 14 height 12
type input "1"
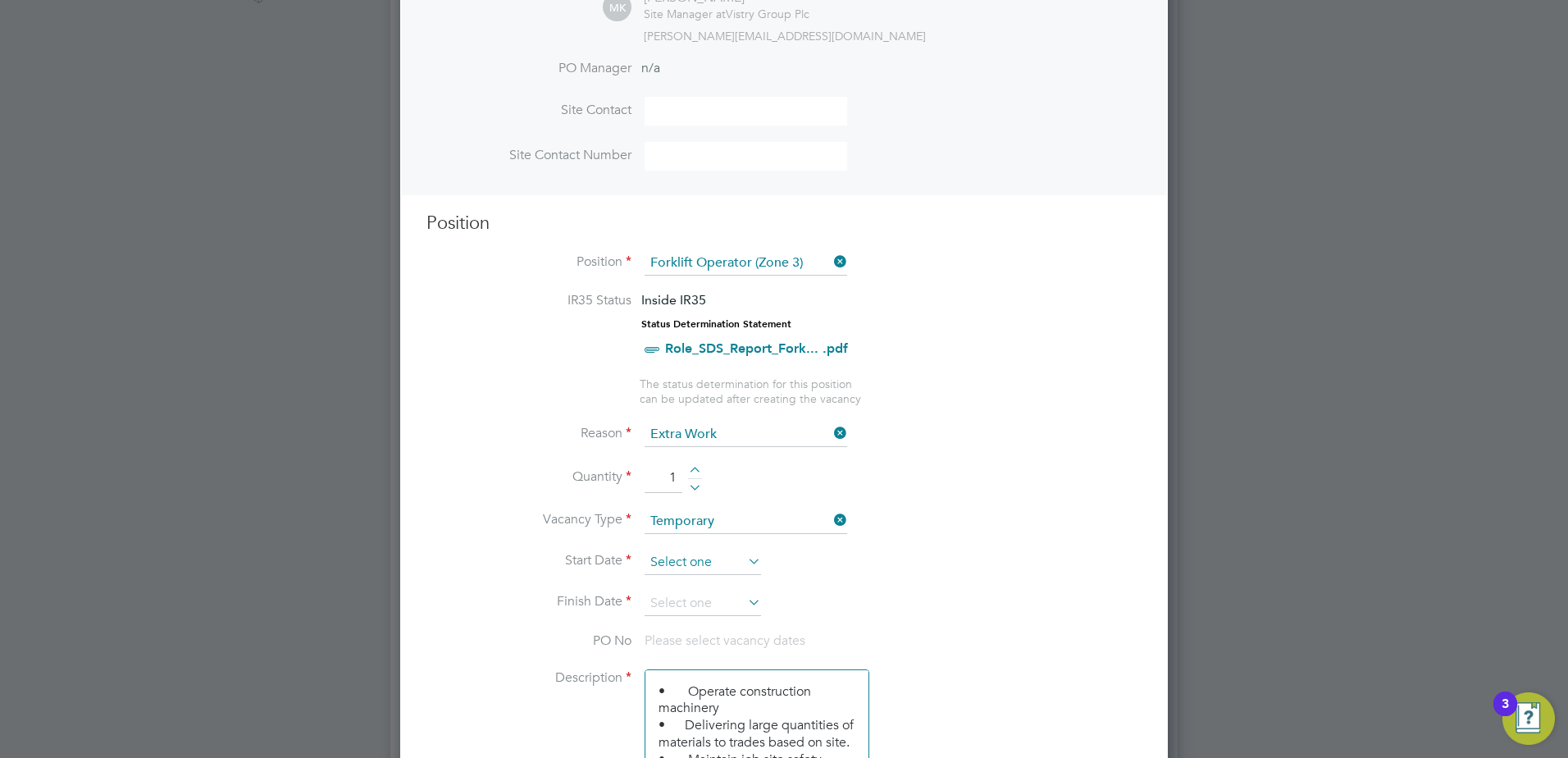
click at [696, 562] on input at bounding box center [703, 561] width 117 height 24
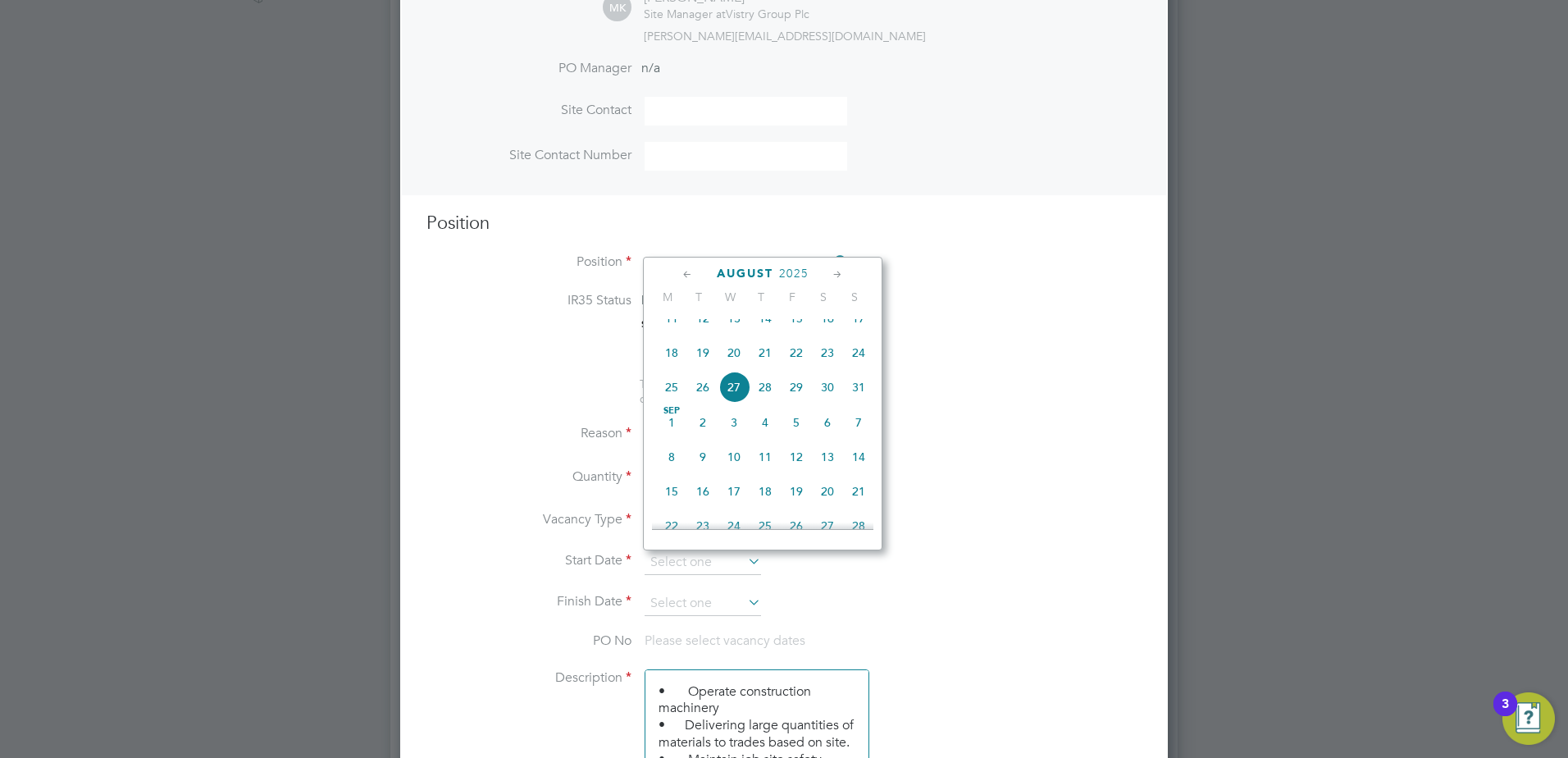
click at [739, 368] on span "20" at bounding box center [734, 352] width 31 height 31
type input "[DATE]"
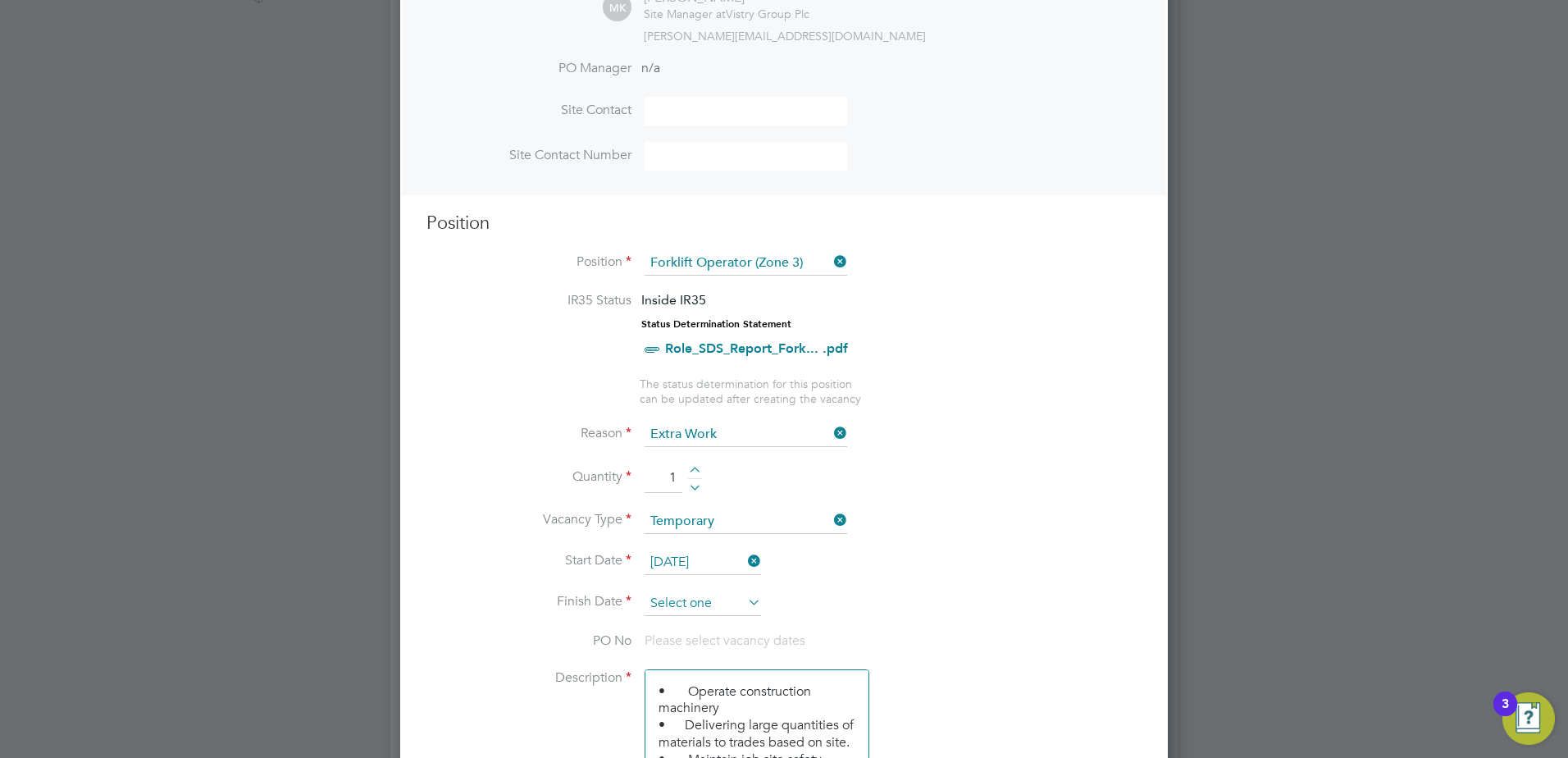
click at [710, 603] on input at bounding box center [703, 603] width 117 height 24
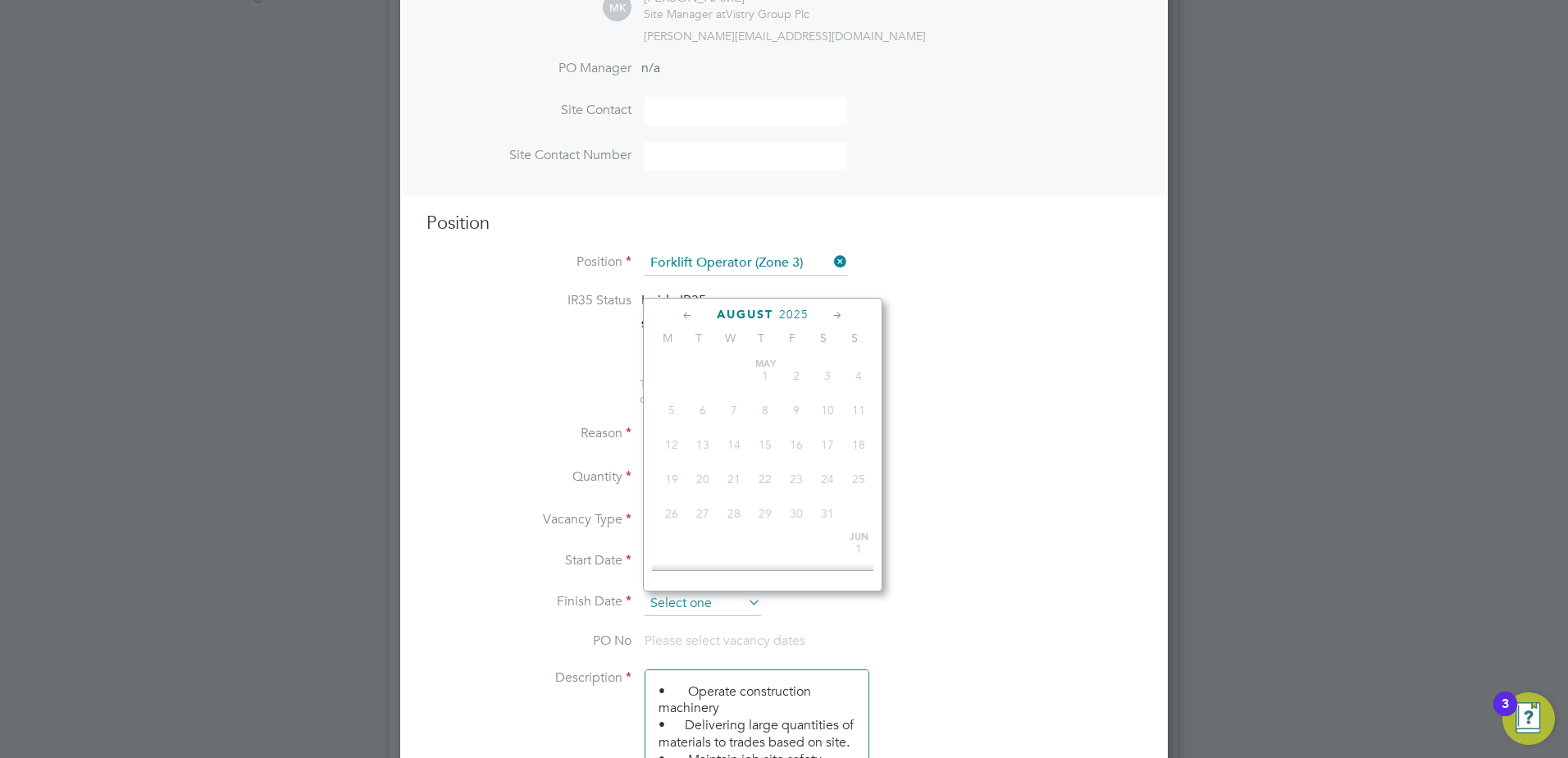
scroll to position [638, 0]
click at [732, 513] on span "10" at bounding box center [734, 497] width 31 height 31
type input "[DATE]"
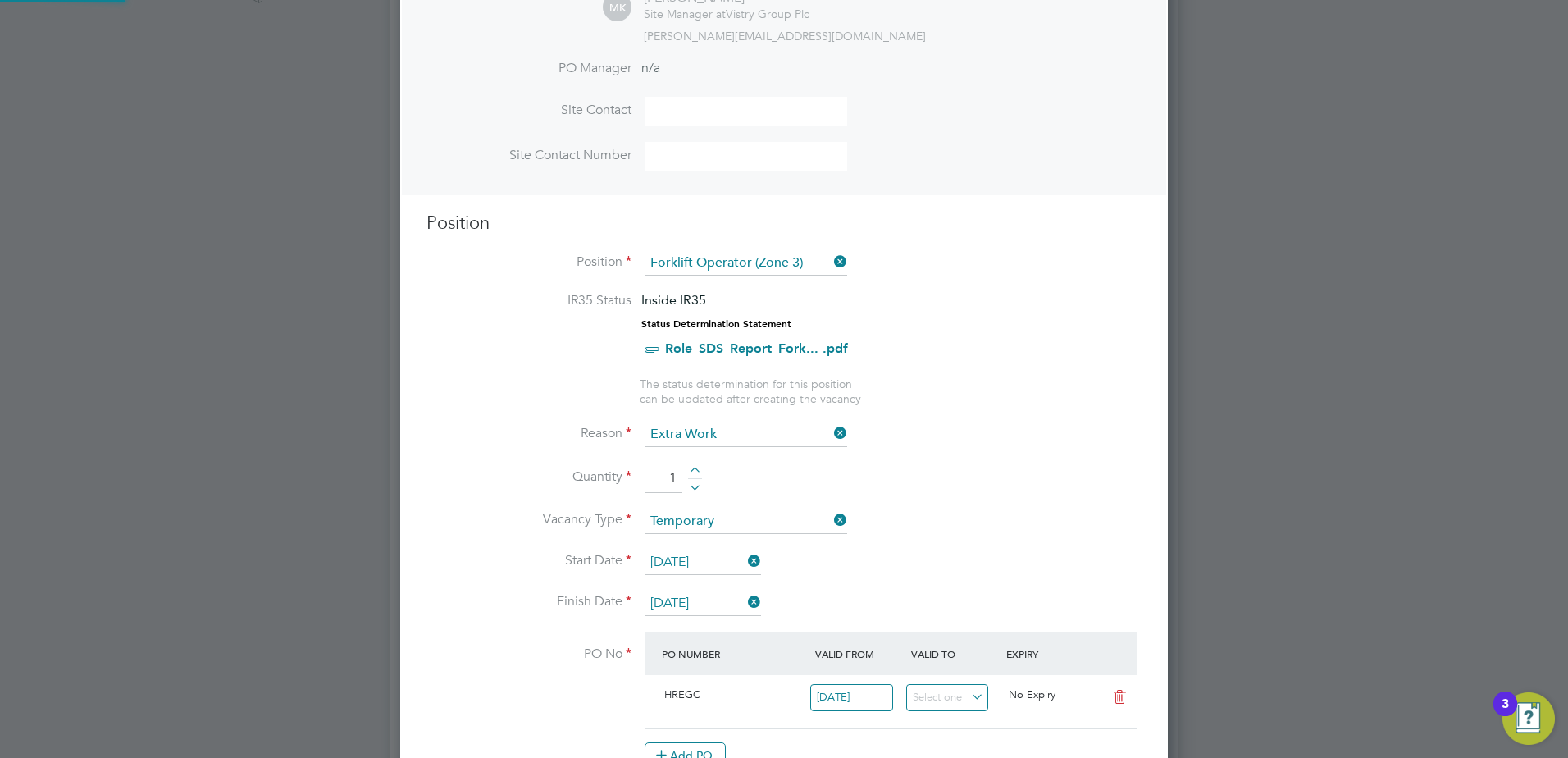
scroll to position [8, 8]
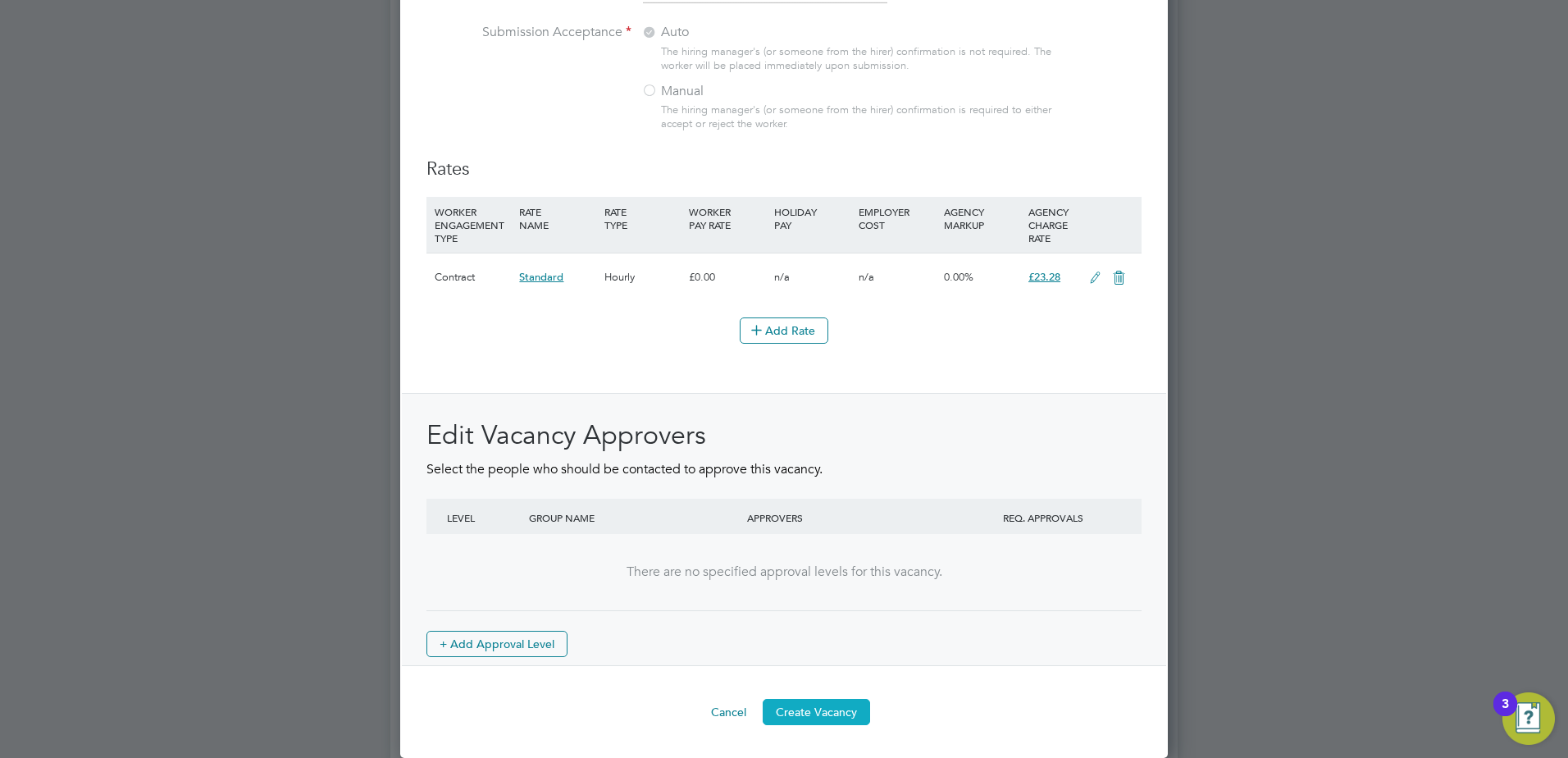
click at [827, 701] on button "Create Vacancy" at bounding box center [817, 711] width 107 height 26
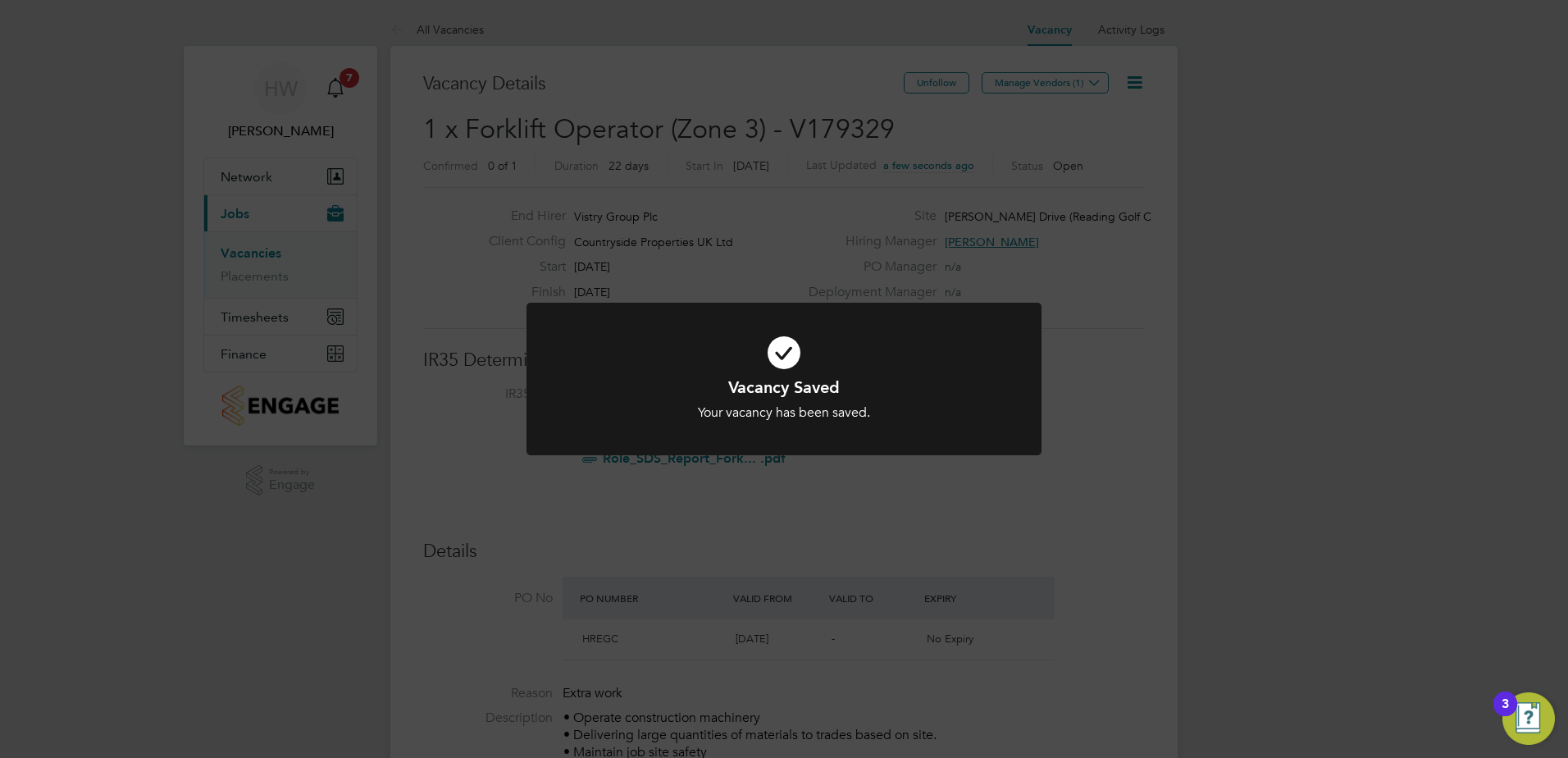
click at [1034, 83] on div "Vacancy Saved Your vacancy has been saved. Cancel Okay" at bounding box center [784, 379] width 1568 height 758
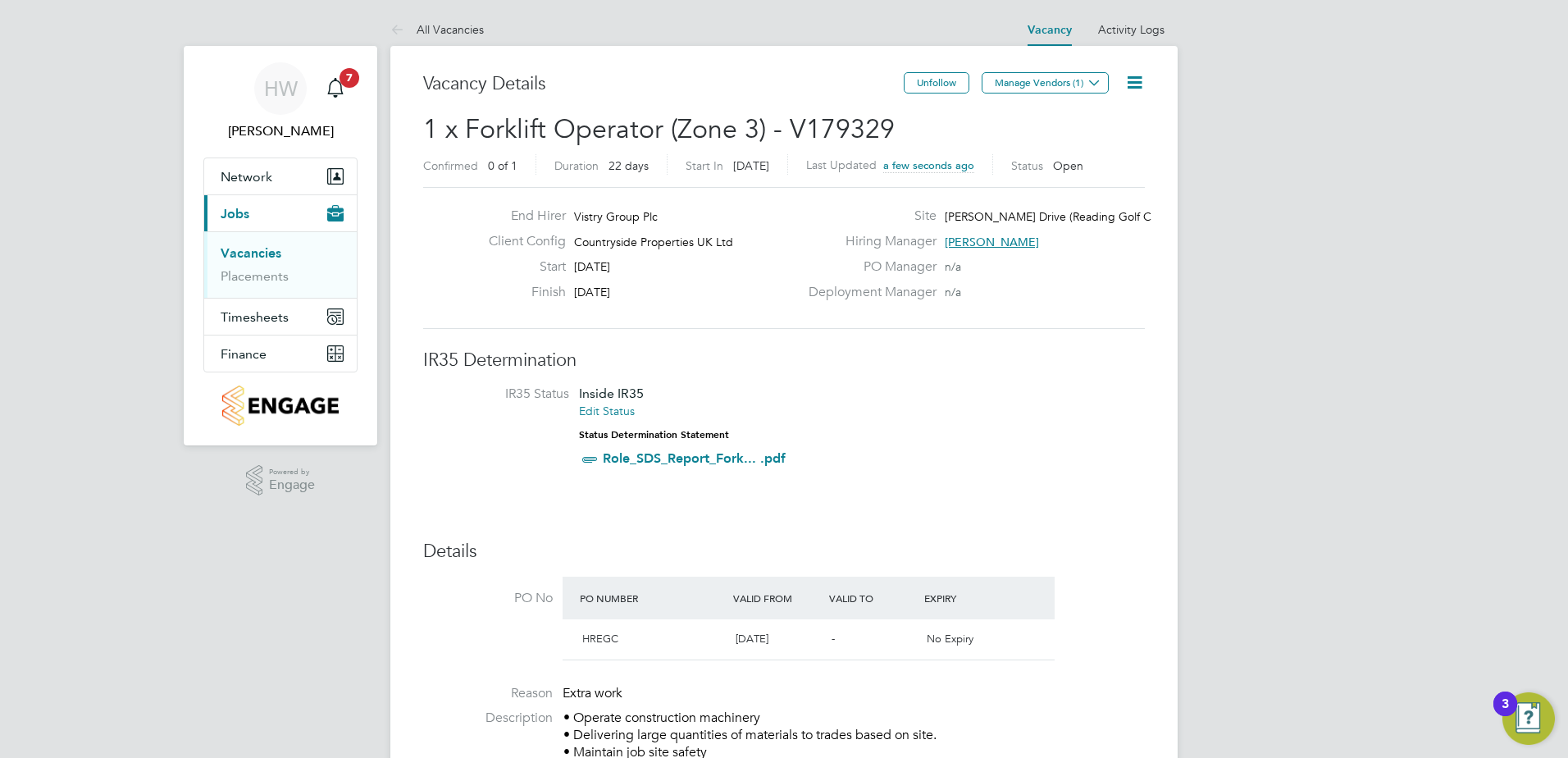
click at [1034, 83] on button "Manage Vendors (1)" at bounding box center [1045, 83] width 128 height 21
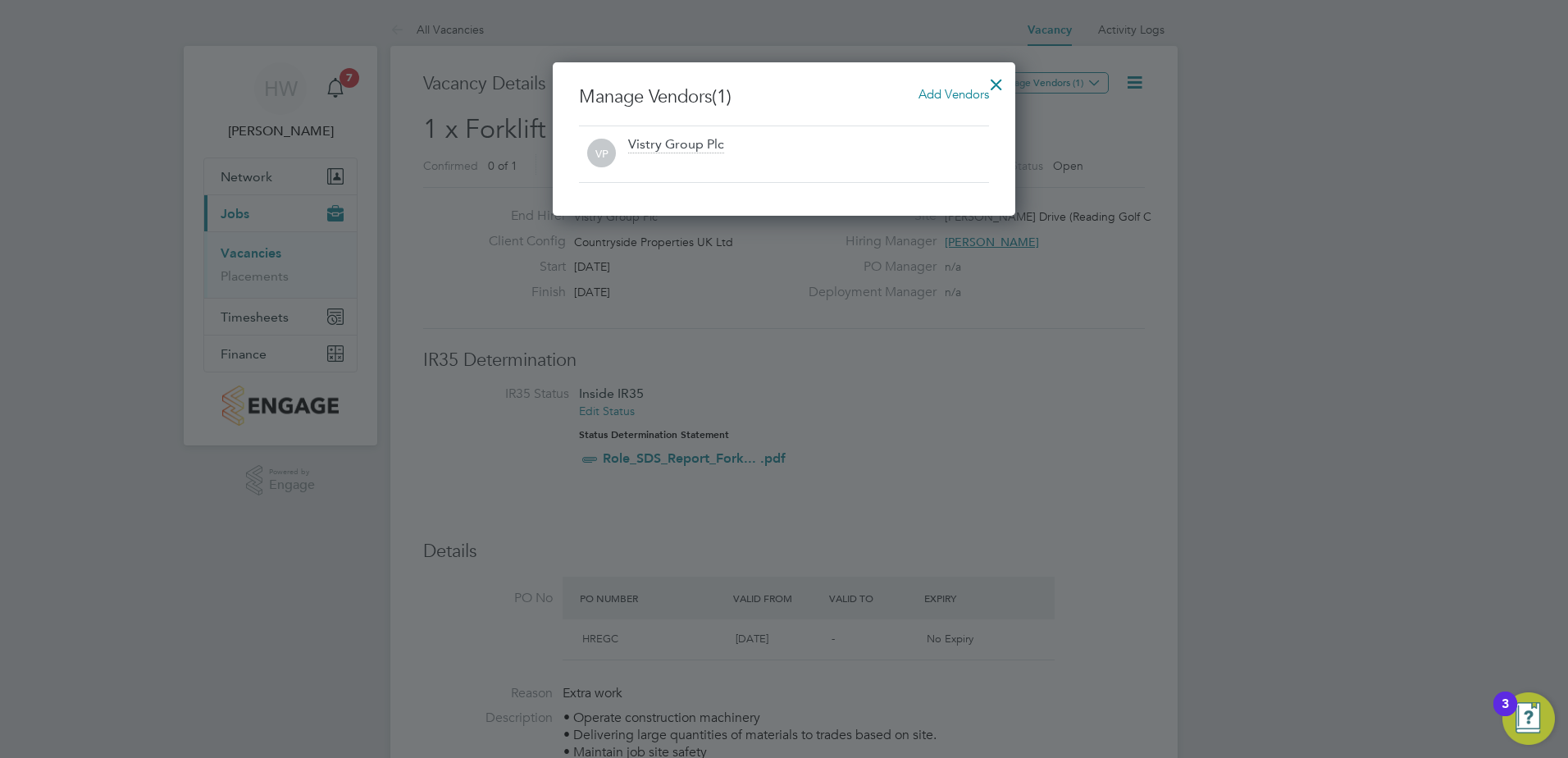
click at [946, 87] on span "Add Vendors" at bounding box center [954, 93] width 70 height 16
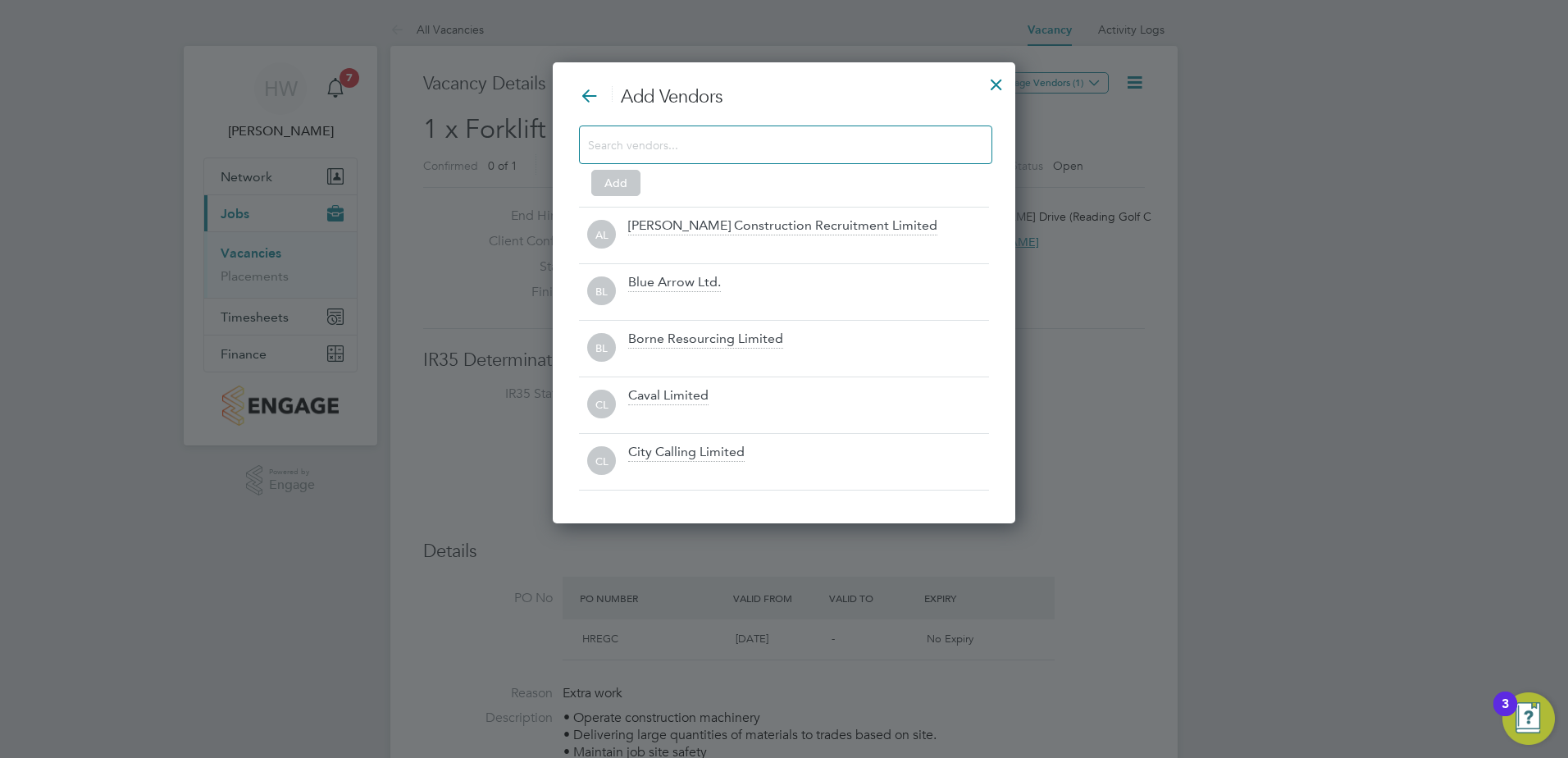
click at [780, 154] on input at bounding box center [772, 144] width 369 height 21
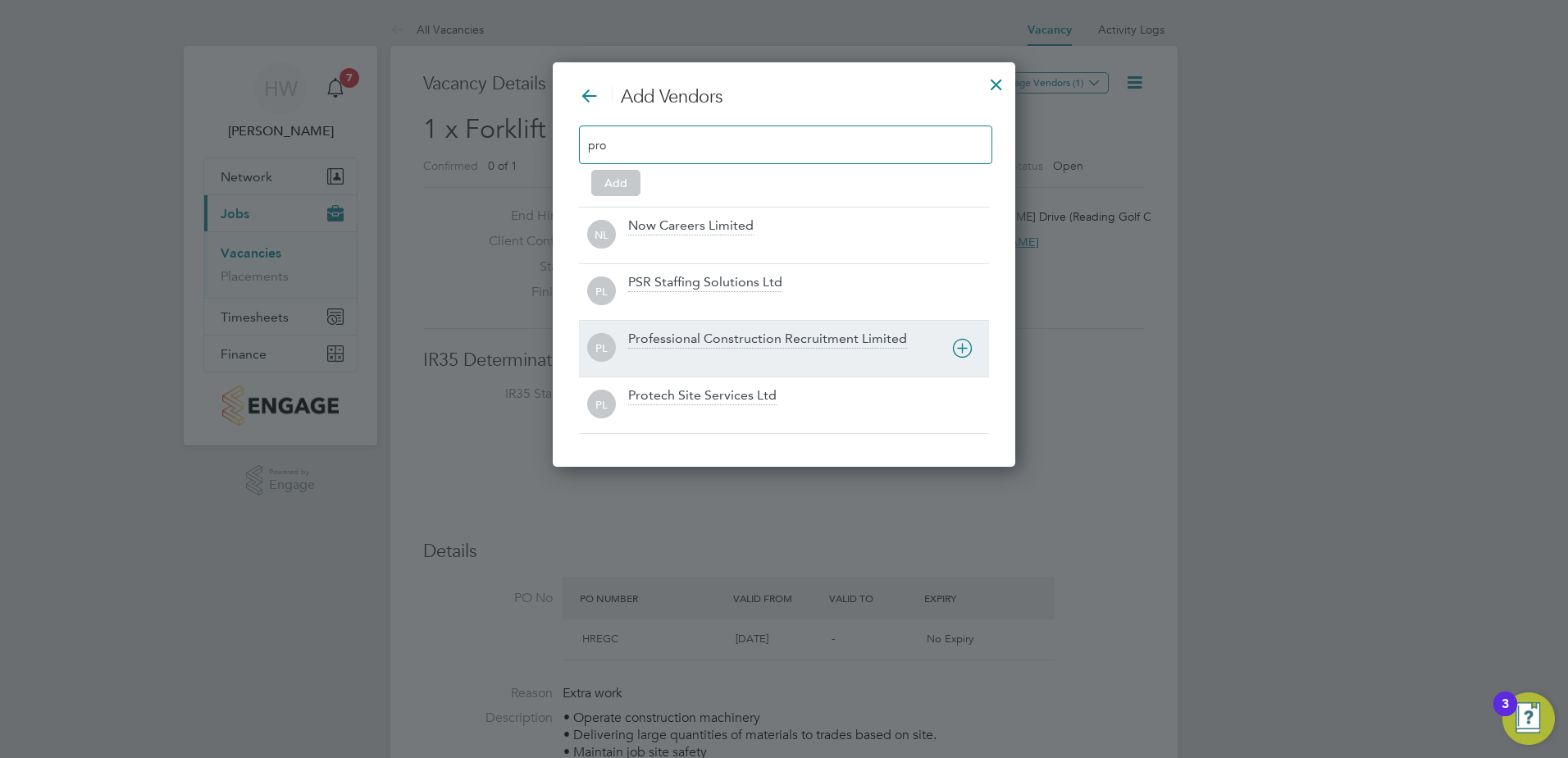
type input "pro"
click at [814, 349] on div "Professional Construction Recruitment Limited" at bounding box center [808, 348] width 361 height 36
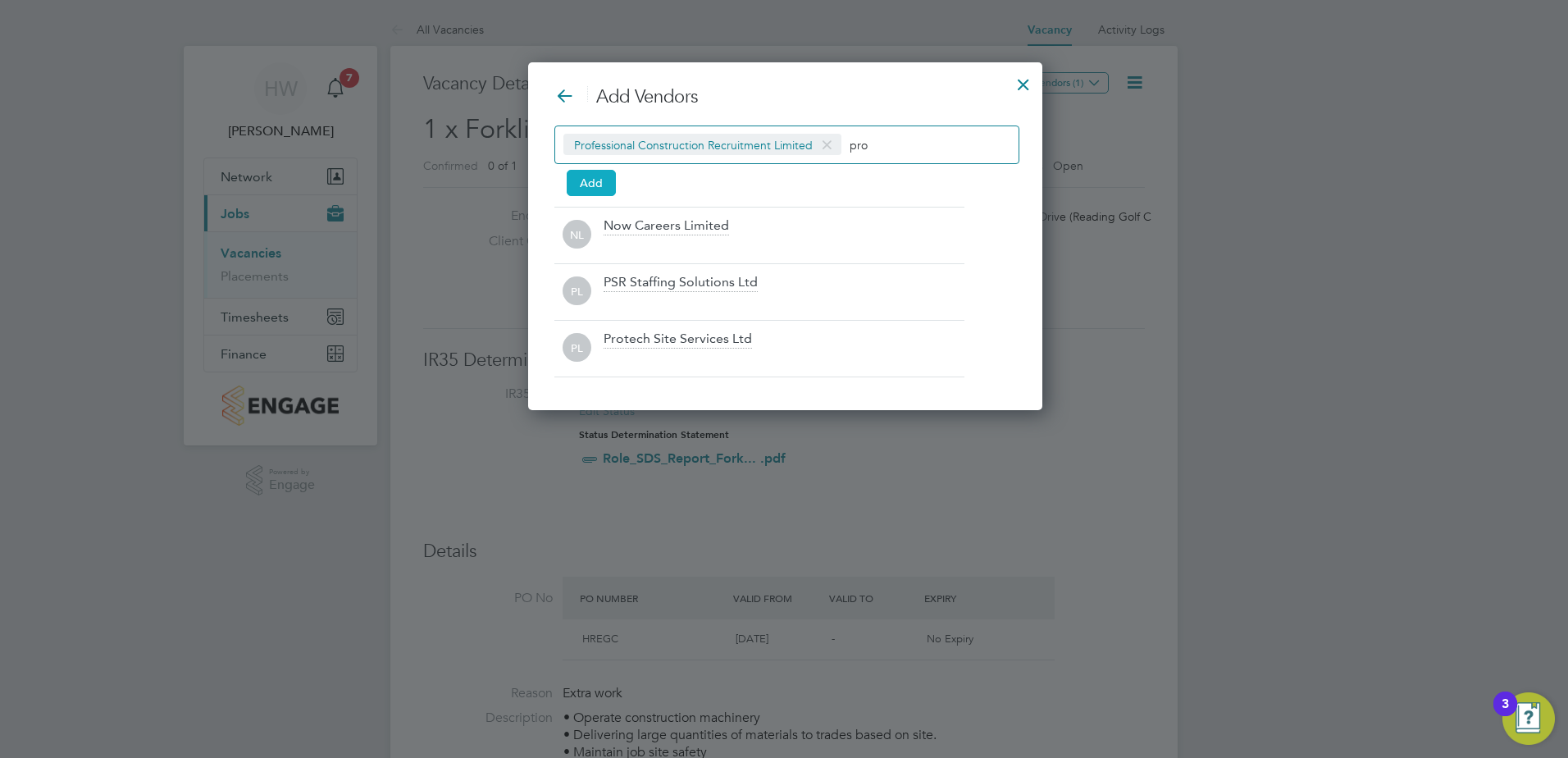
click at [604, 177] on button "Add" at bounding box center [591, 182] width 50 height 26
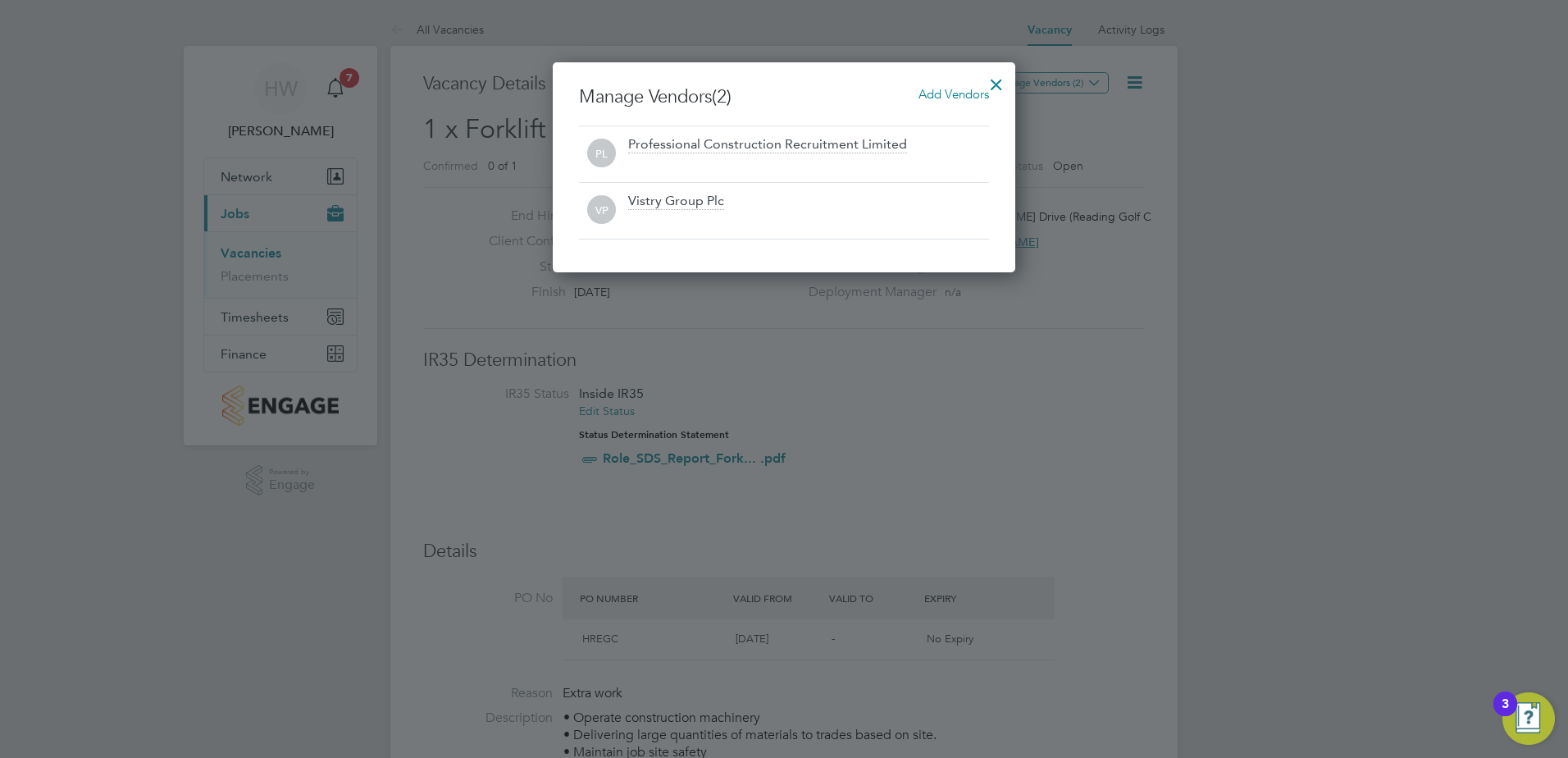
click at [989, 78] on div at bounding box center [997, 80] width 29 height 29
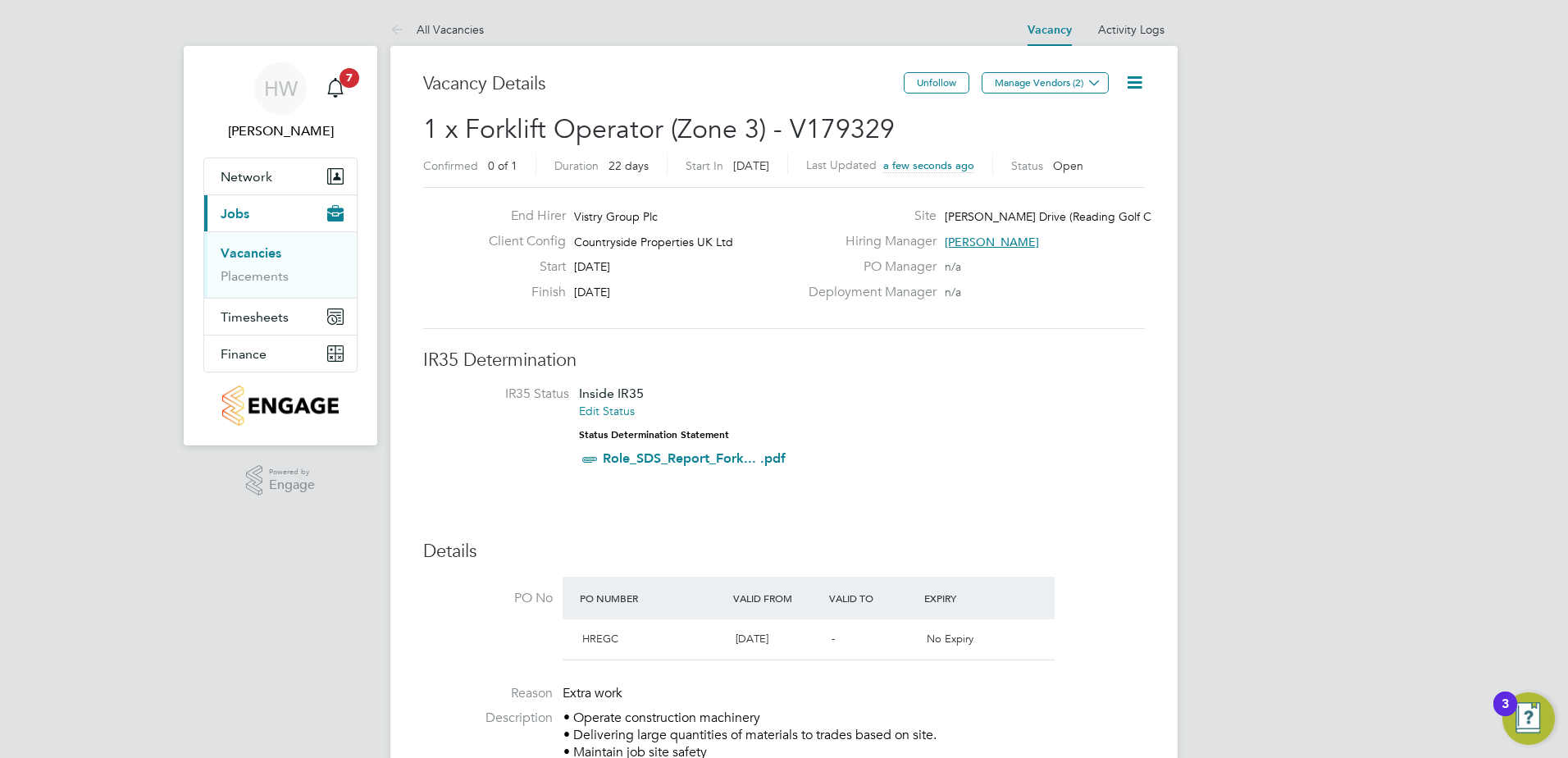
click at [257, 252] on link "Vacancies" at bounding box center [251, 253] width 60 height 16
